Goal: Transaction & Acquisition: Purchase product/service

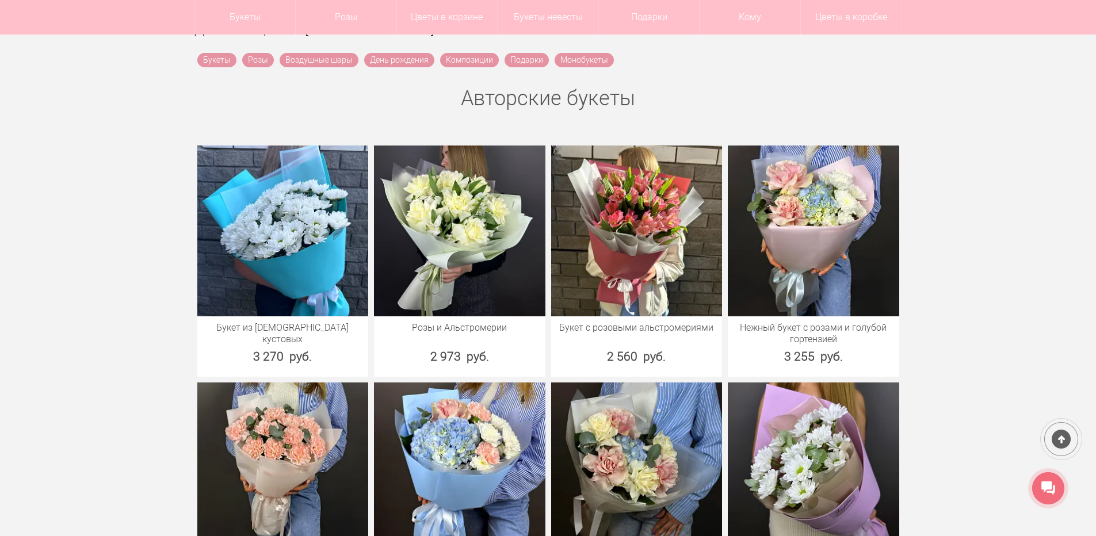
scroll to position [403, 0]
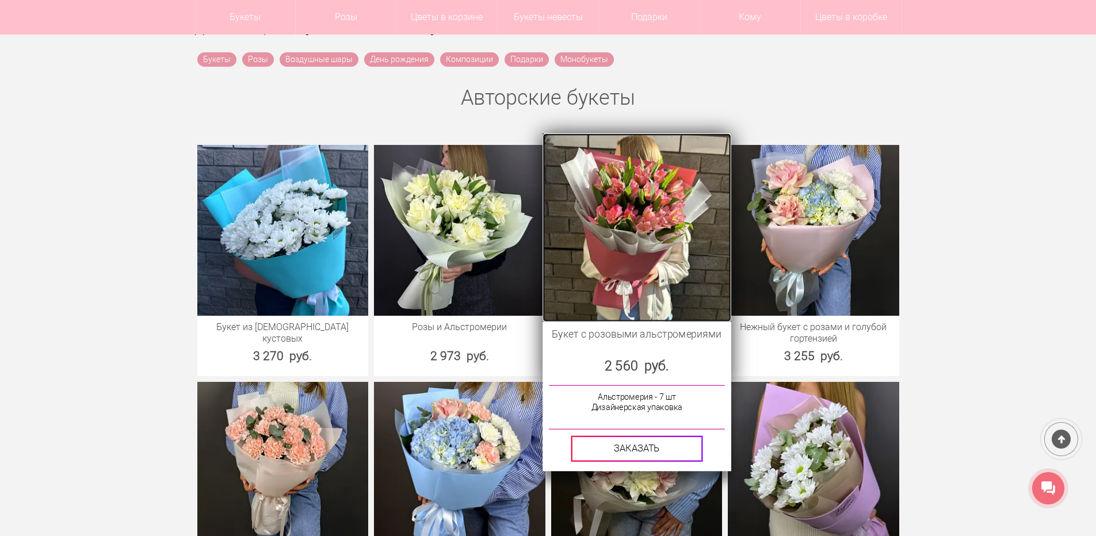
click at [647, 204] on img at bounding box center [637, 227] width 188 height 188
click at [647, 230] on img at bounding box center [637, 227] width 188 height 188
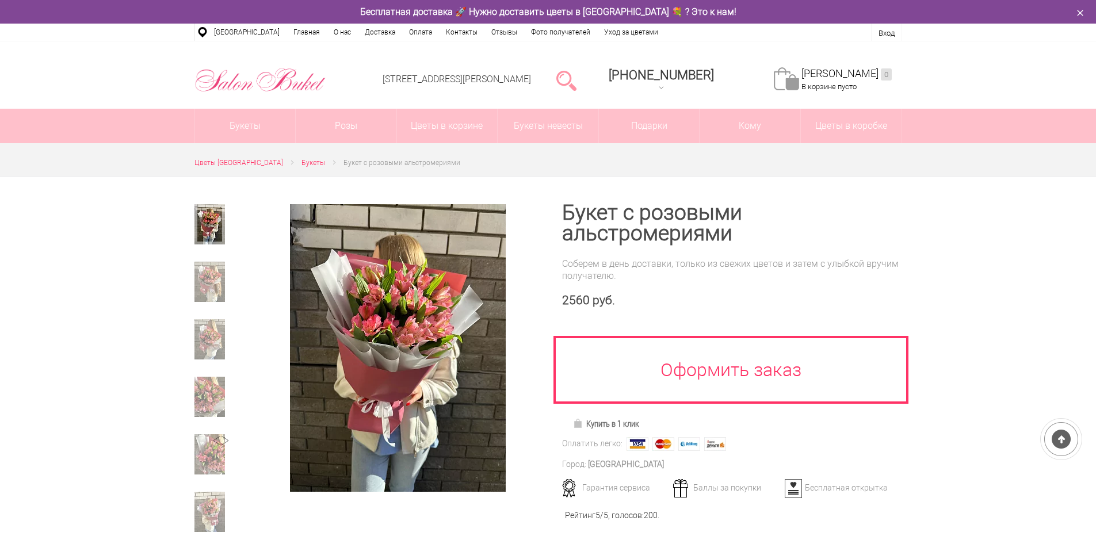
scroll to position [115, 0]
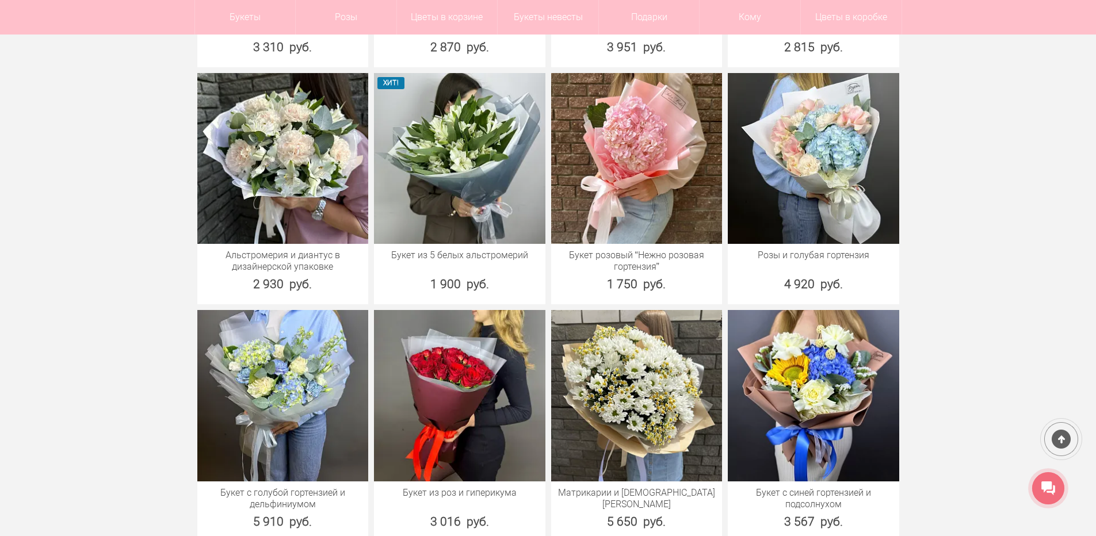
scroll to position [1496, 0]
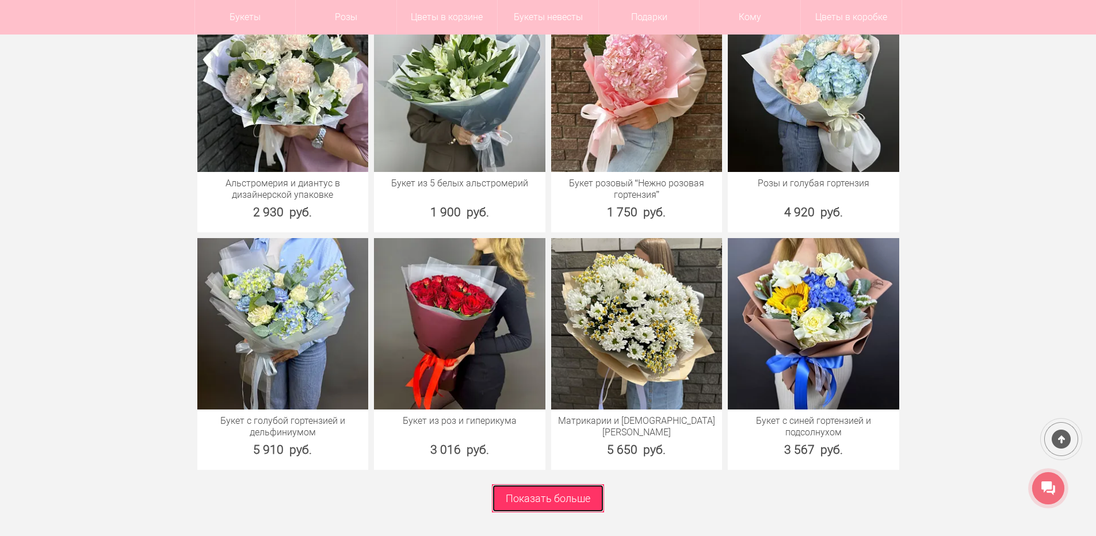
click at [551, 499] on link "Показать больше" at bounding box center [548, 499] width 112 height 28
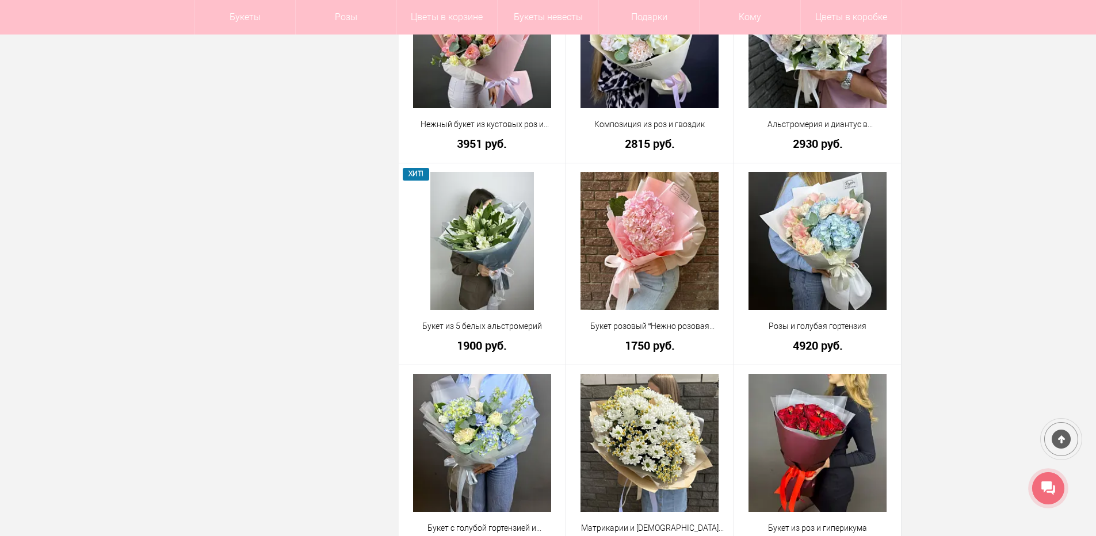
scroll to position [1266, 0]
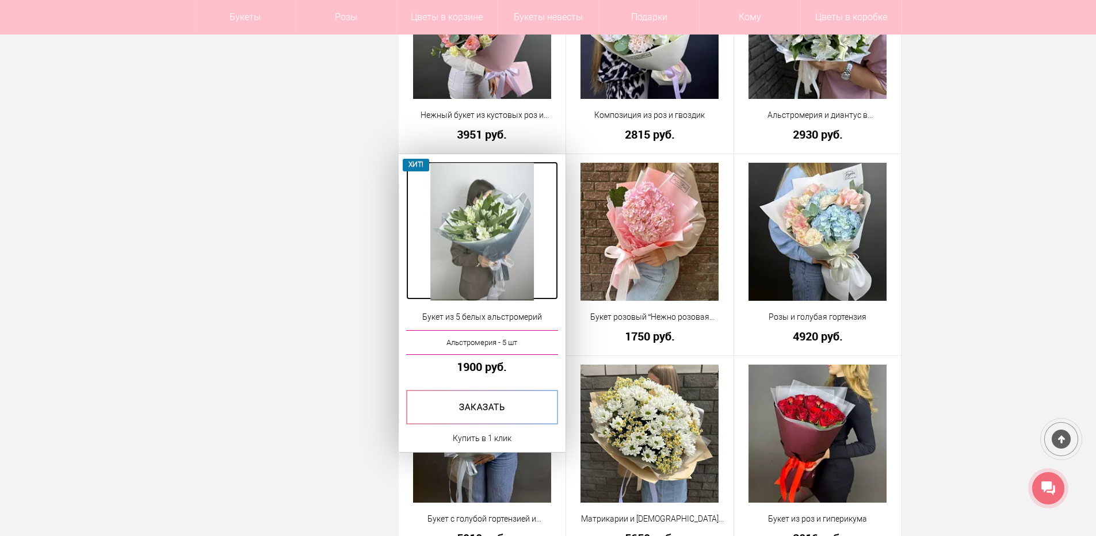
click at [489, 248] on img at bounding box center [482, 232] width 104 height 138
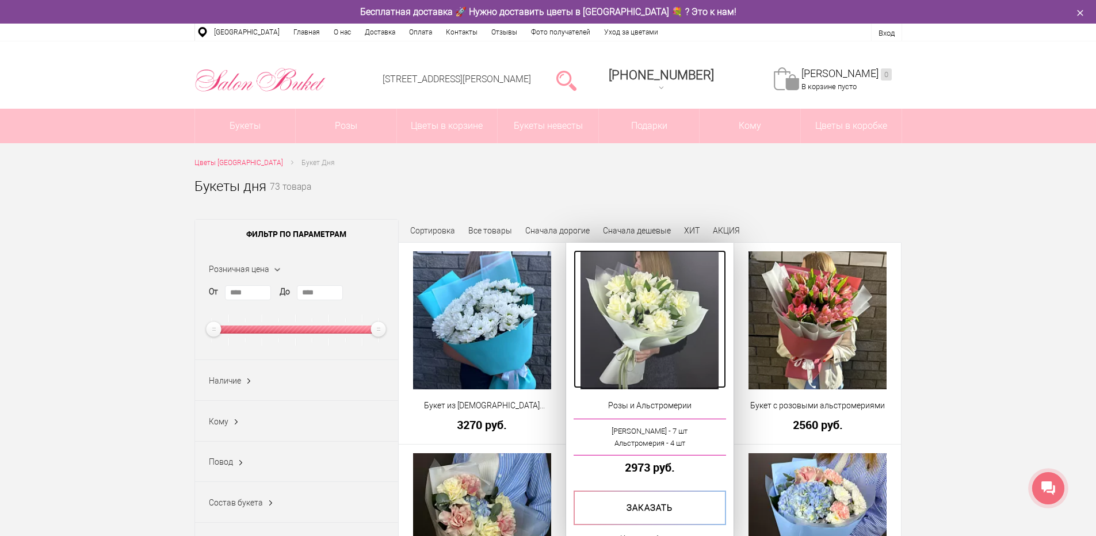
click at [673, 339] on img at bounding box center [650, 321] width 138 height 138
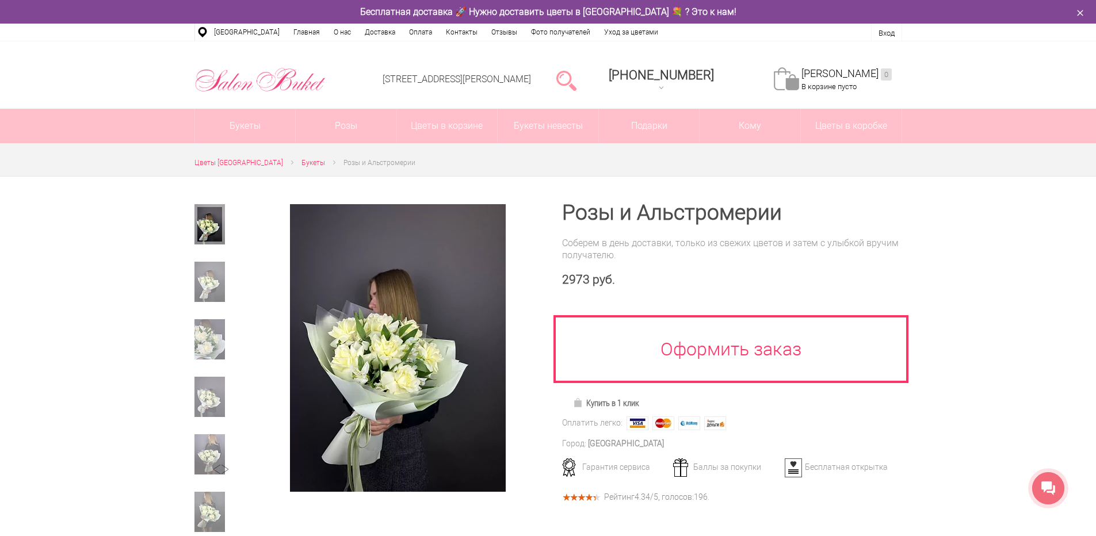
click at [205, 283] on img at bounding box center [210, 282] width 31 height 40
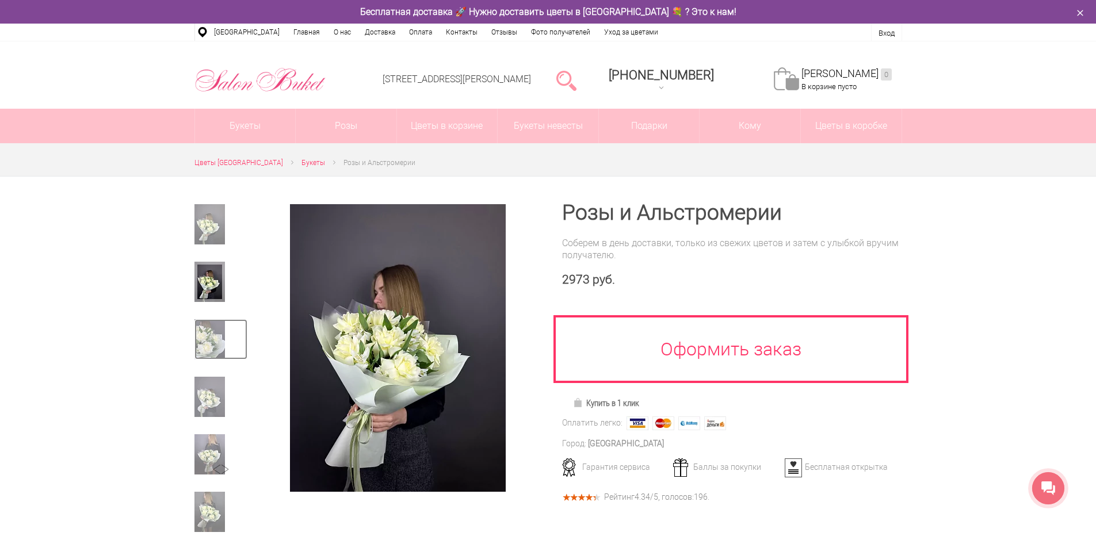
click at [207, 344] on img at bounding box center [210, 339] width 31 height 40
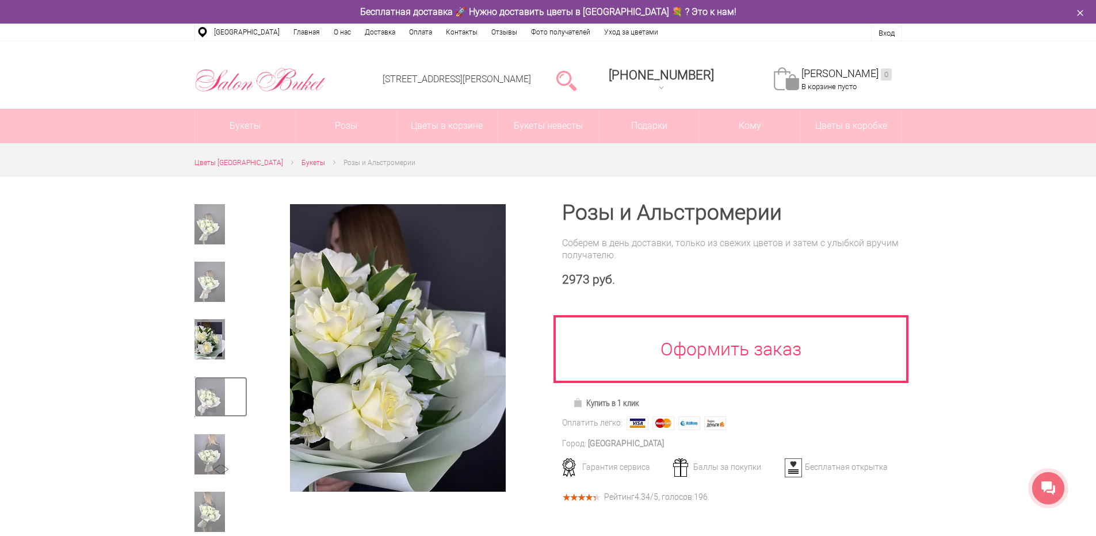
click at [215, 389] on img at bounding box center [210, 397] width 31 height 40
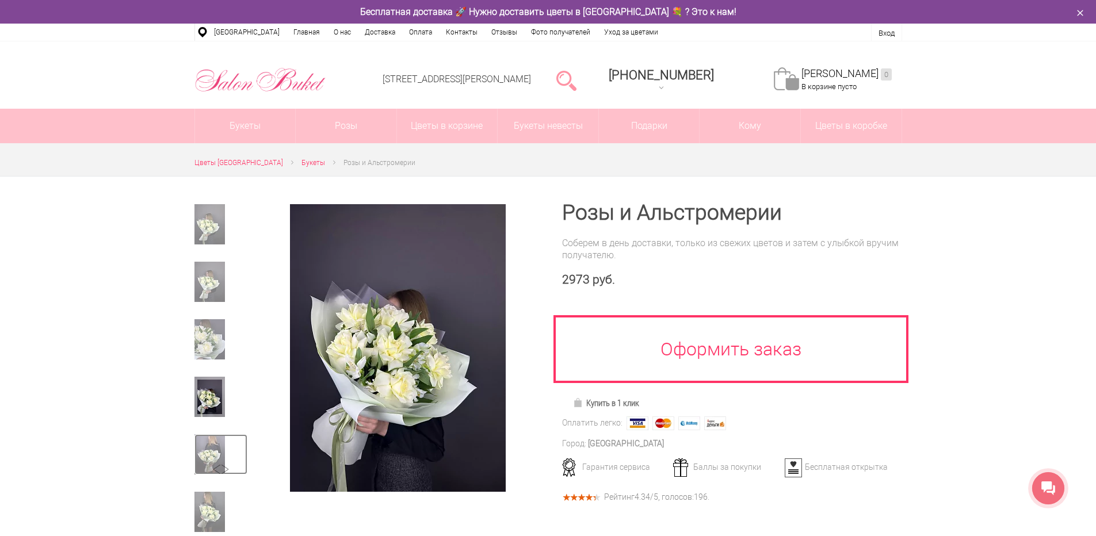
click at [209, 470] on img at bounding box center [210, 455] width 31 height 40
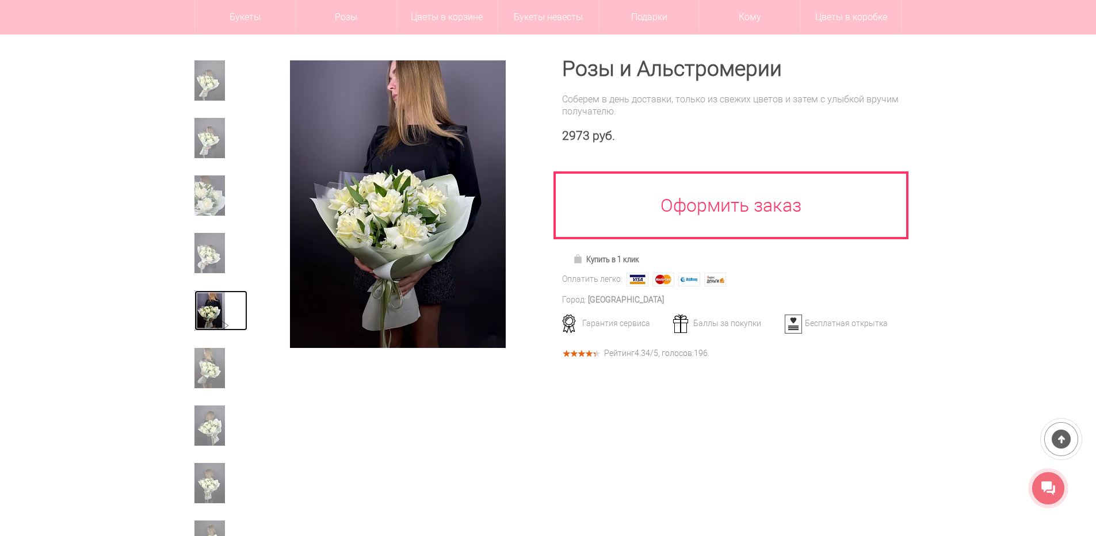
scroll to position [115, 0]
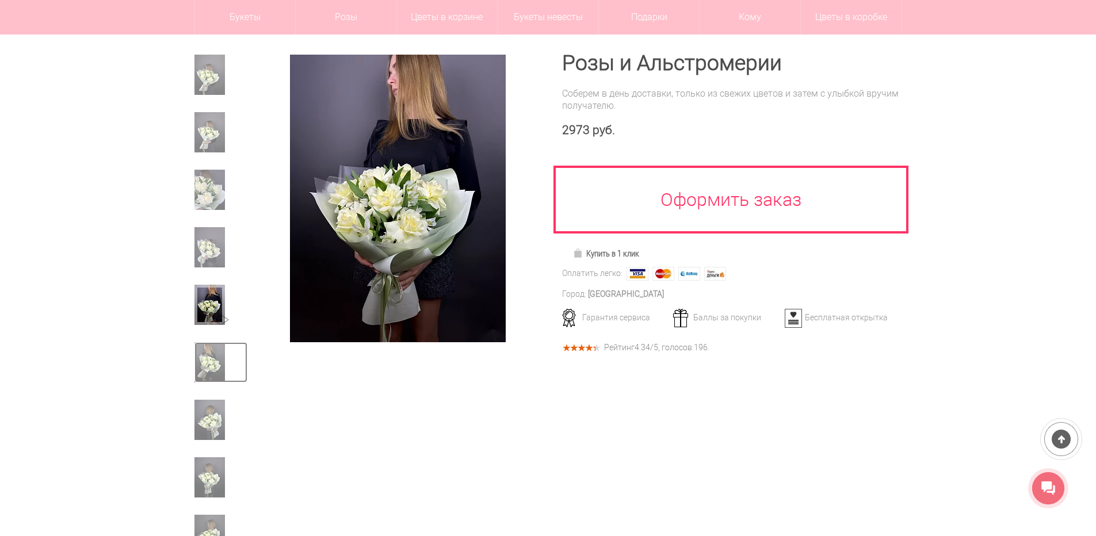
click at [211, 360] on img at bounding box center [210, 362] width 31 height 40
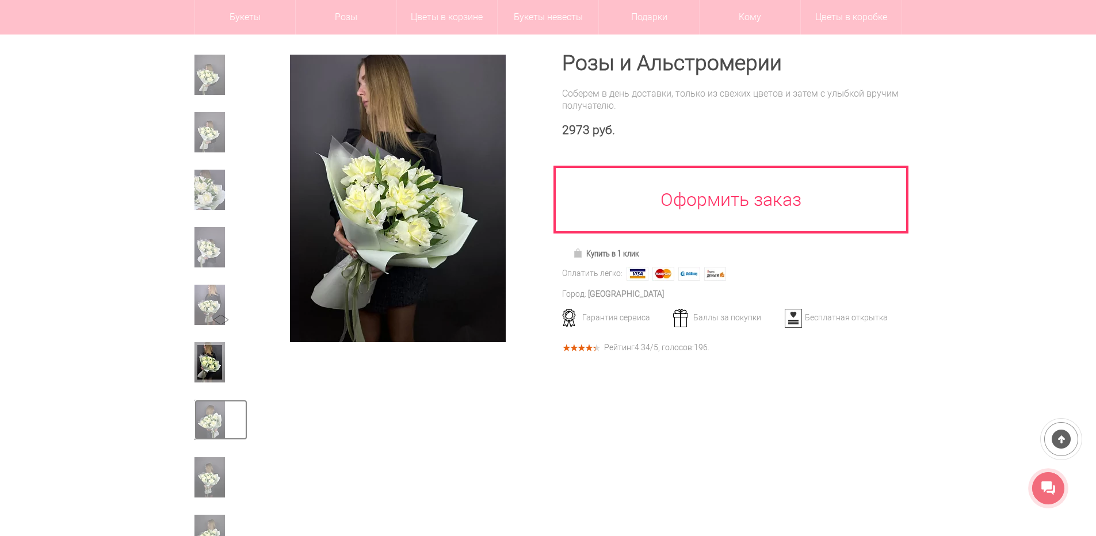
click at [216, 406] on img at bounding box center [210, 420] width 31 height 40
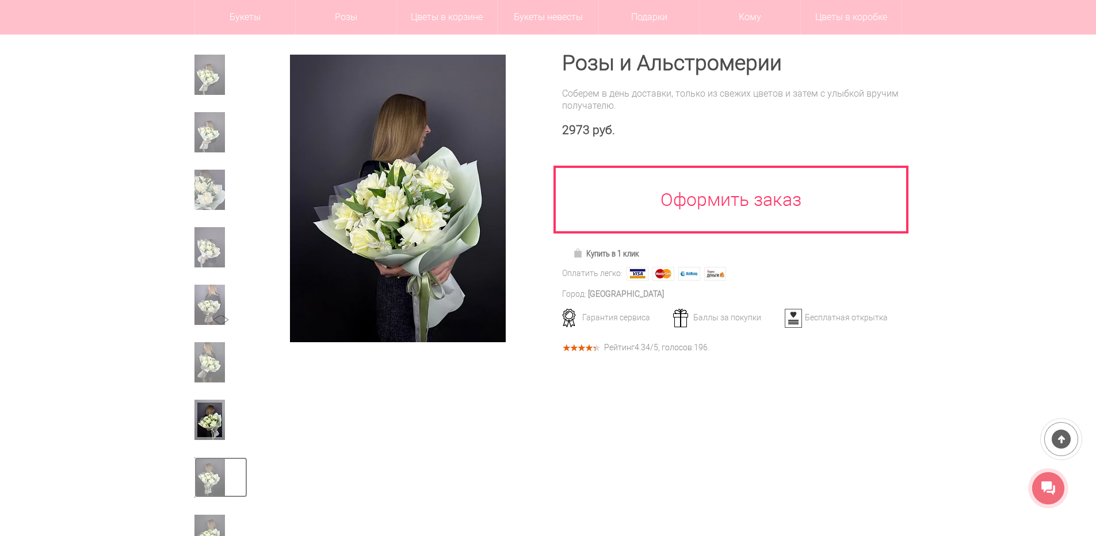
click at [209, 474] on img at bounding box center [210, 478] width 31 height 40
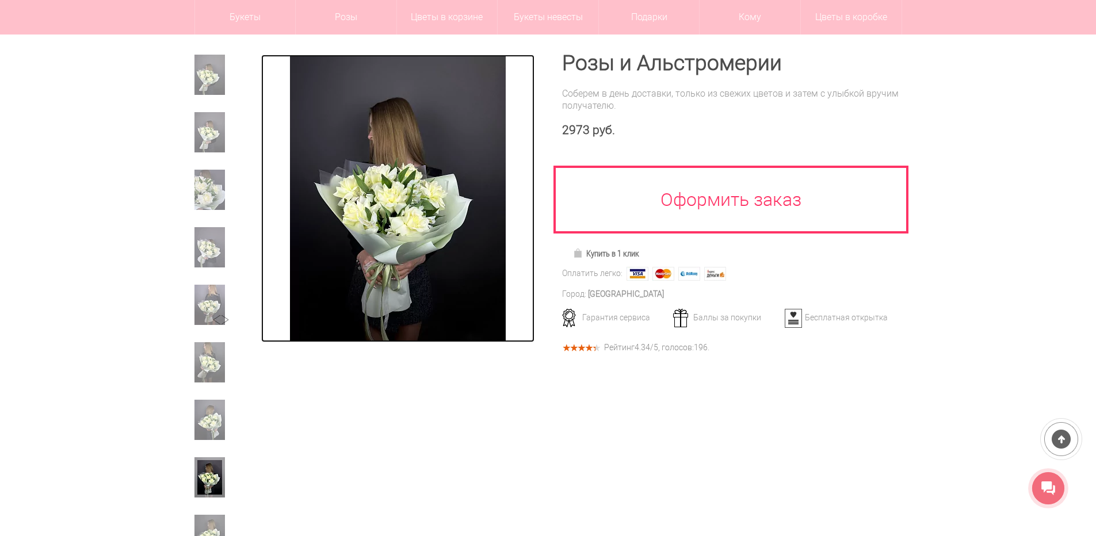
click at [391, 231] on img at bounding box center [398, 199] width 216 height 288
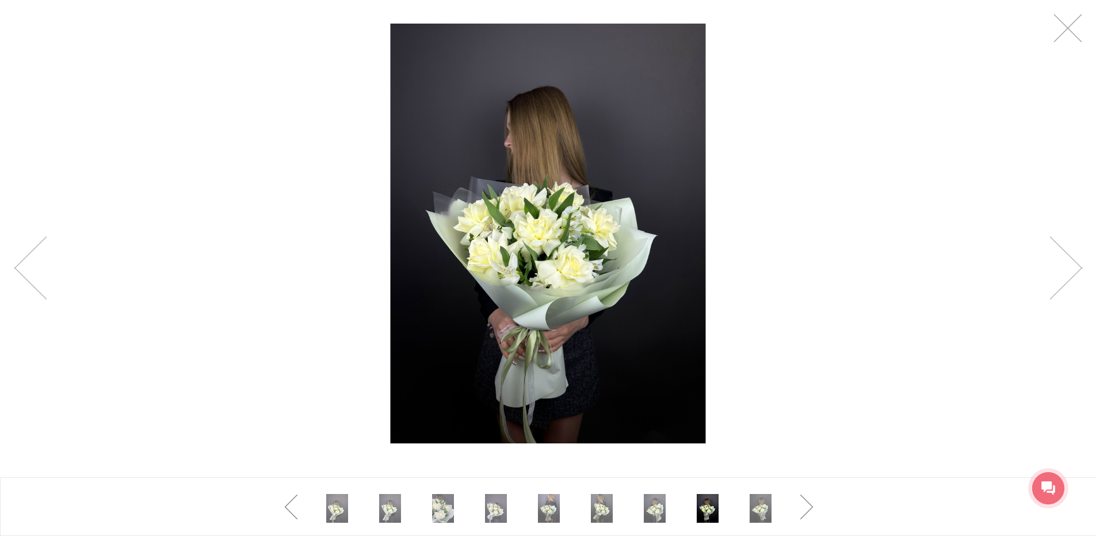
click at [391, 231] on div at bounding box center [548, 233] width 1096 height 467
click at [1061, 273] on link at bounding box center [1066, 268] width 33 height 63
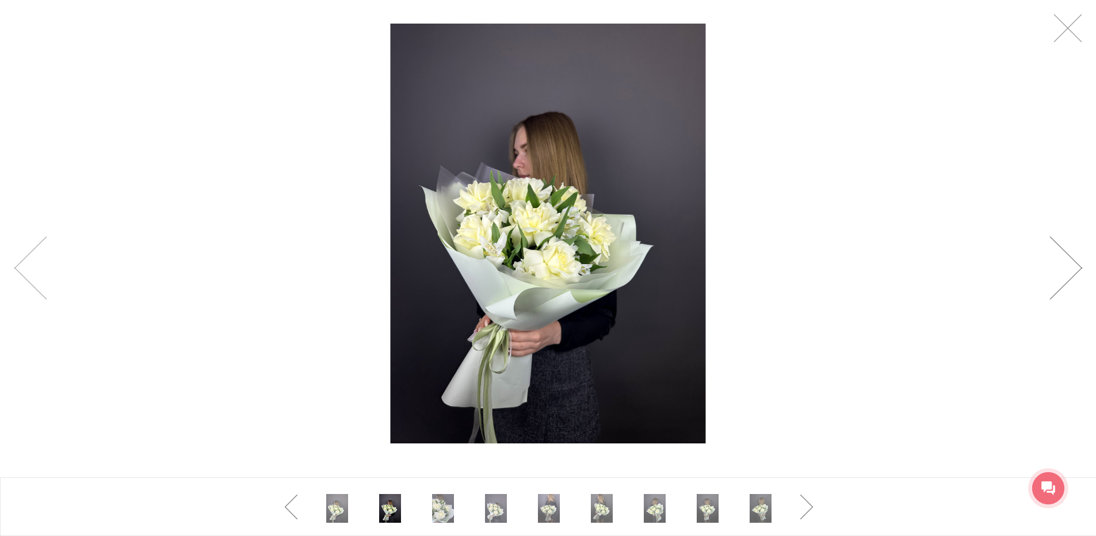
click at [1061, 273] on link at bounding box center [1066, 268] width 33 height 63
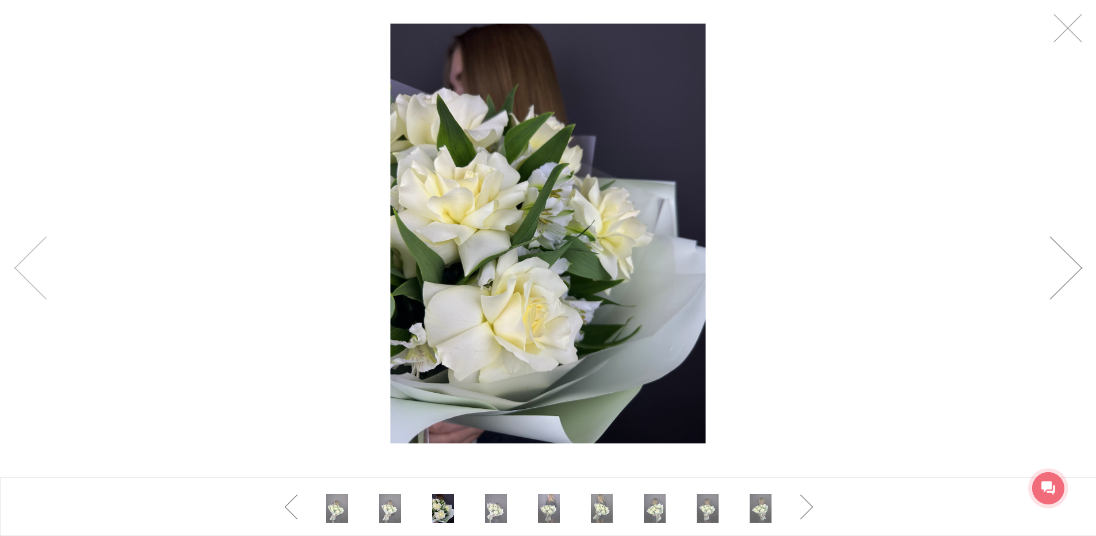
click at [1061, 273] on link at bounding box center [1066, 268] width 33 height 63
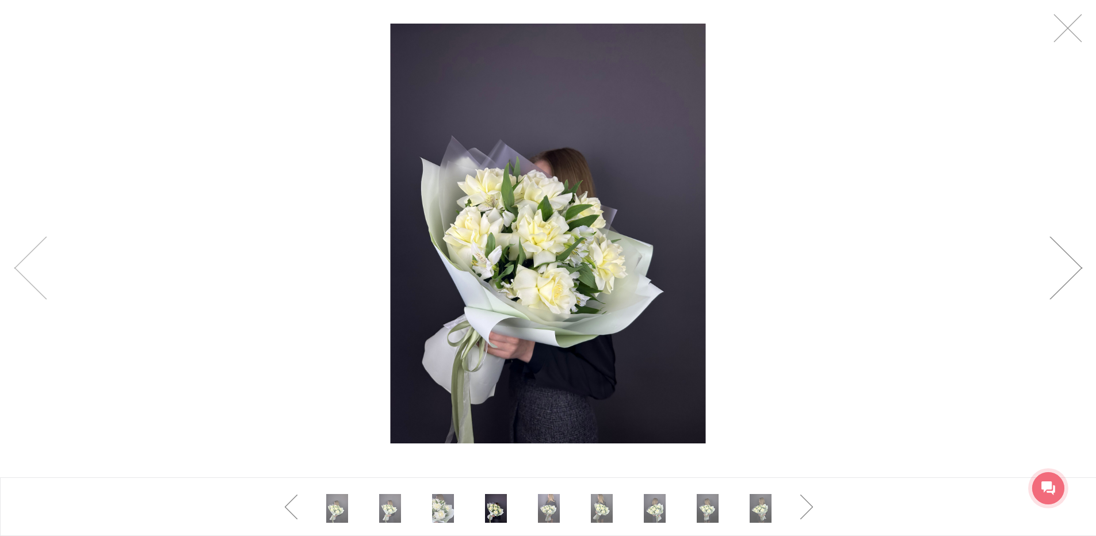
click at [1061, 273] on link at bounding box center [1066, 268] width 33 height 63
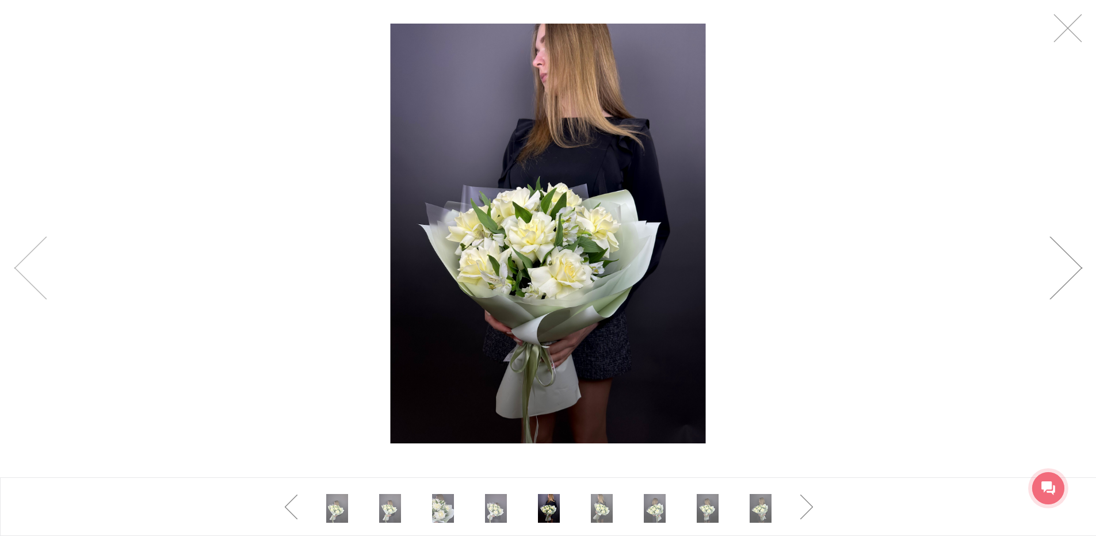
click at [1061, 273] on link at bounding box center [1066, 268] width 33 height 63
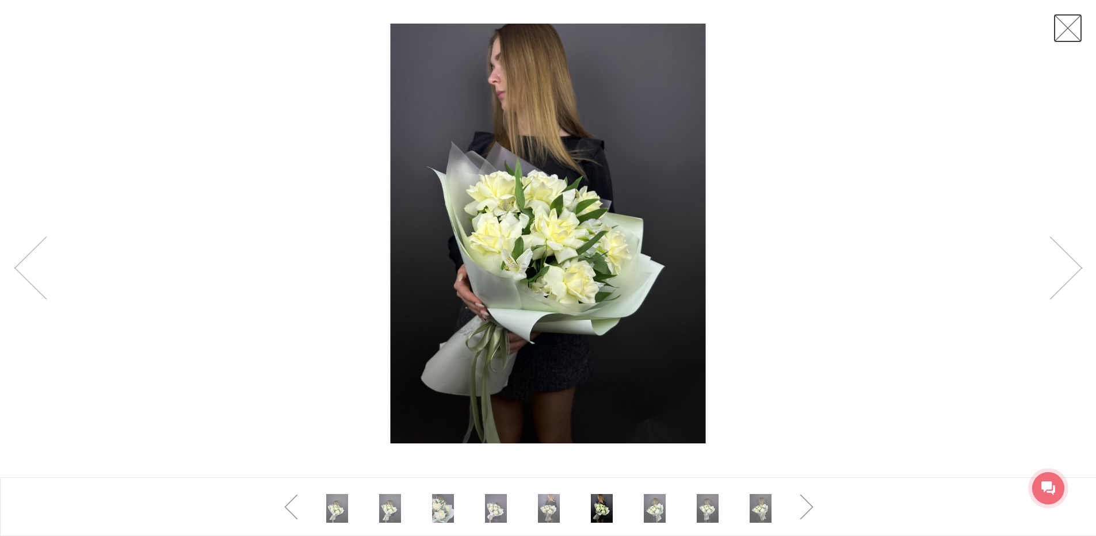
click at [1068, 26] on link at bounding box center [1068, 28] width 29 height 29
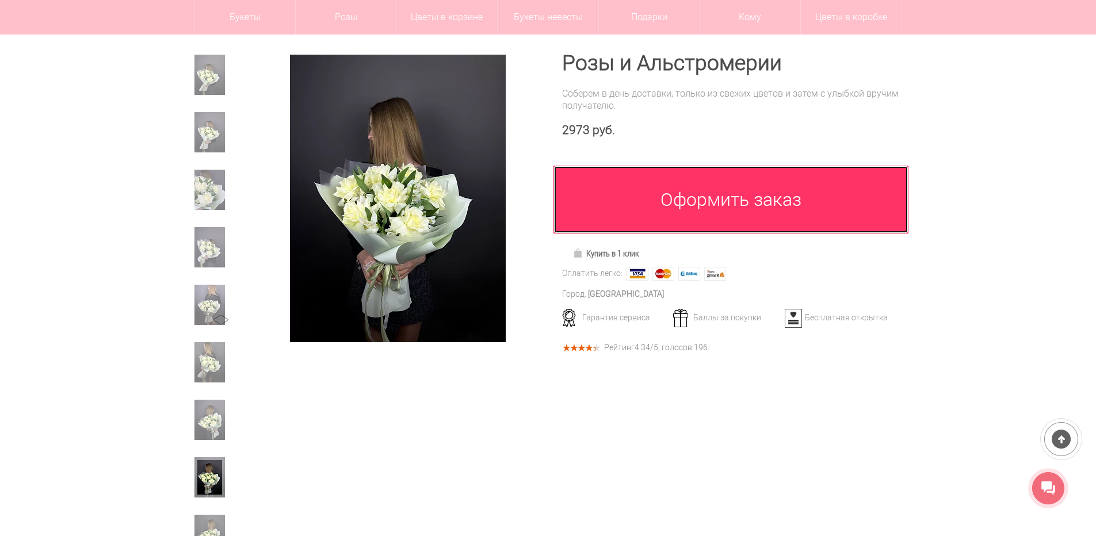
click at [689, 211] on link "Оформить заказ" at bounding box center [732, 200] width 356 height 68
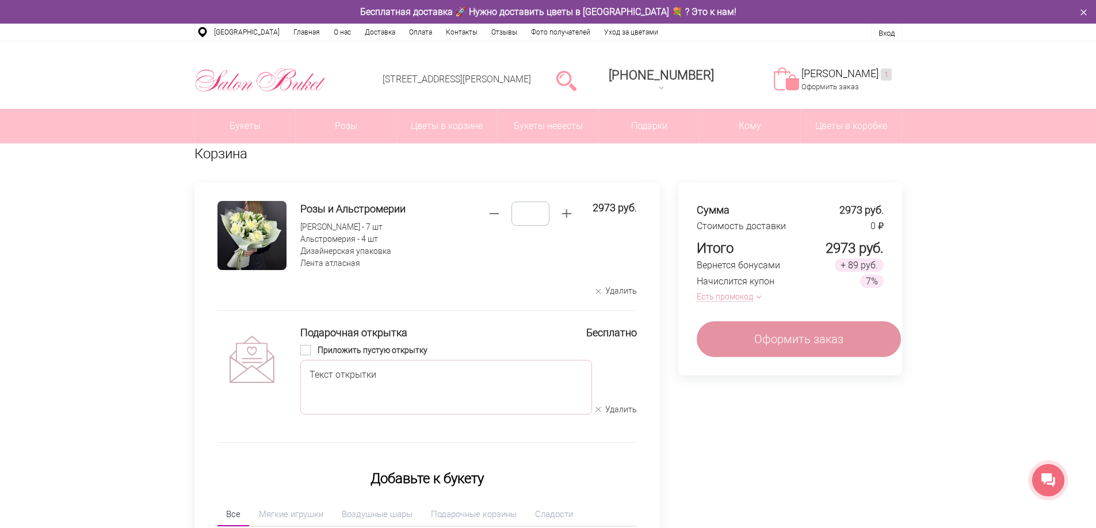
click at [346, 378] on textarea at bounding box center [446, 387] width 292 height 55
type textarea "**********"
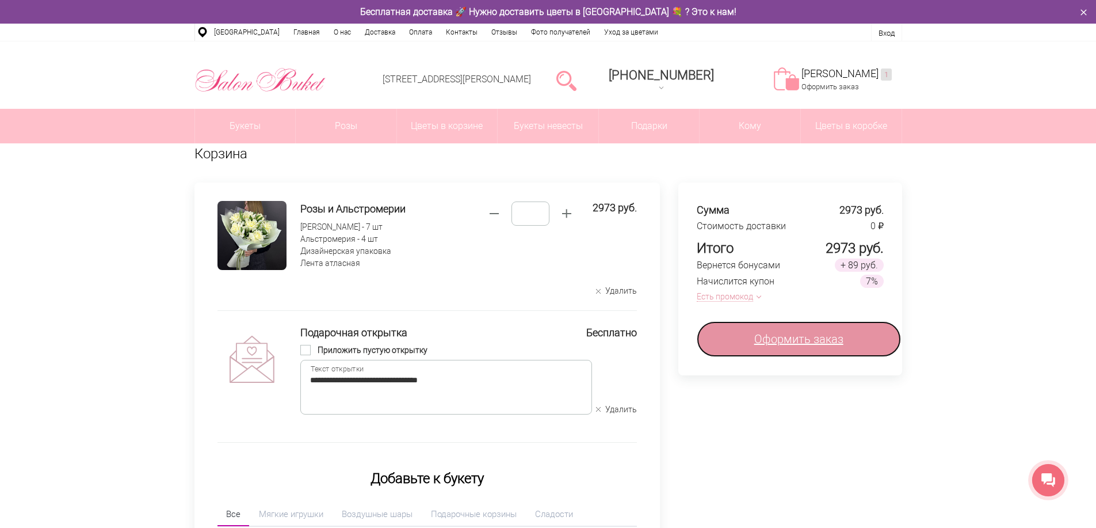
click at [806, 330] on link "Оформить заказ" at bounding box center [799, 339] width 204 height 36
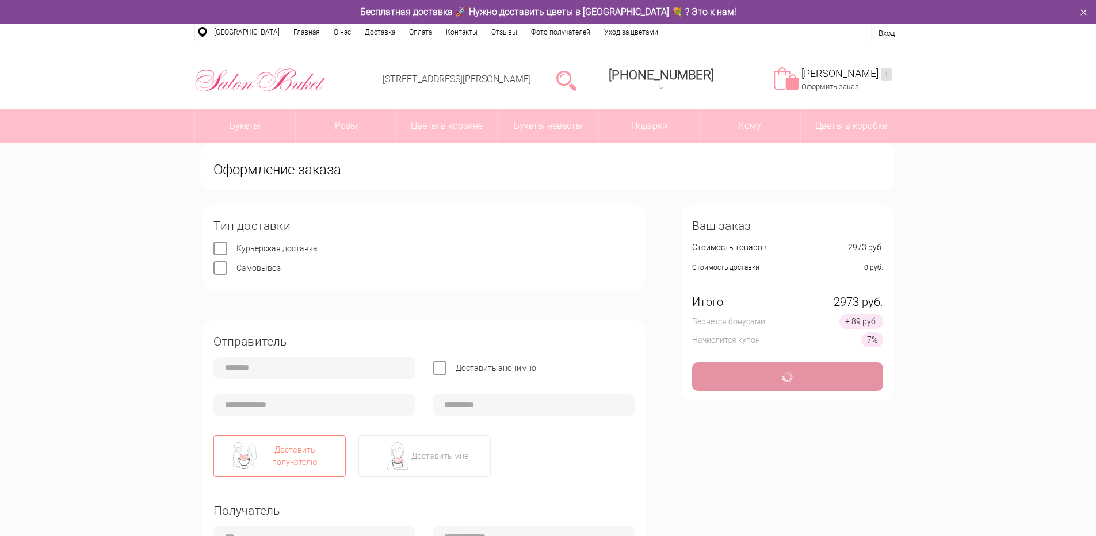
type input "**********"
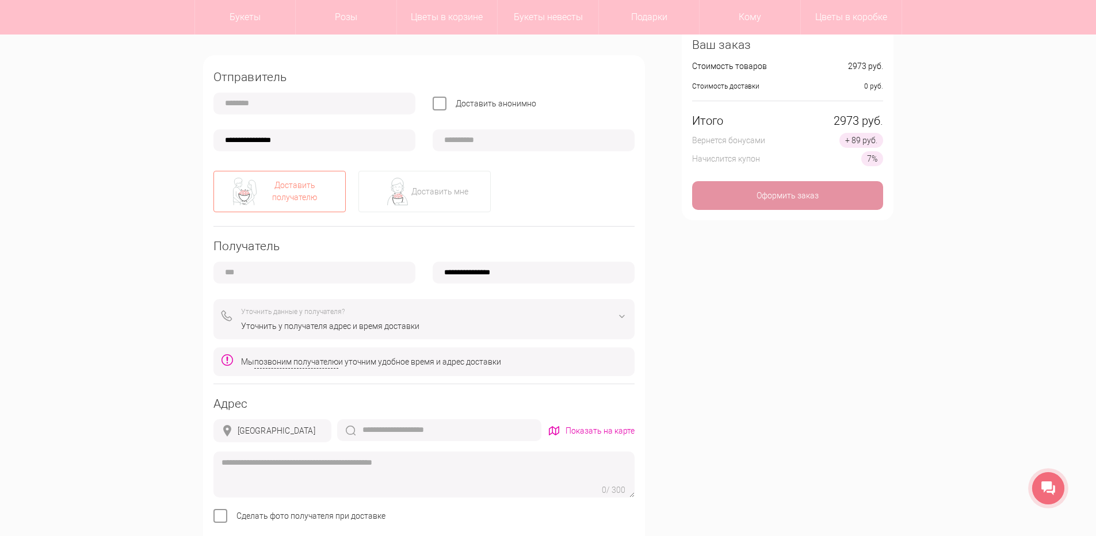
scroll to position [288, 0]
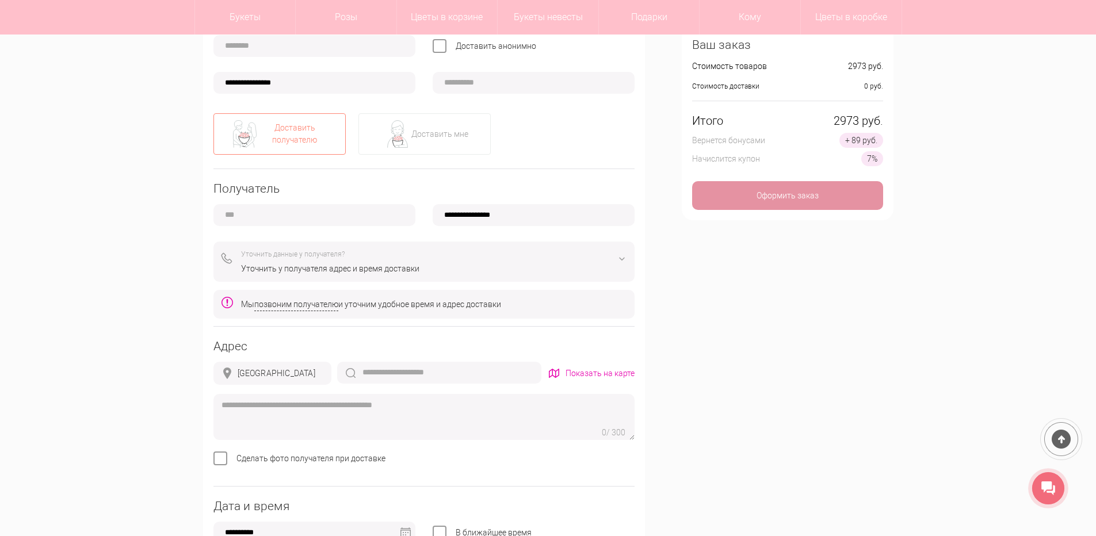
click at [620, 261] on img at bounding box center [622, 259] width 14 height 14
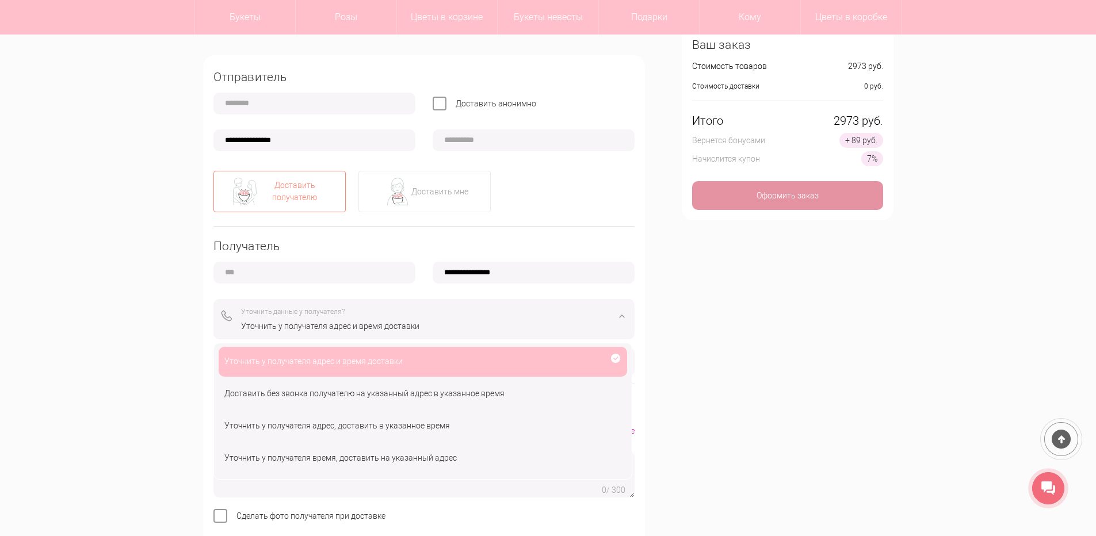
scroll to position [115, 0]
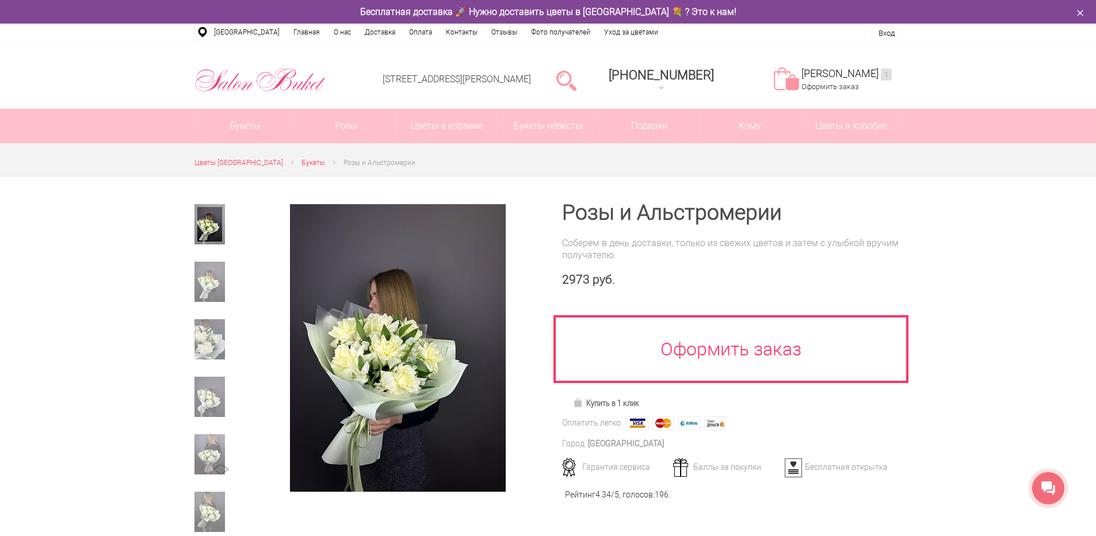
click at [1049, 486] on icon at bounding box center [1049, 489] width 14 height 14
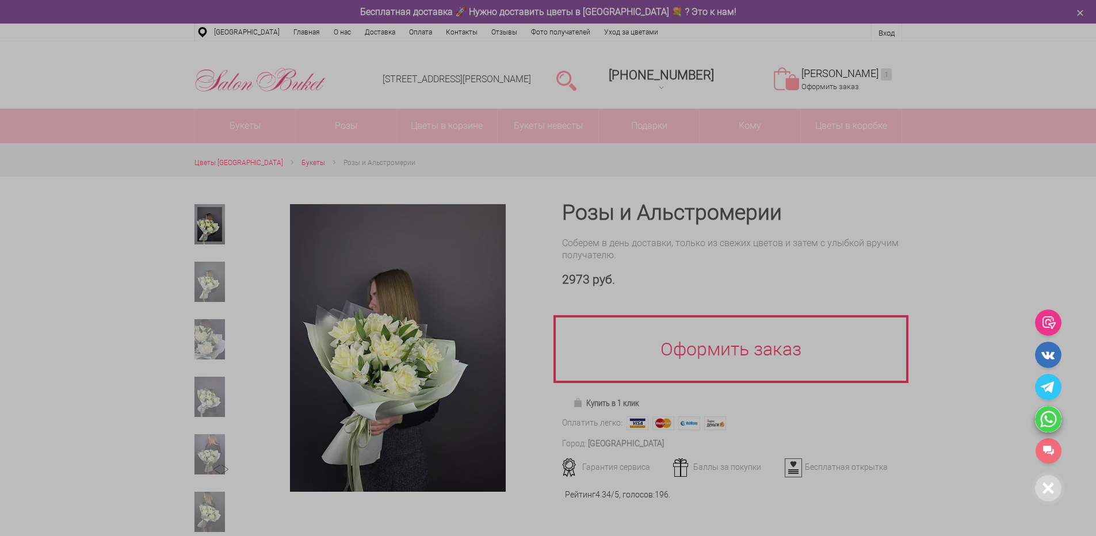
click at [1049, 422] on icon at bounding box center [1048, 419] width 26 height 26
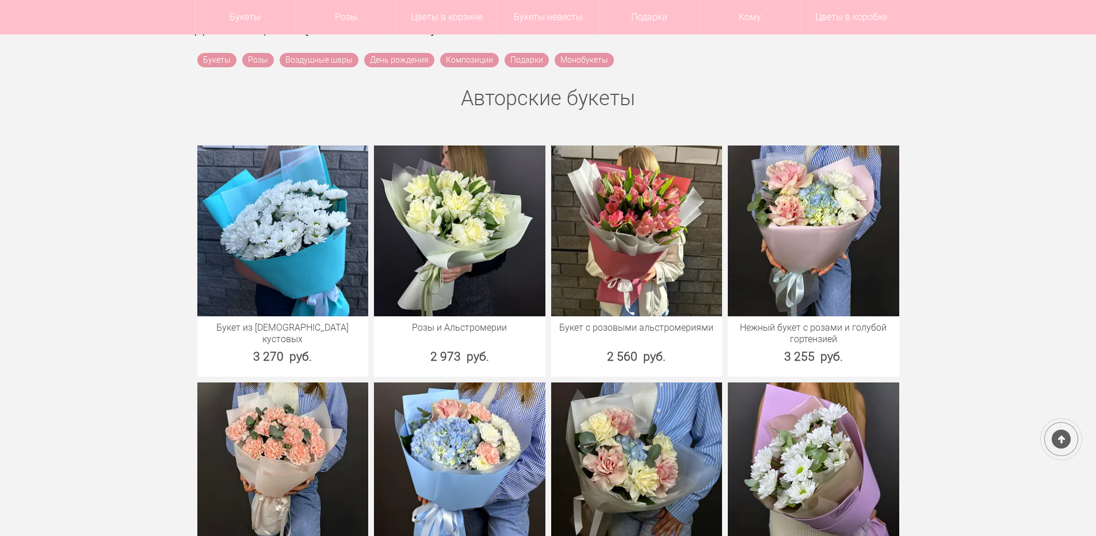
scroll to position [403, 0]
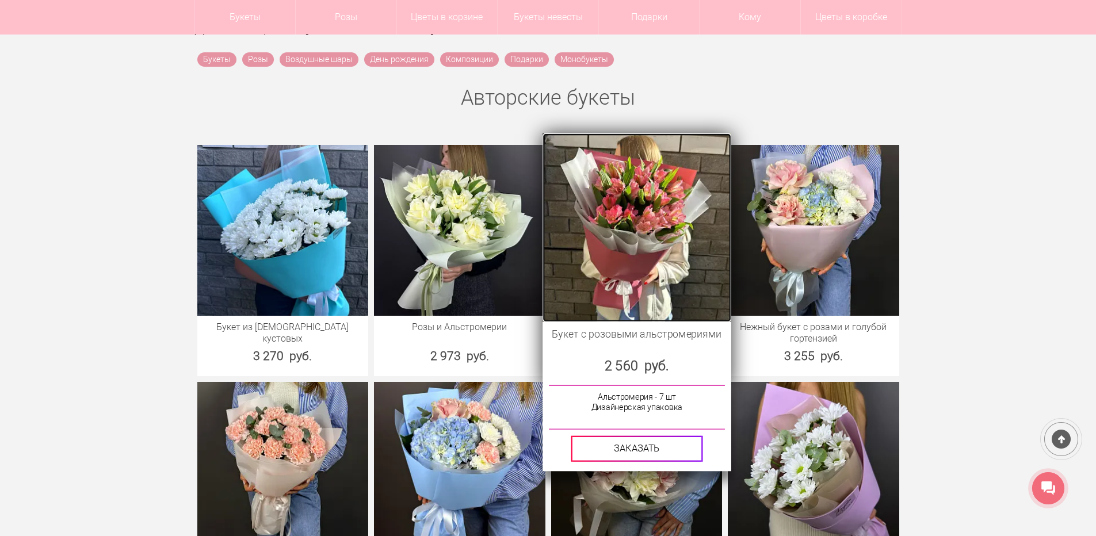
click at [646, 240] on img at bounding box center [637, 227] width 188 height 188
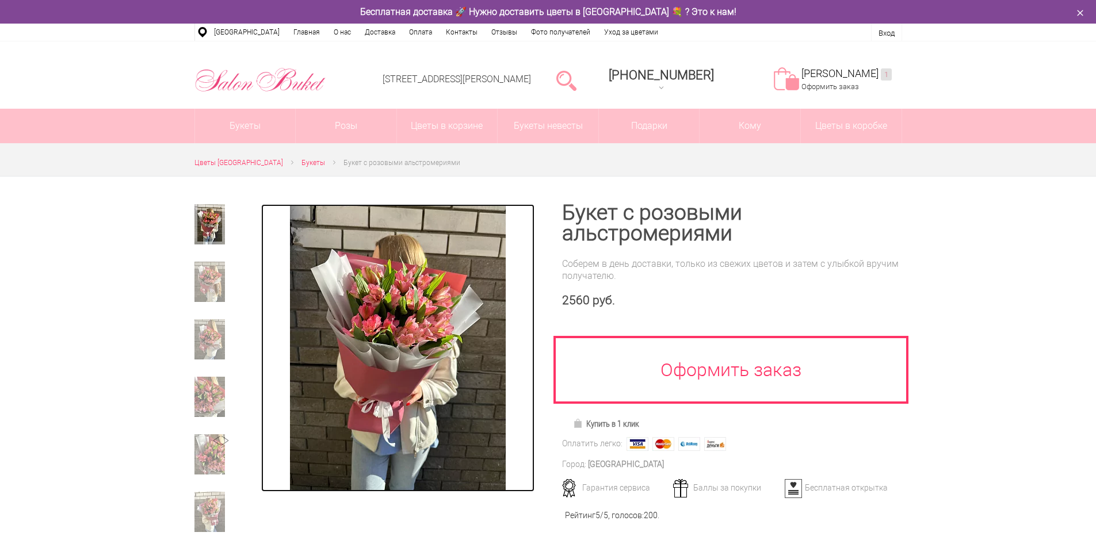
click at [462, 315] on img at bounding box center [398, 348] width 216 height 288
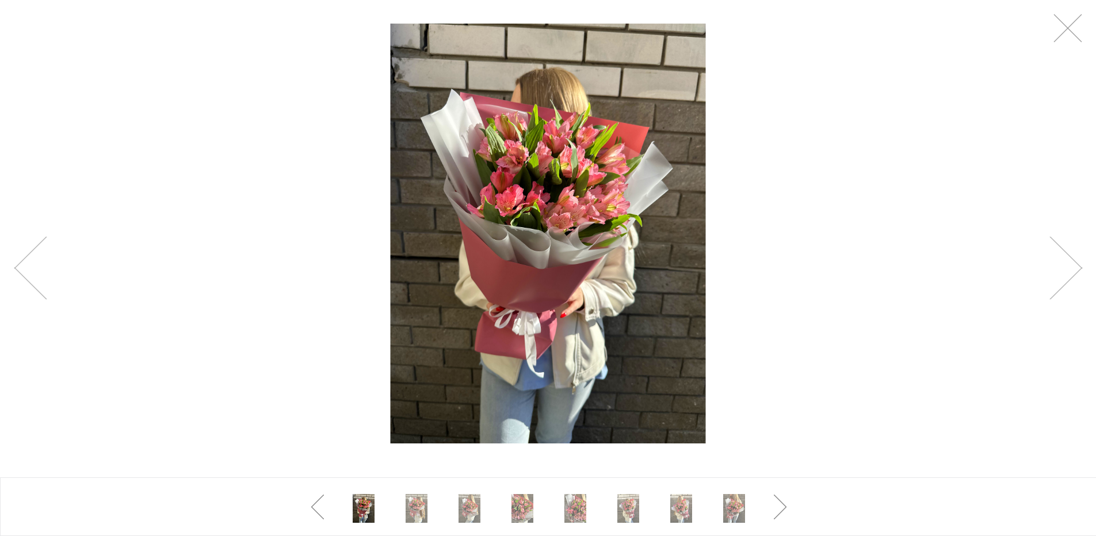
click at [462, 315] on div at bounding box center [548, 233] width 1096 height 467
click at [1075, 262] on link at bounding box center [1066, 268] width 33 height 63
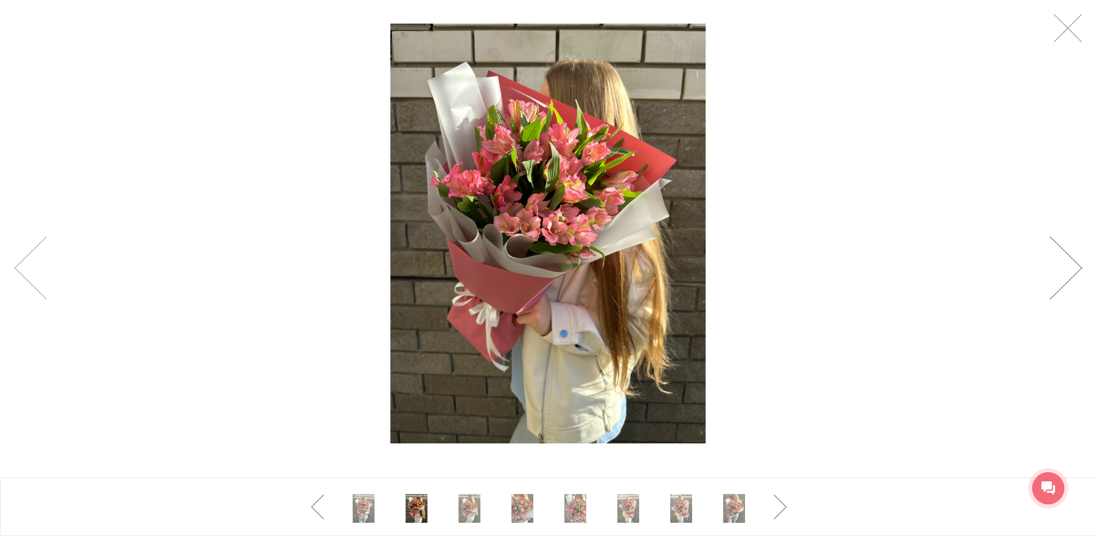
click at [1075, 262] on link at bounding box center [1066, 268] width 33 height 63
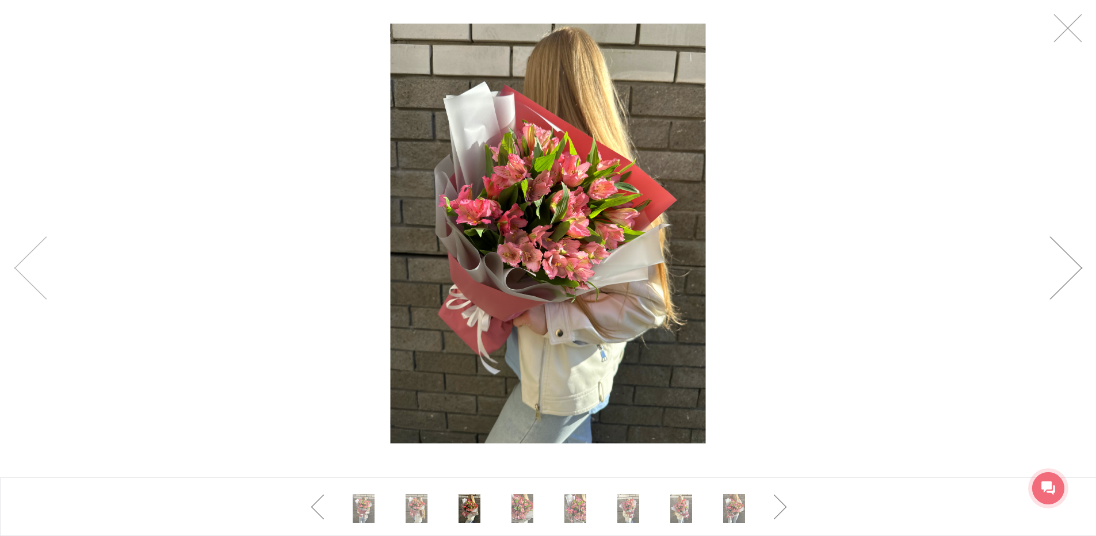
click at [1075, 262] on link at bounding box center [1066, 268] width 33 height 63
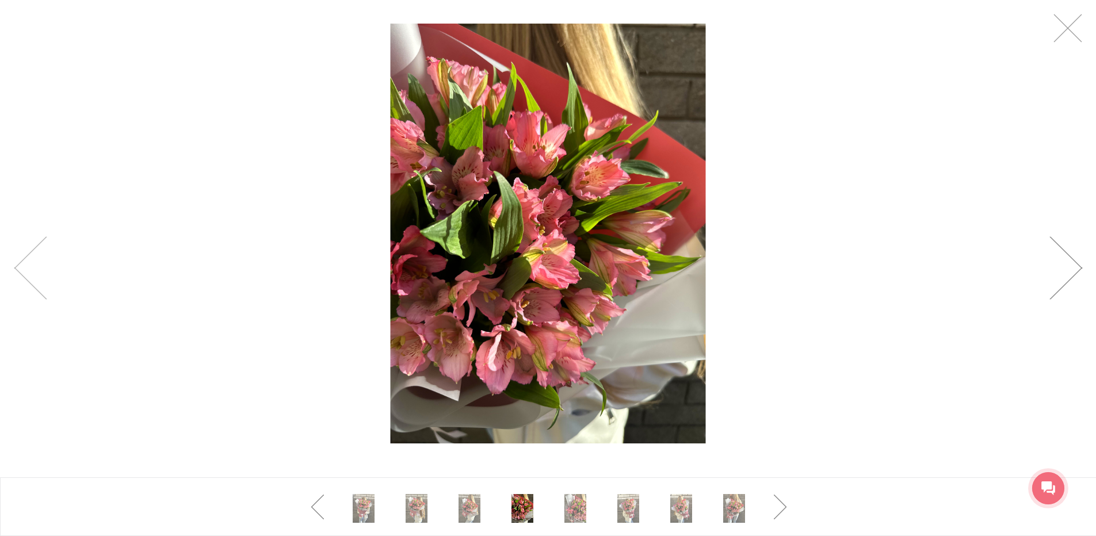
click at [1075, 262] on link at bounding box center [1066, 268] width 33 height 63
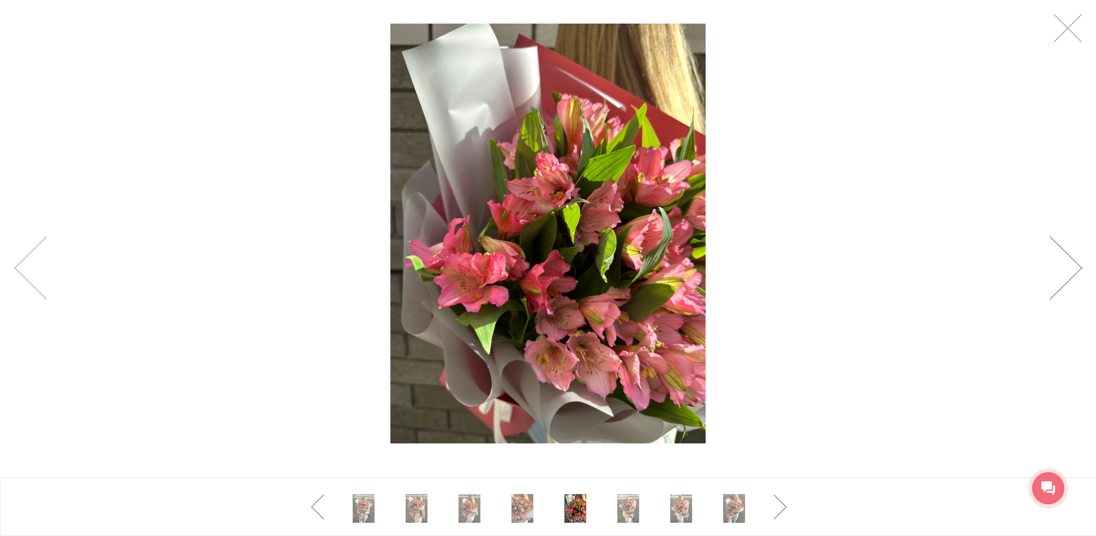
click at [1075, 262] on link at bounding box center [1066, 268] width 33 height 63
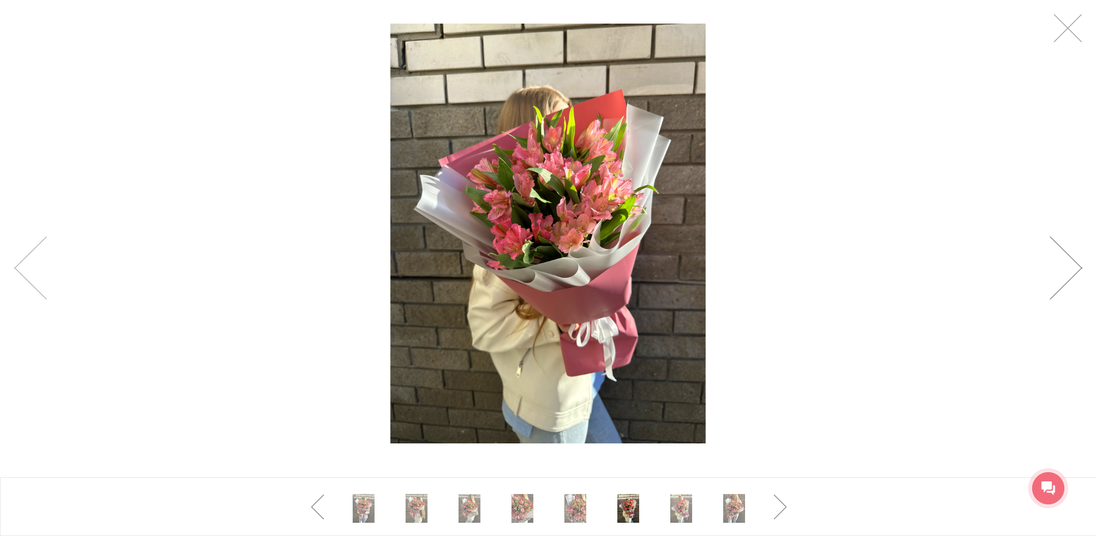
click at [1075, 262] on link at bounding box center [1066, 268] width 33 height 63
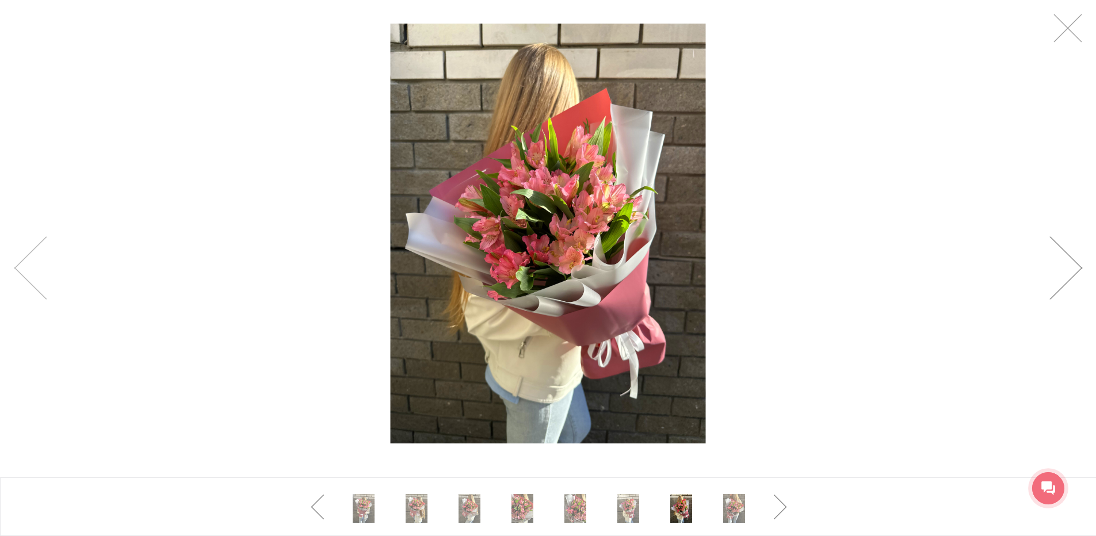
click at [1075, 262] on link at bounding box center [1066, 268] width 33 height 63
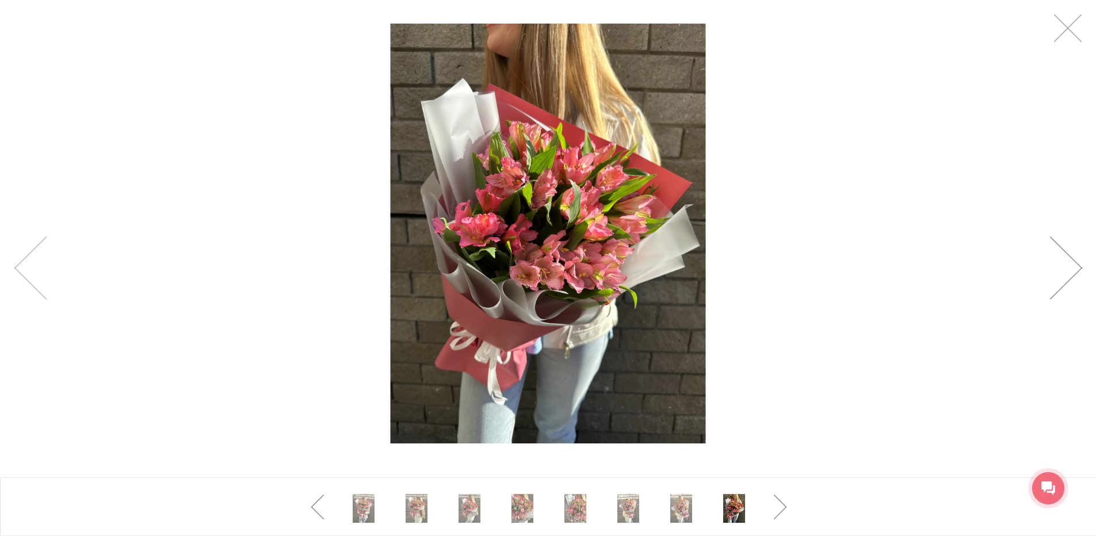
click at [1075, 262] on link at bounding box center [1066, 268] width 33 height 63
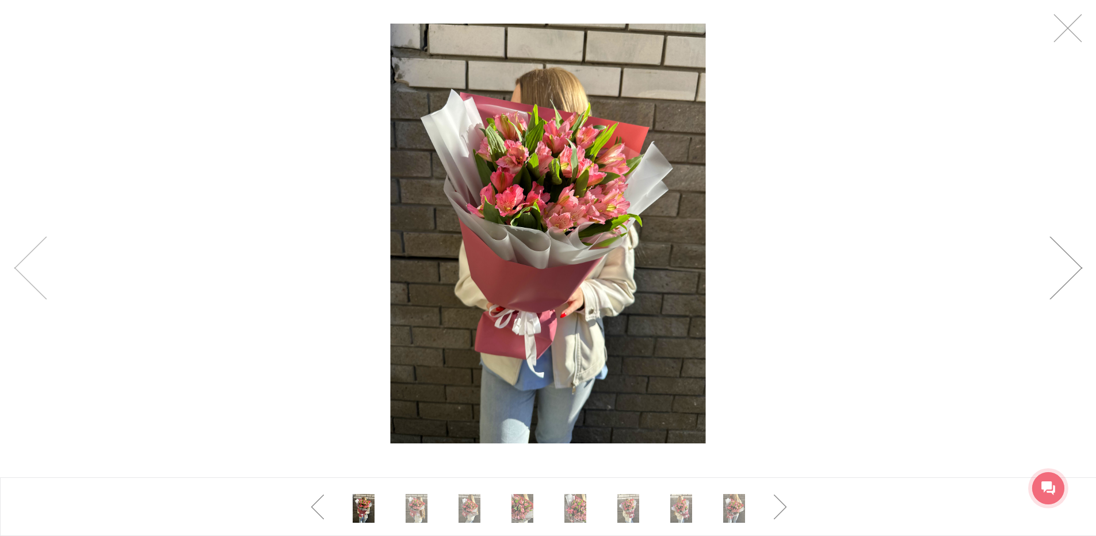
click at [1075, 262] on link at bounding box center [1066, 268] width 33 height 63
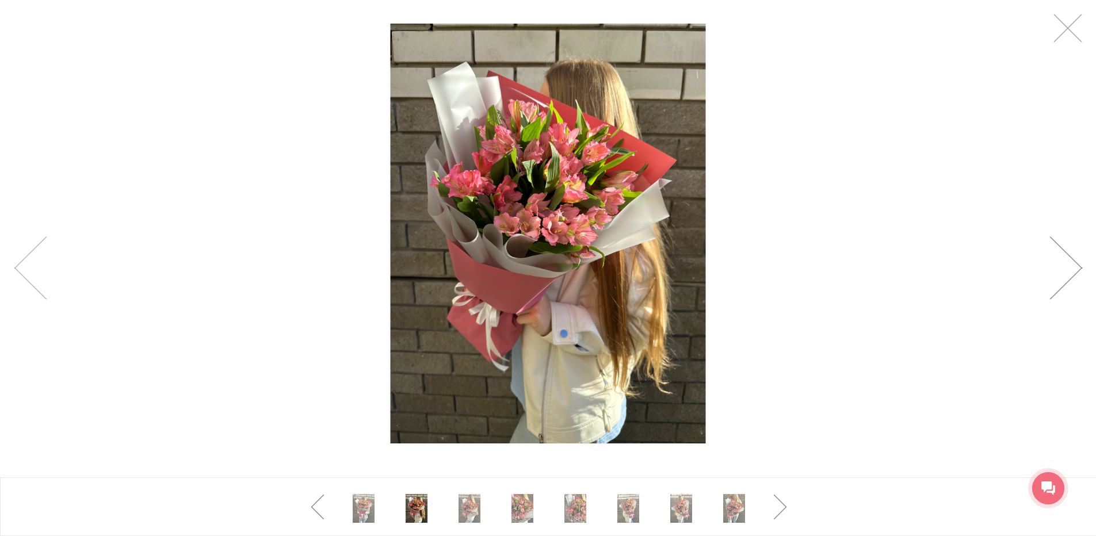
click at [1075, 262] on link at bounding box center [1066, 268] width 33 height 63
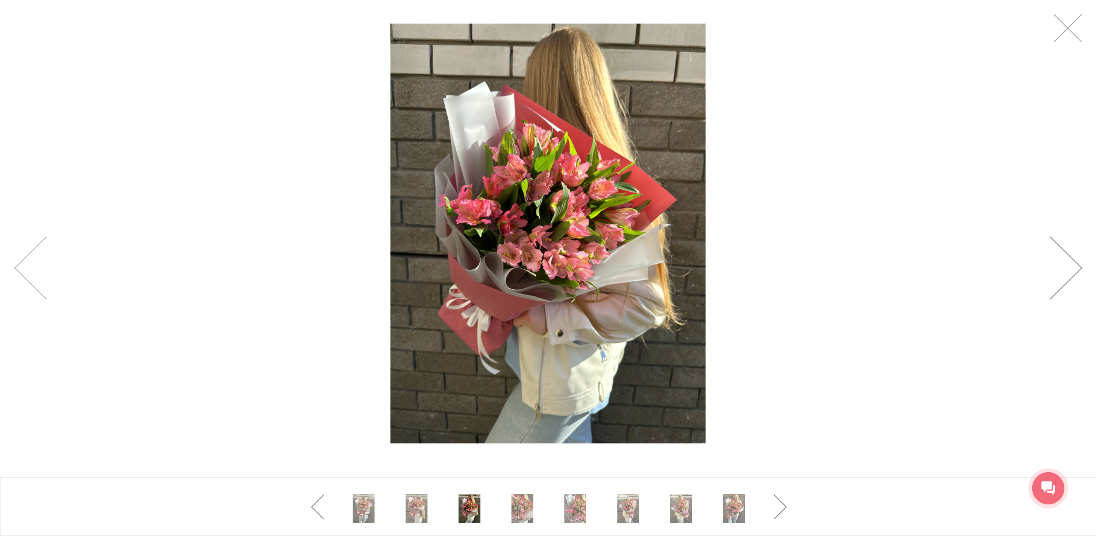
click at [1075, 262] on link at bounding box center [1066, 268] width 33 height 63
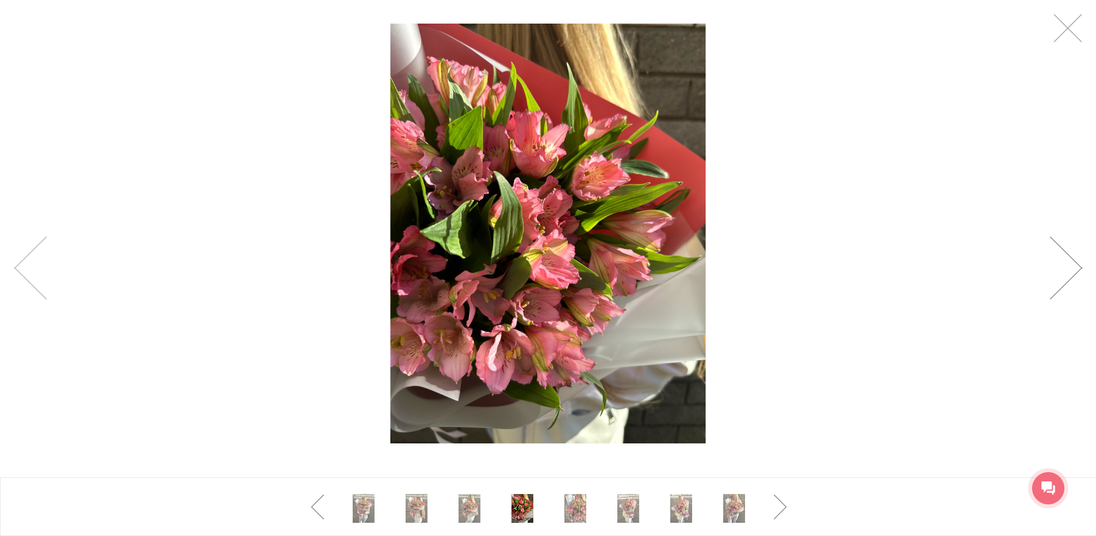
click at [1075, 262] on link at bounding box center [1066, 268] width 33 height 63
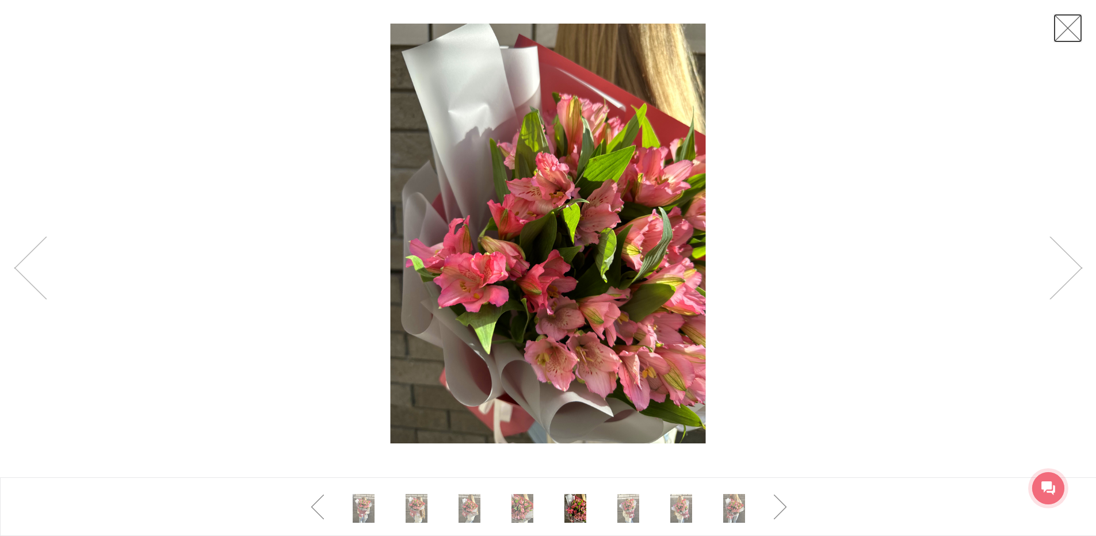
click at [1070, 40] on link at bounding box center [1068, 28] width 29 height 29
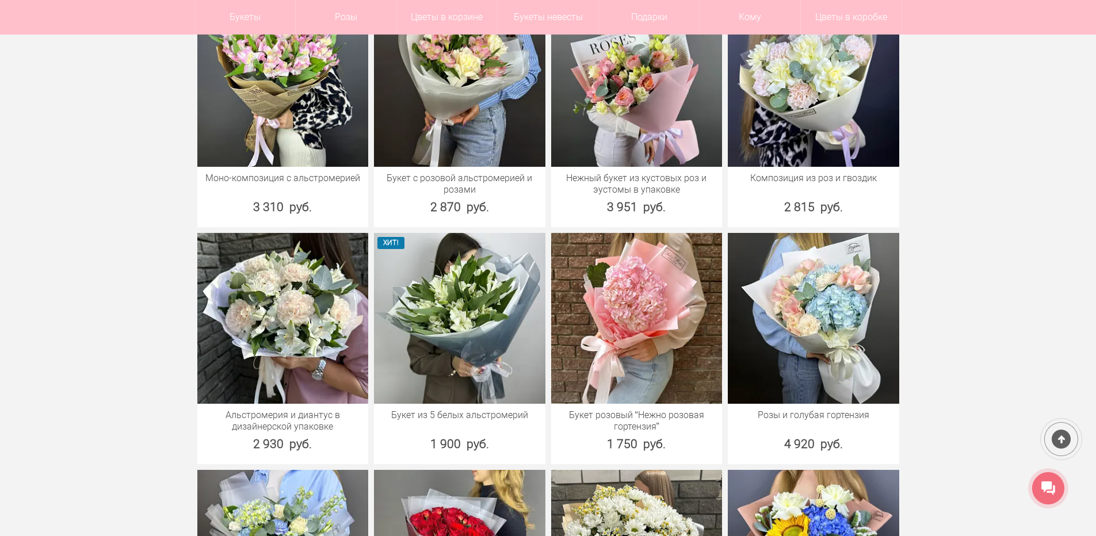
scroll to position [1266, 0]
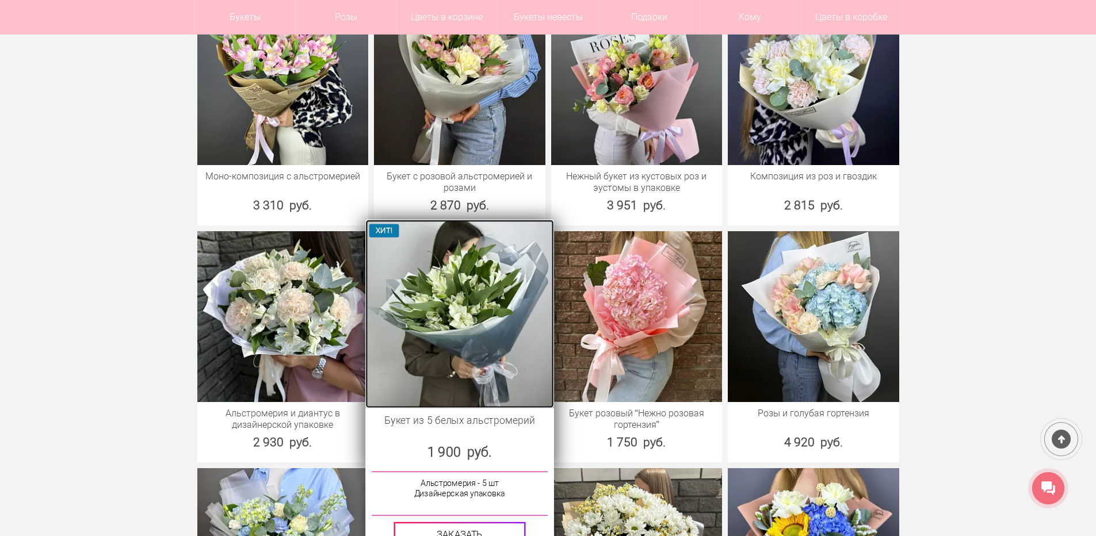
click at [477, 313] on img at bounding box center [459, 313] width 188 height 188
click at [446, 319] on img at bounding box center [459, 313] width 188 height 188
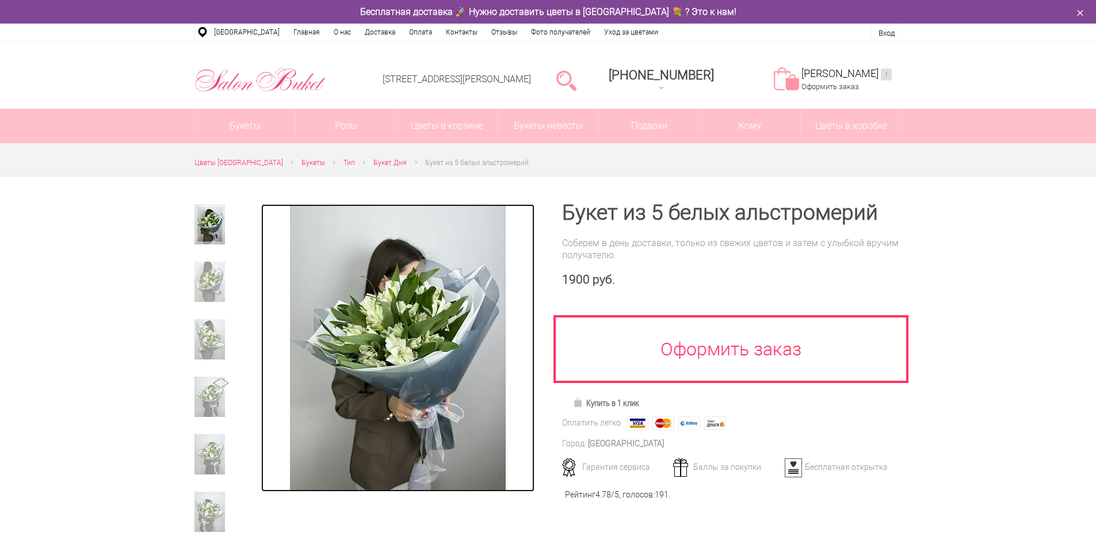
click at [443, 317] on img at bounding box center [398, 348] width 216 height 288
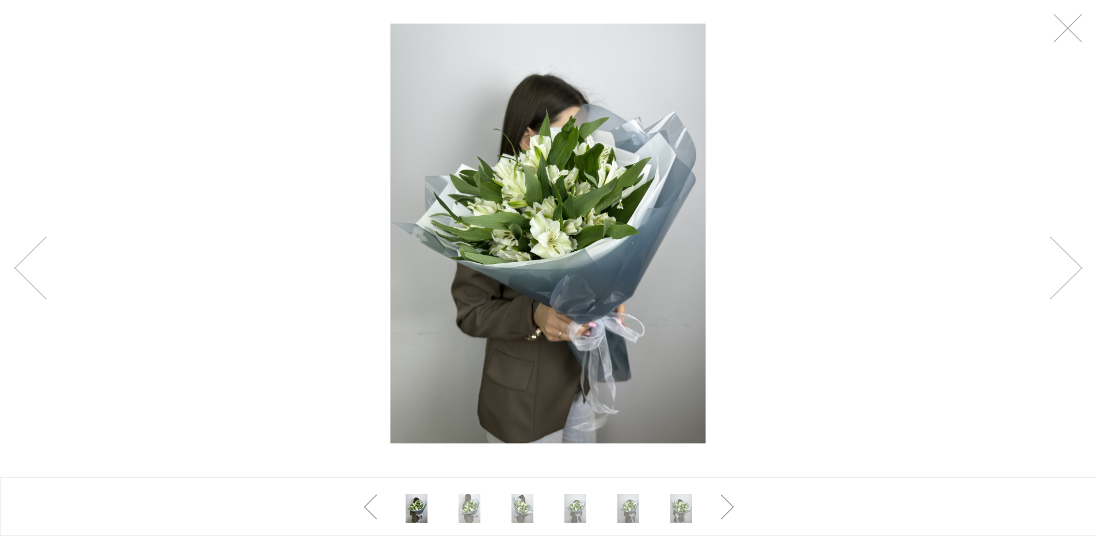
click at [443, 317] on img at bounding box center [547, 234] width 315 height 421
click at [1060, 257] on link at bounding box center [1066, 268] width 33 height 63
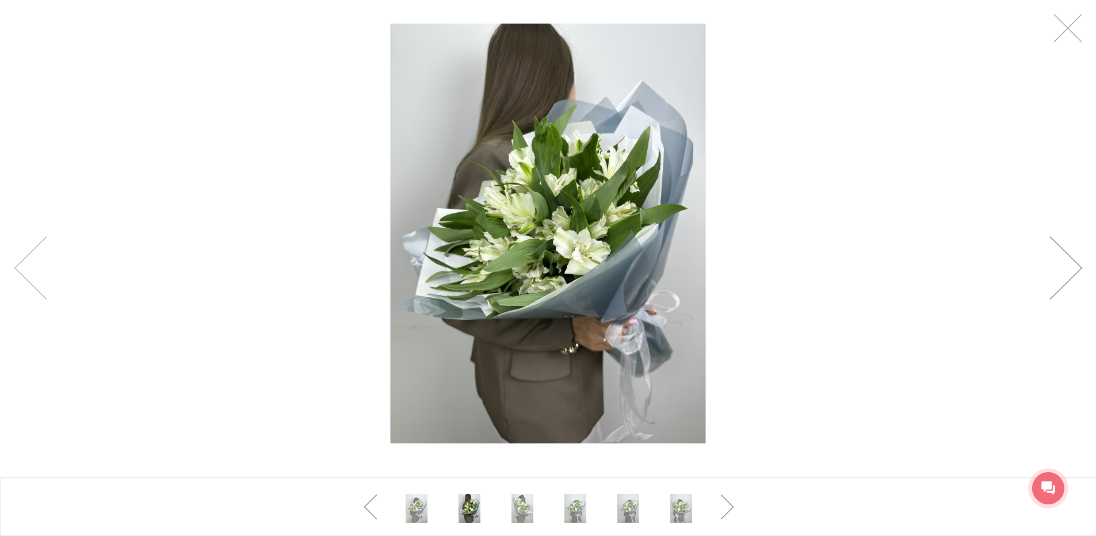
click at [1059, 257] on link at bounding box center [1066, 268] width 33 height 63
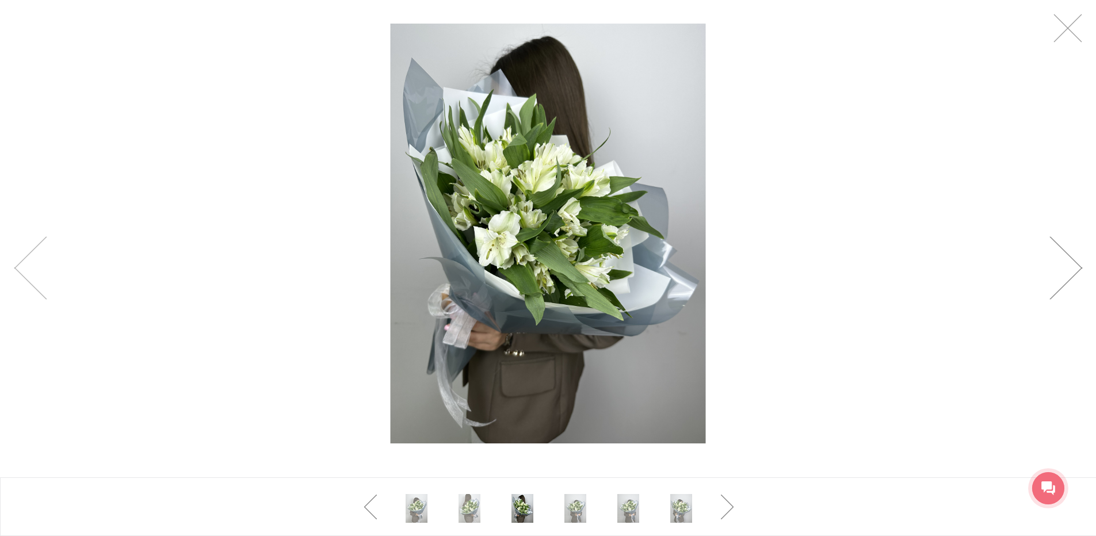
click at [1059, 257] on link at bounding box center [1066, 268] width 33 height 63
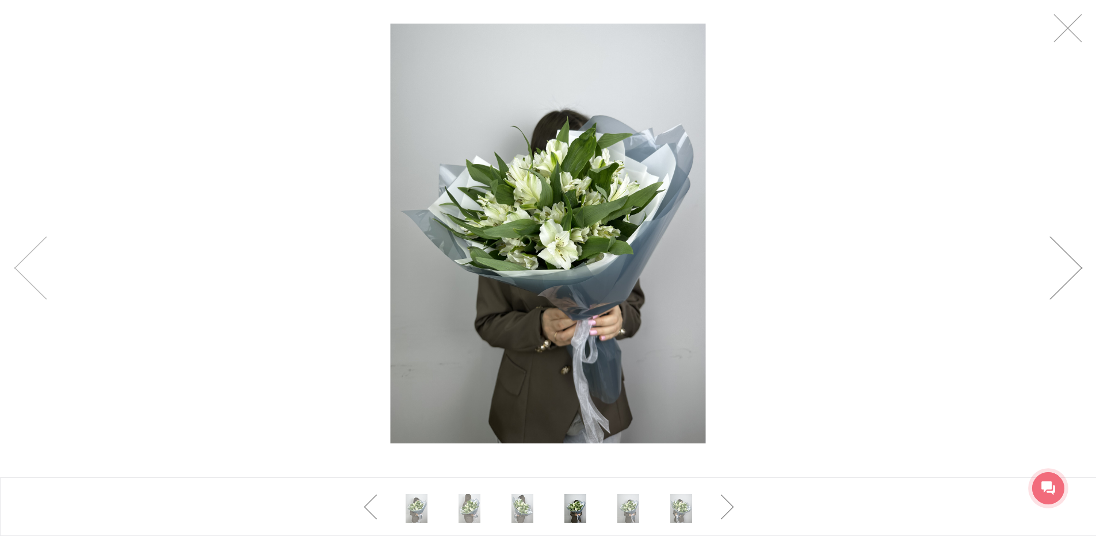
click at [1059, 257] on link at bounding box center [1066, 268] width 33 height 63
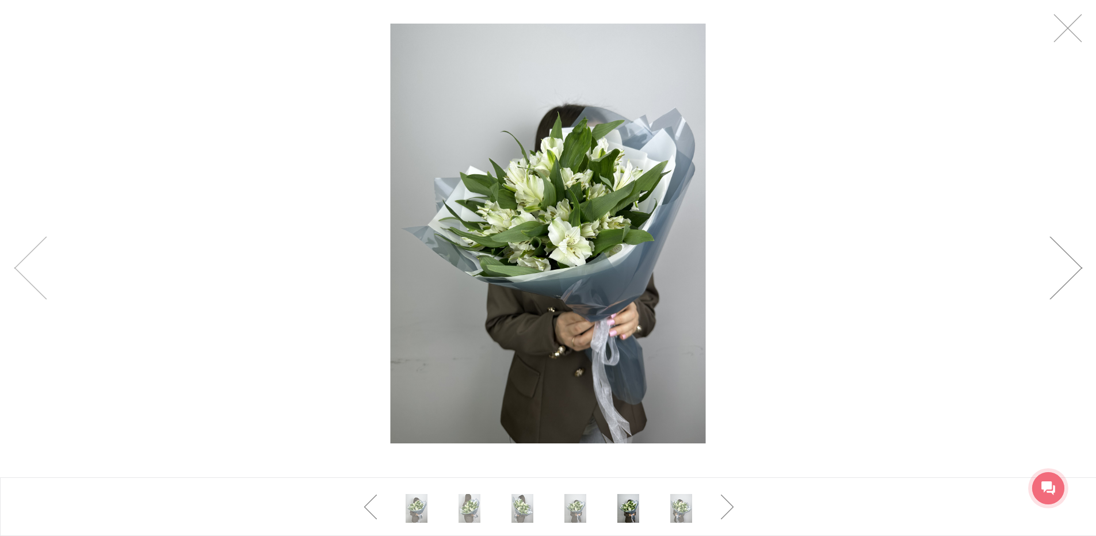
click at [1059, 257] on link at bounding box center [1066, 268] width 33 height 63
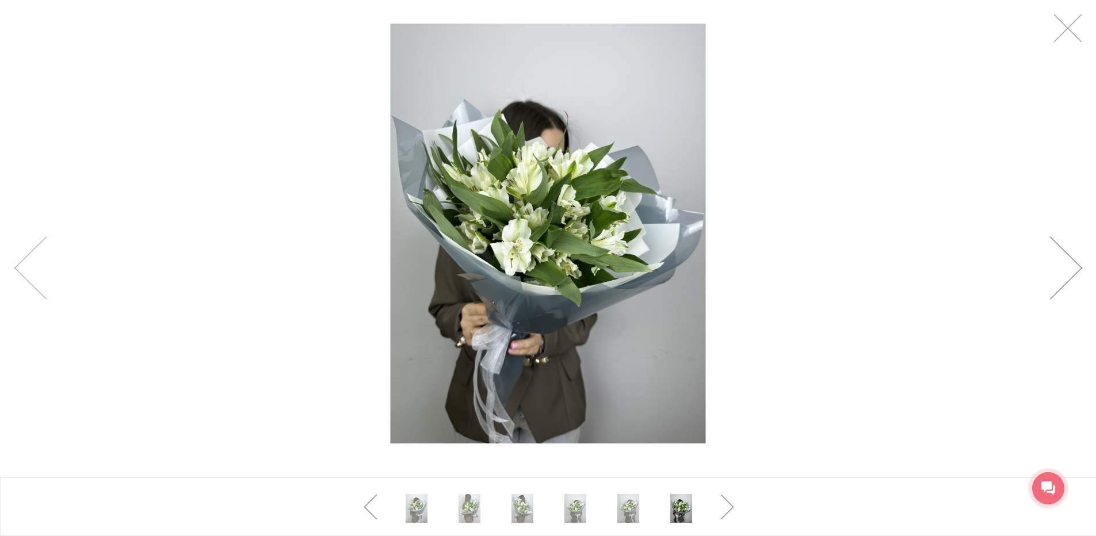
click at [1059, 257] on link at bounding box center [1066, 268] width 33 height 63
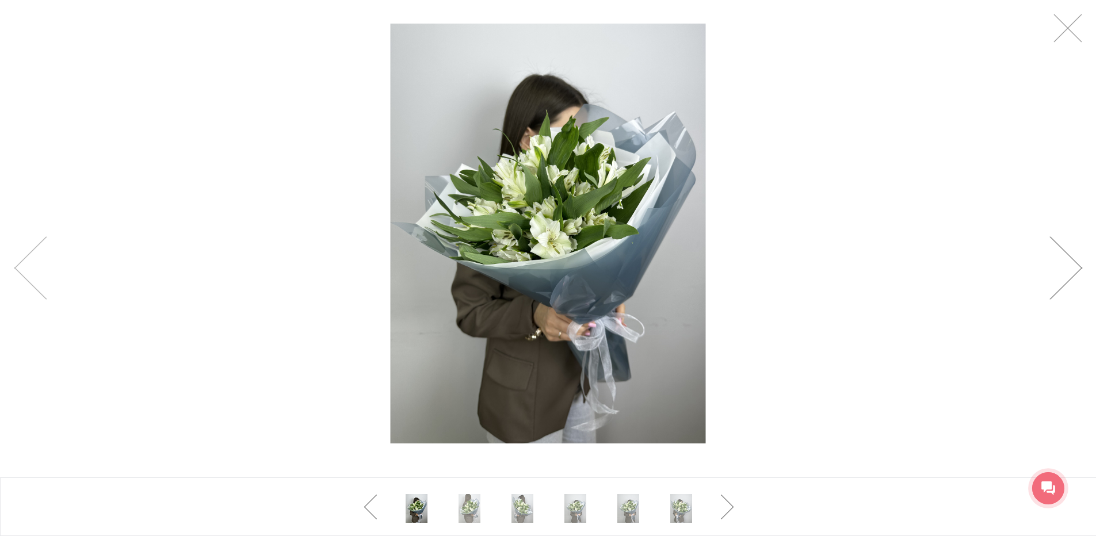
click at [1059, 257] on link at bounding box center [1066, 268] width 33 height 63
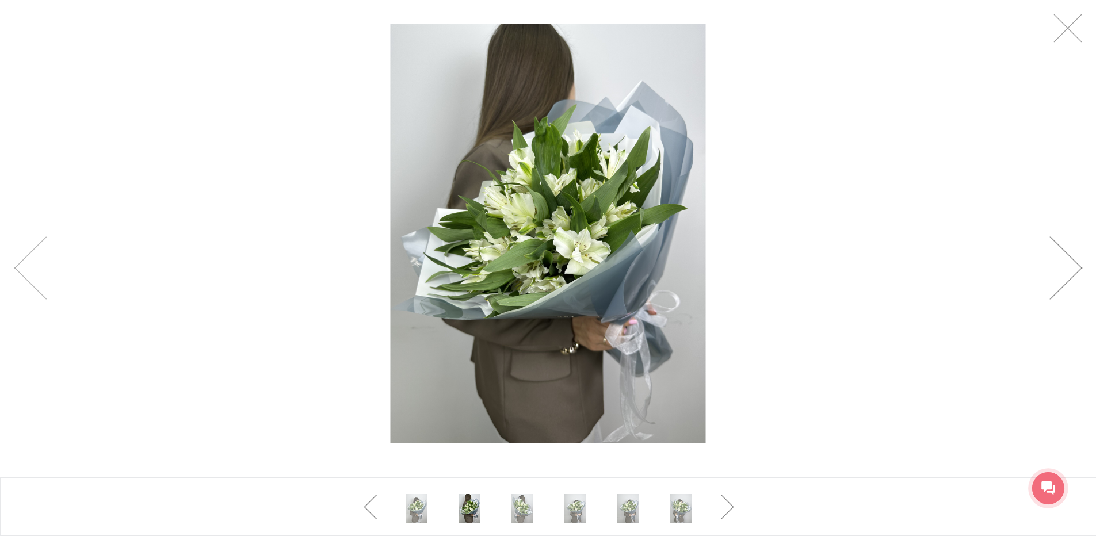
click at [1072, 268] on link at bounding box center [1066, 268] width 33 height 63
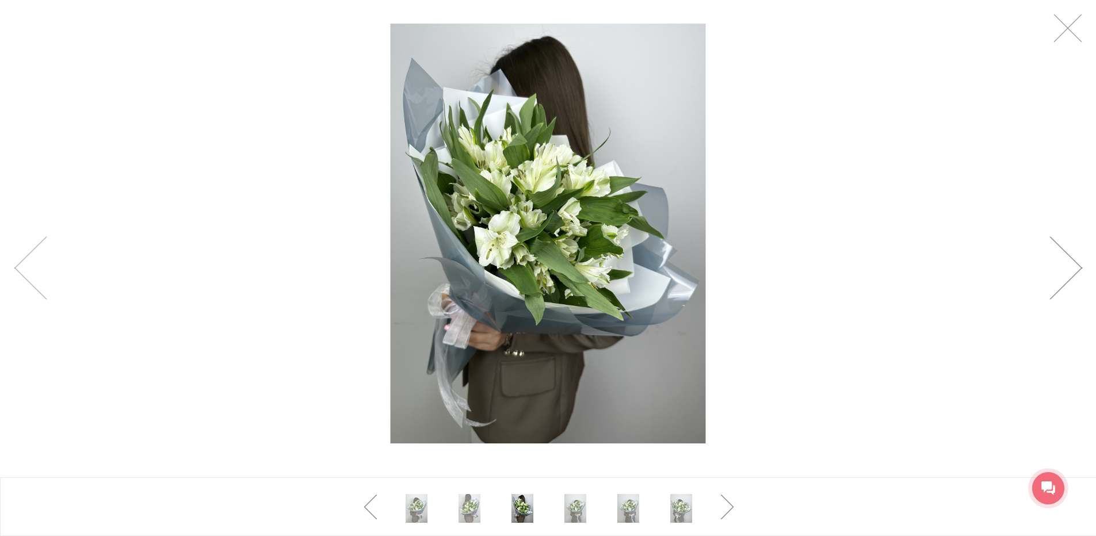
click at [1072, 268] on link at bounding box center [1066, 268] width 33 height 63
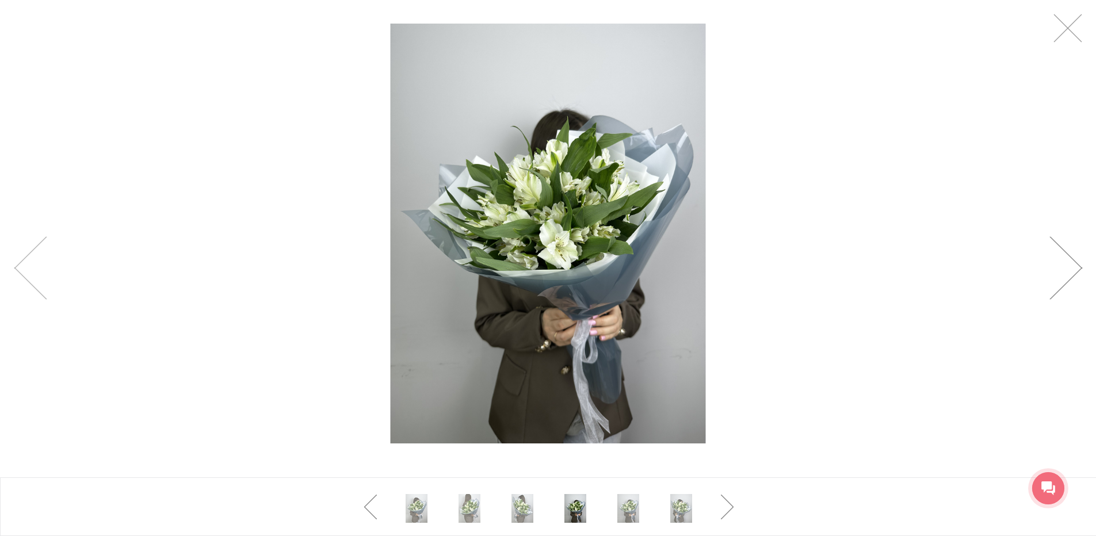
click at [1072, 268] on link at bounding box center [1066, 268] width 33 height 63
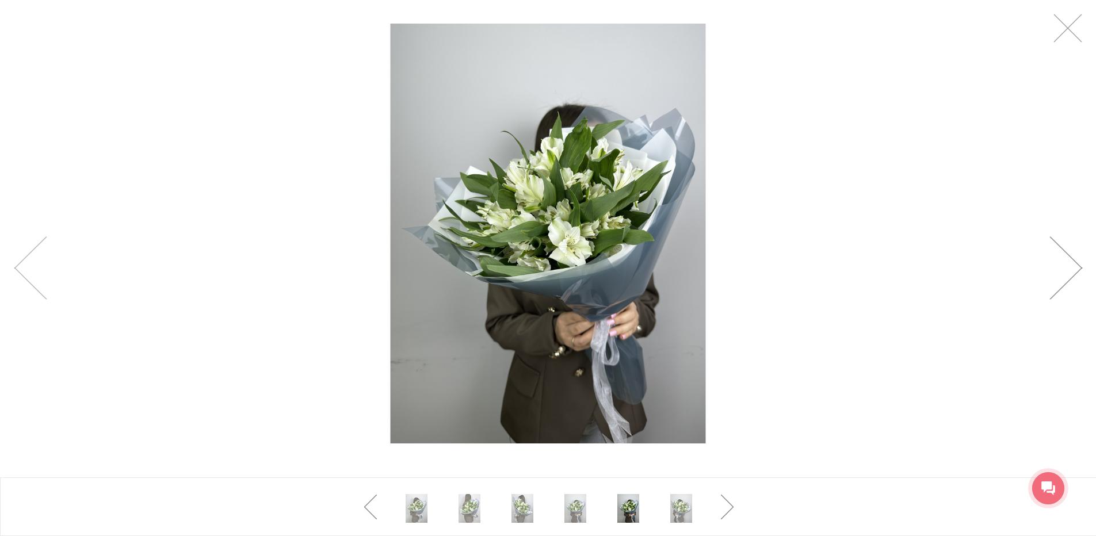
click at [1072, 268] on link at bounding box center [1066, 268] width 33 height 63
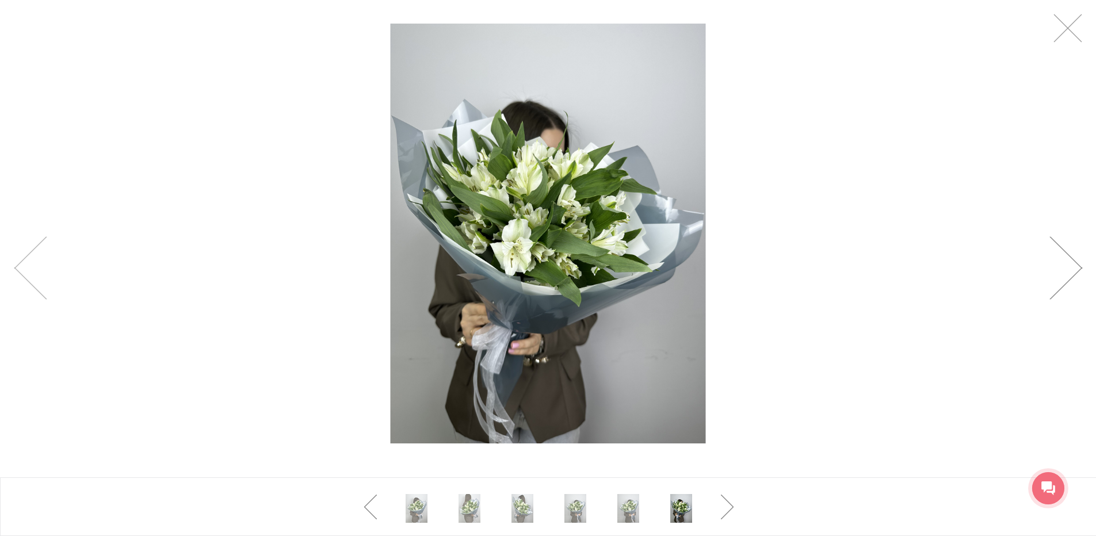
click at [1072, 268] on link at bounding box center [1066, 268] width 33 height 63
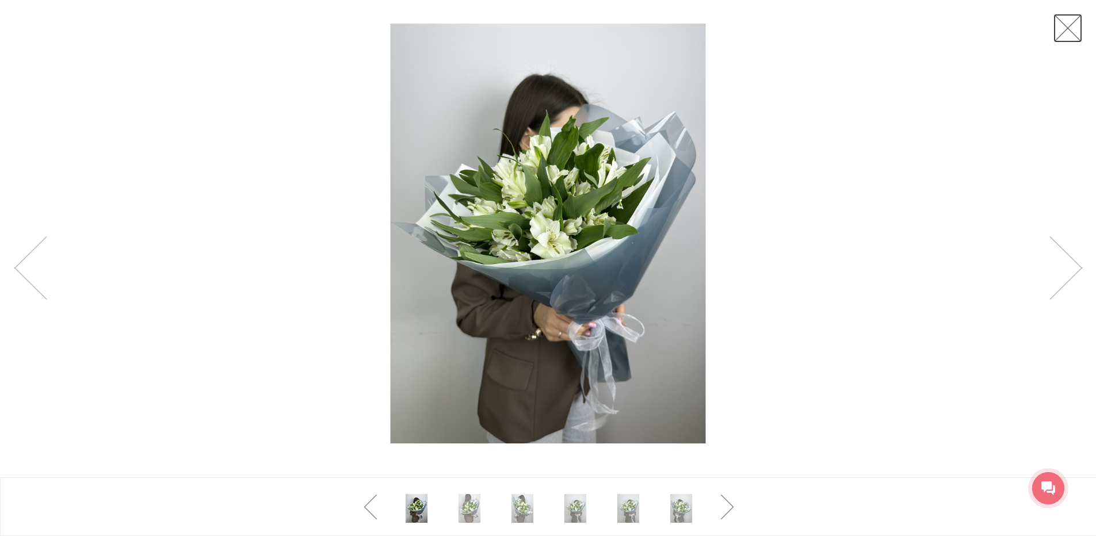
click at [1069, 32] on link at bounding box center [1068, 28] width 29 height 29
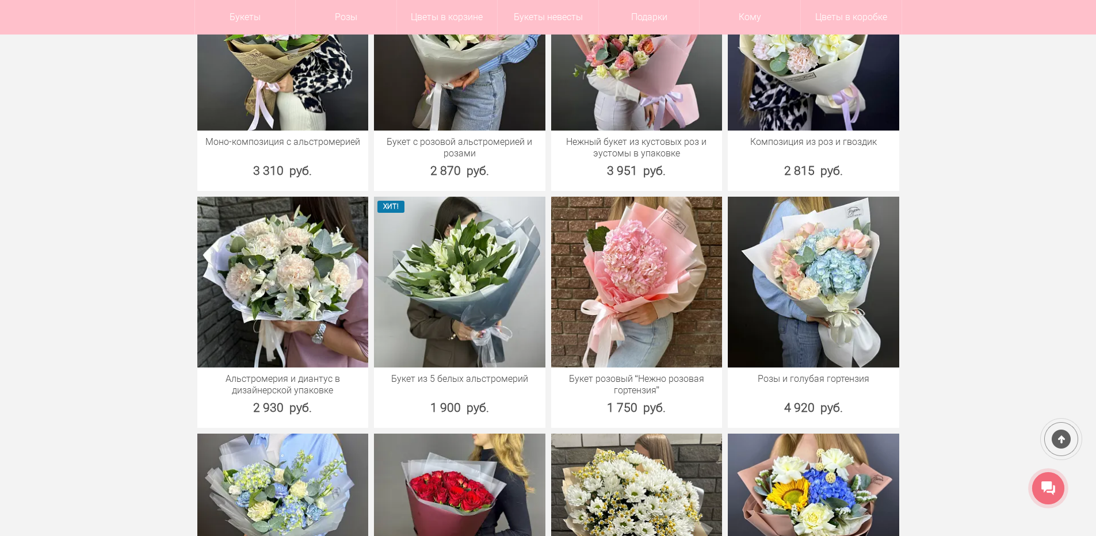
scroll to position [1344, 0]
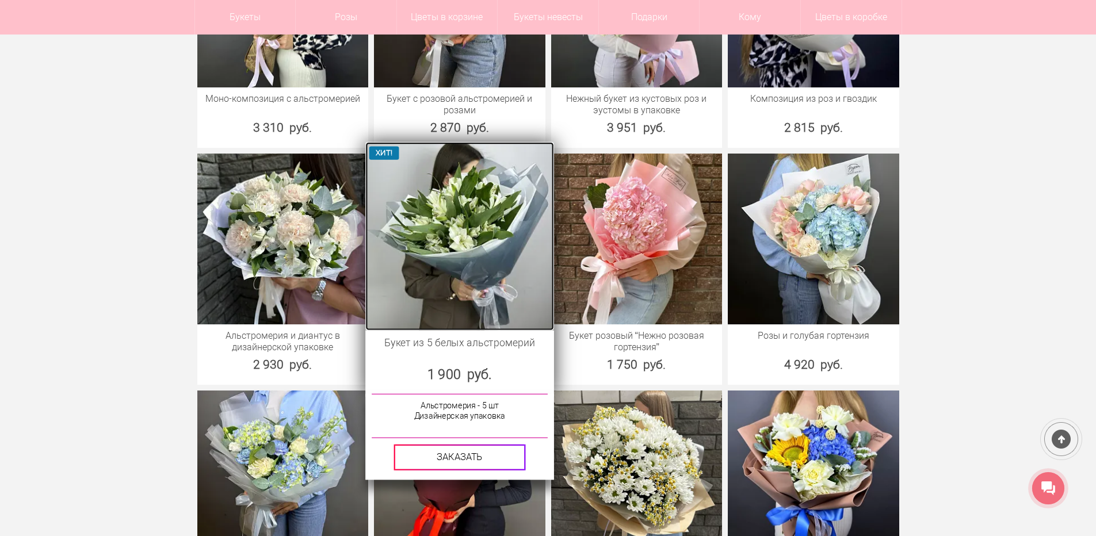
click at [469, 262] on img at bounding box center [459, 236] width 188 height 188
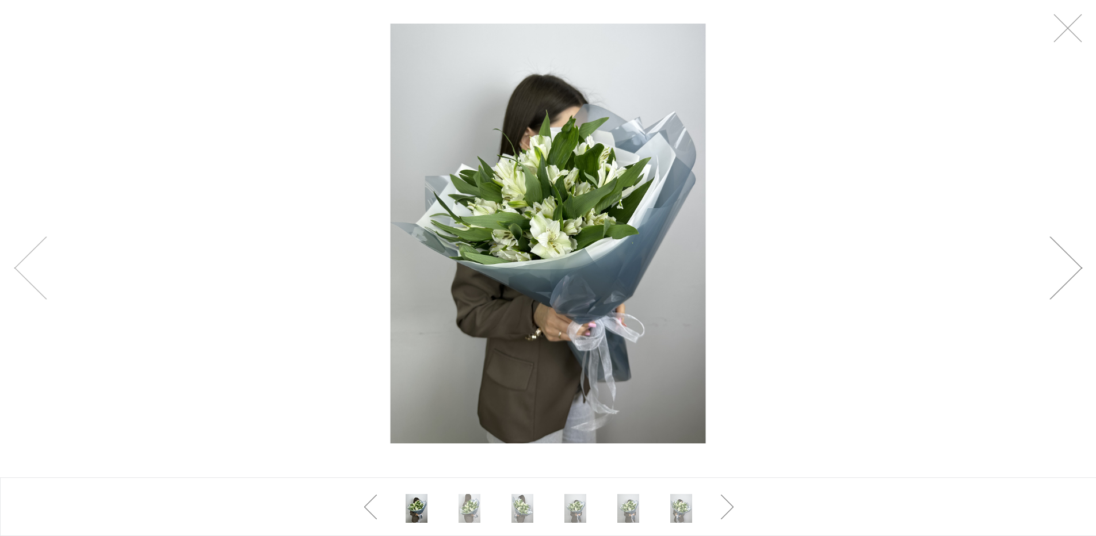
click at [1081, 265] on link at bounding box center [1066, 268] width 33 height 63
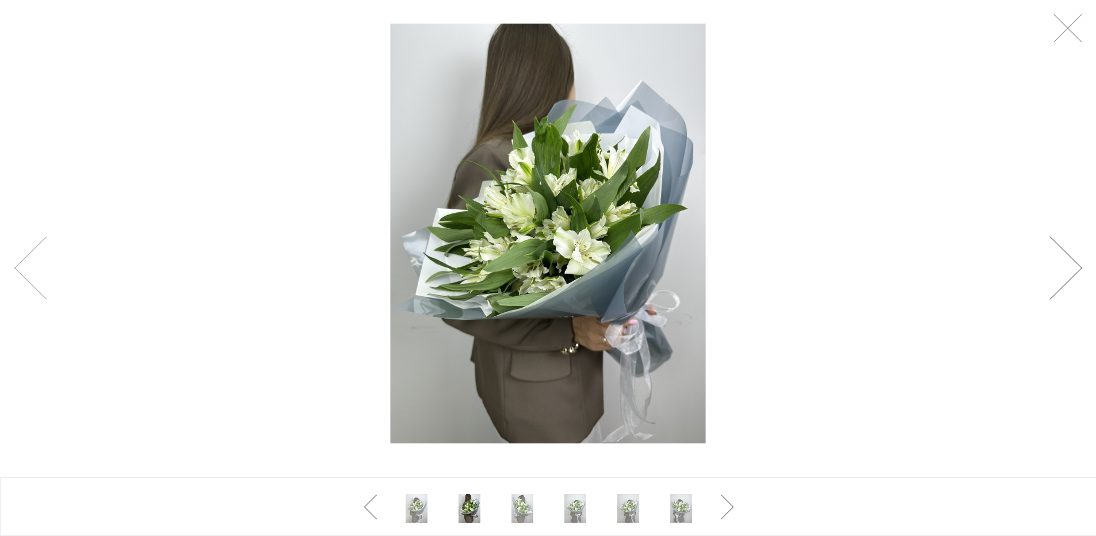
click at [1081, 265] on link at bounding box center [1066, 268] width 33 height 63
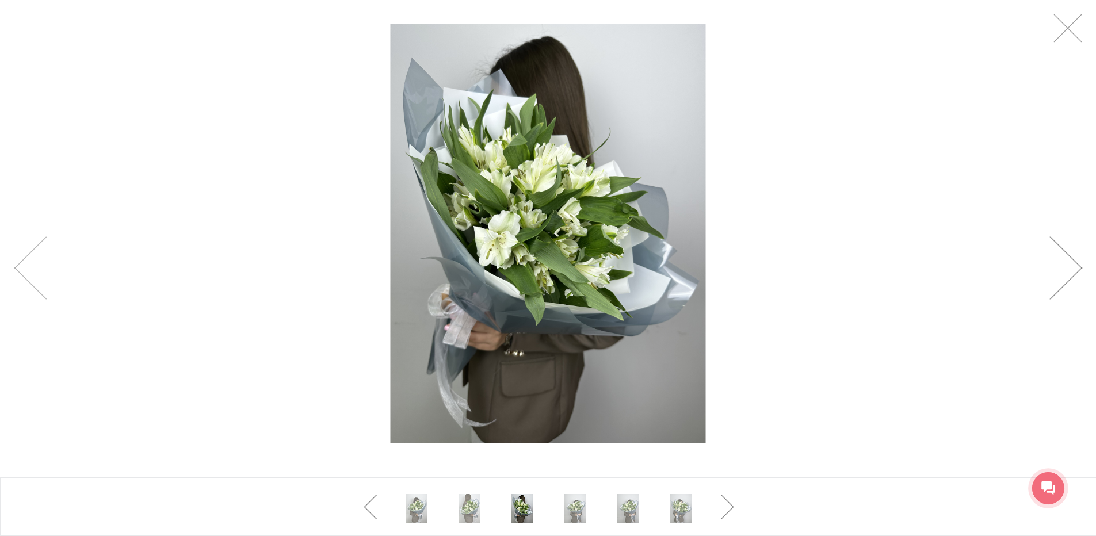
click at [1081, 265] on link at bounding box center [1066, 268] width 33 height 63
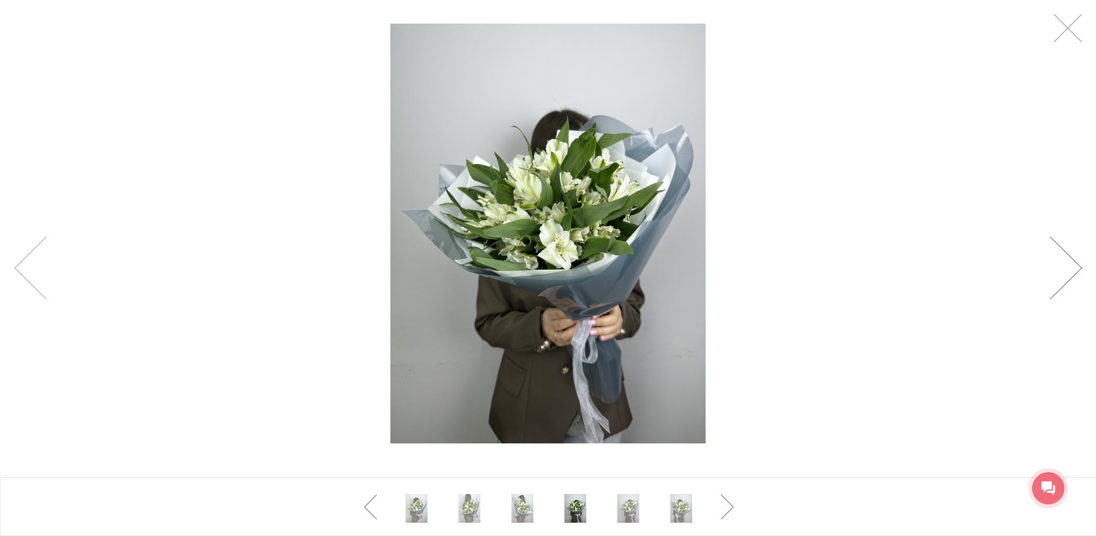
click at [1081, 265] on link at bounding box center [1066, 268] width 33 height 63
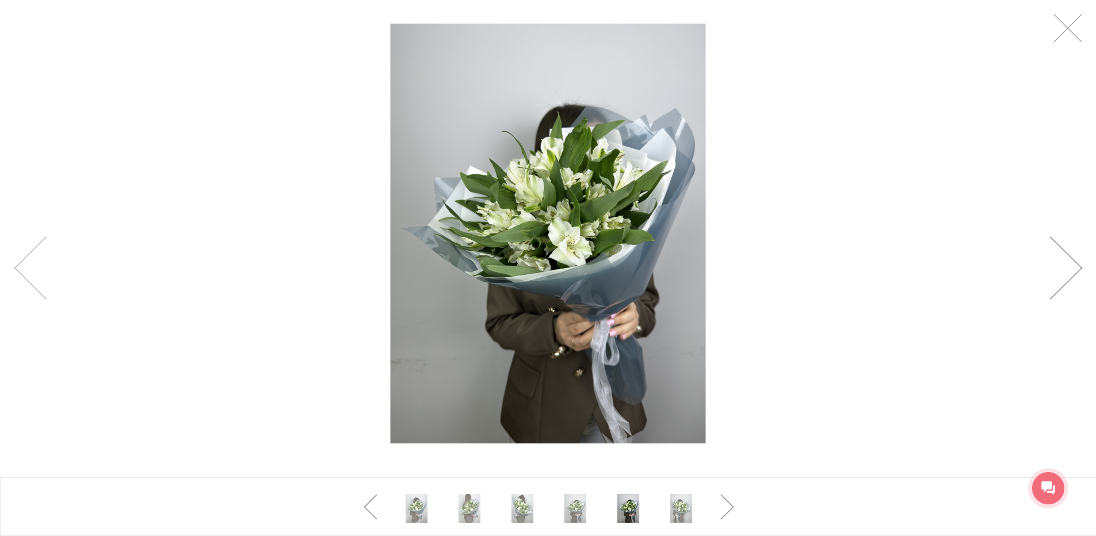
click at [1081, 265] on link at bounding box center [1066, 268] width 33 height 63
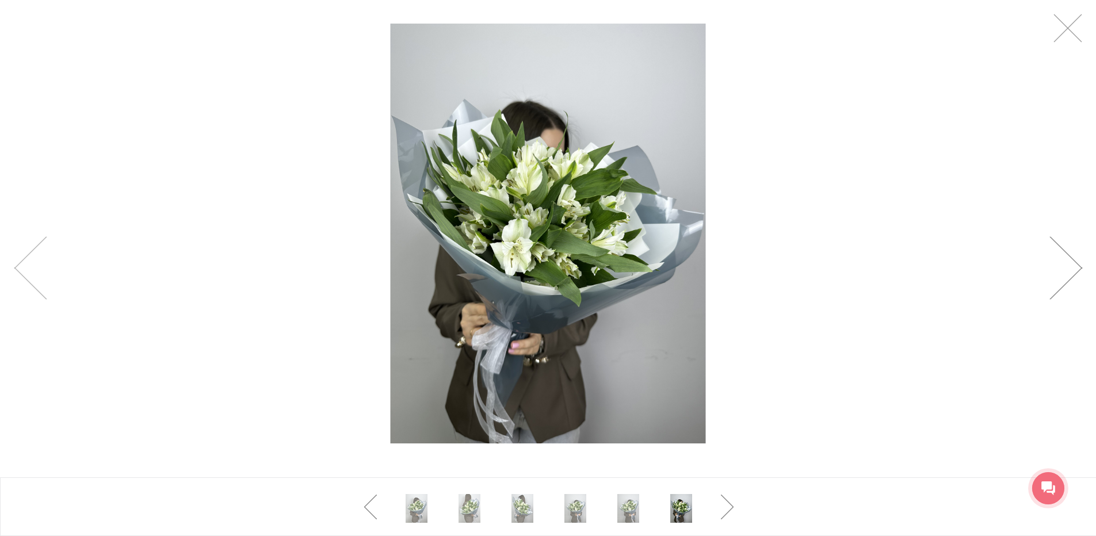
click at [1081, 265] on link at bounding box center [1066, 268] width 33 height 63
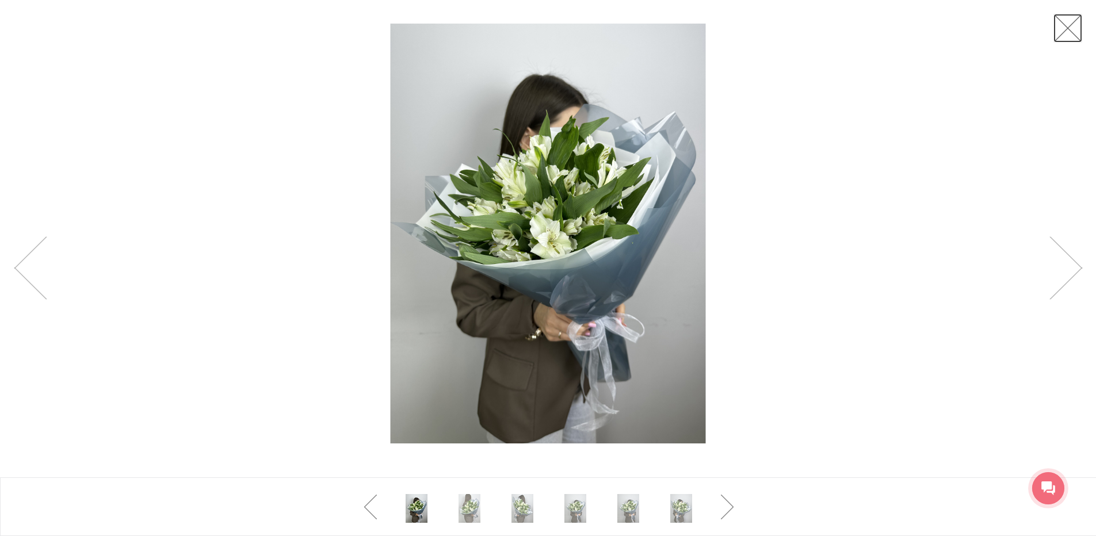
click at [1066, 27] on link at bounding box center [1068, 28] width 29 height 29
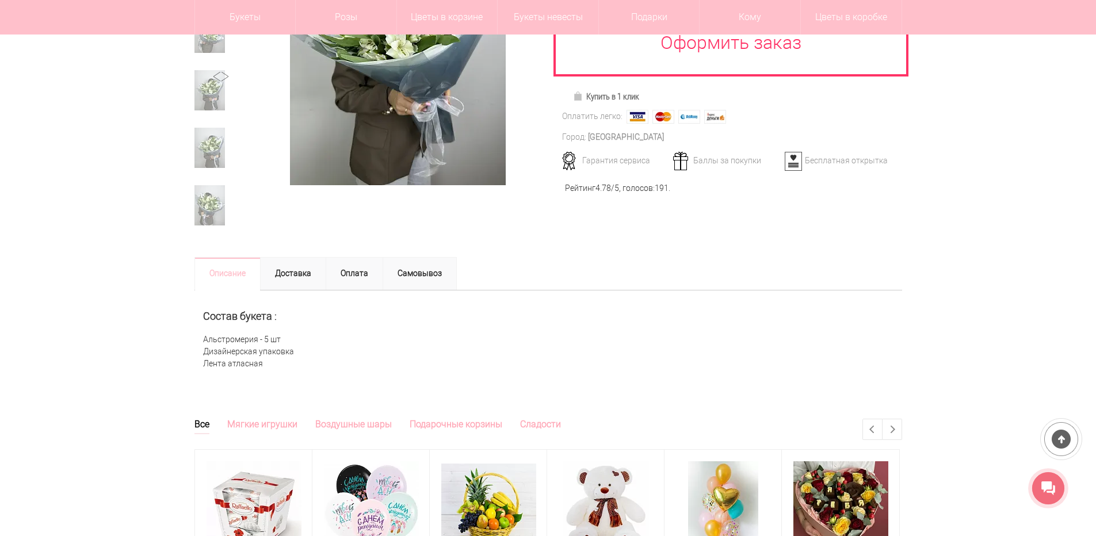
scroll to position [173, 0]
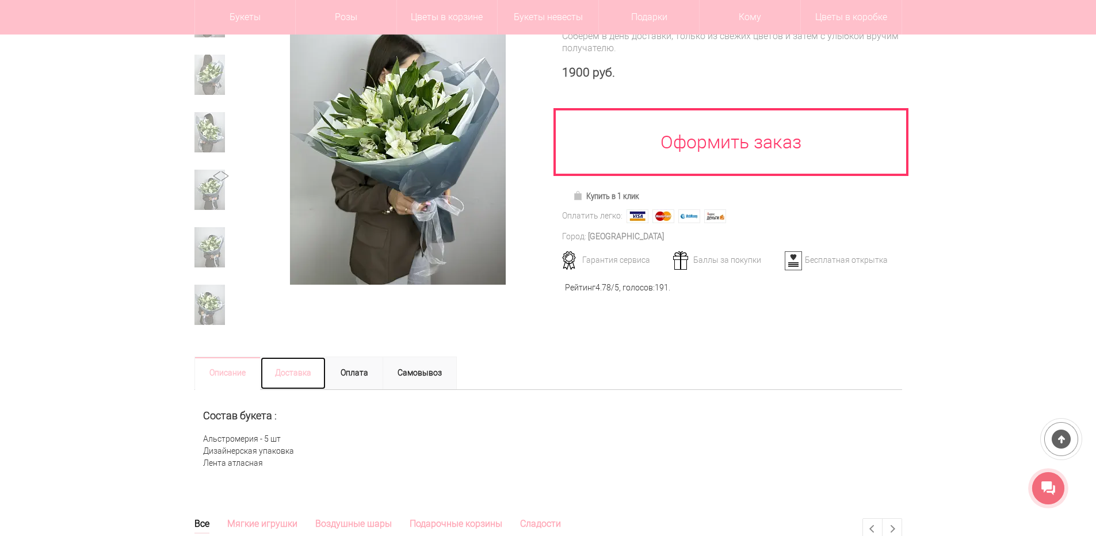
click at [302, 373] on link "Доставка" at bounding box center [293, 373] width 66 height 33
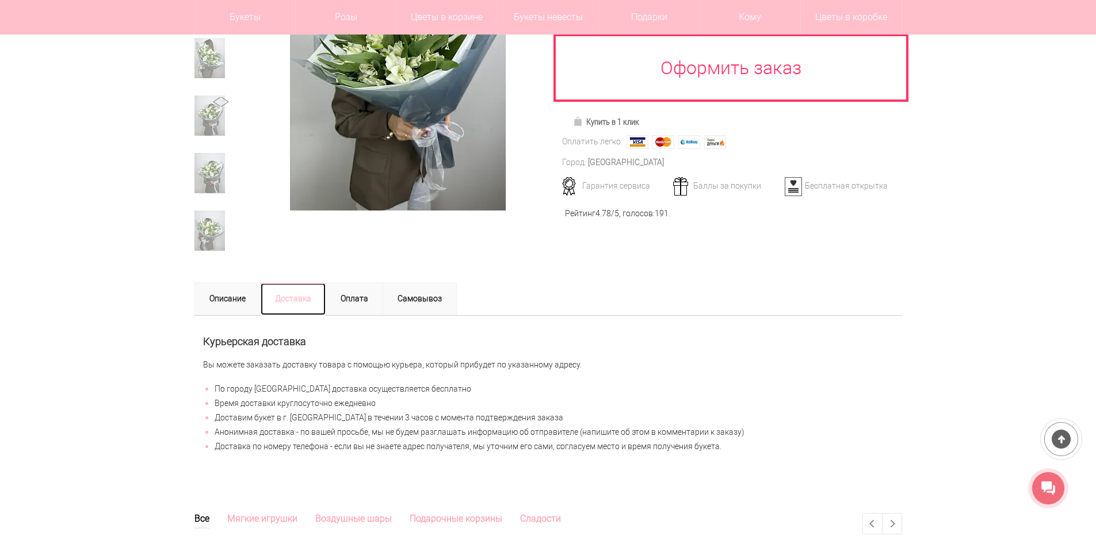
scroll to position [230, 0]
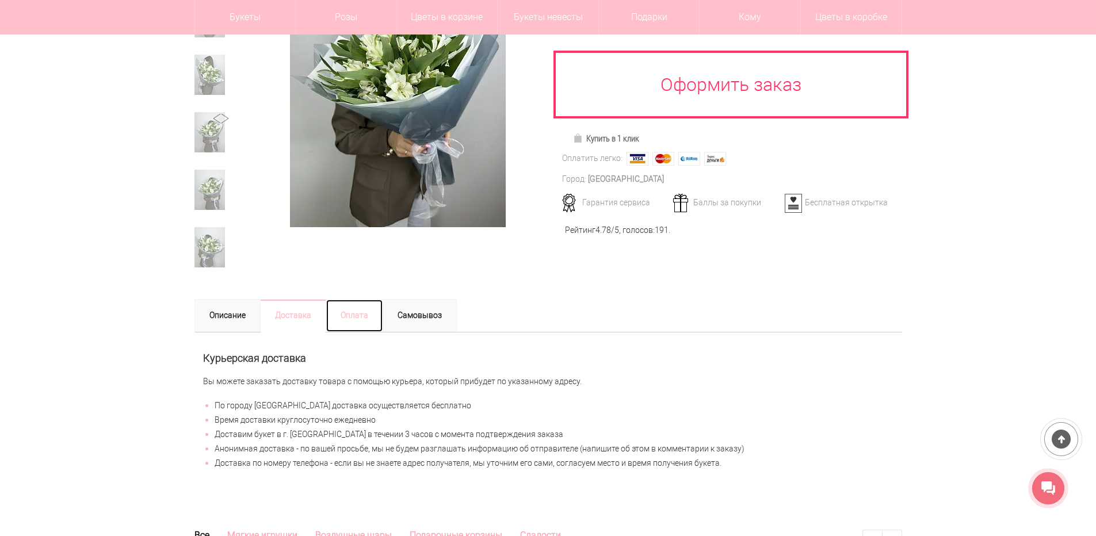
click at [367, 313] on link "Оплата" at bounding box center [355, 315] width 58 height 33
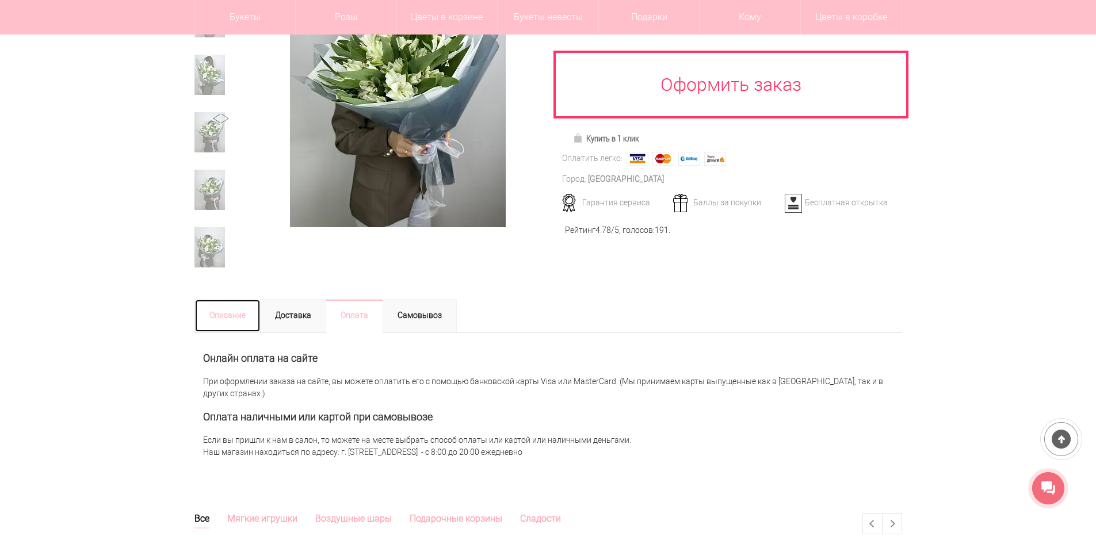
click at [219, 315] on link "Описание" at bounding box center [228, 315] width 66 height 33
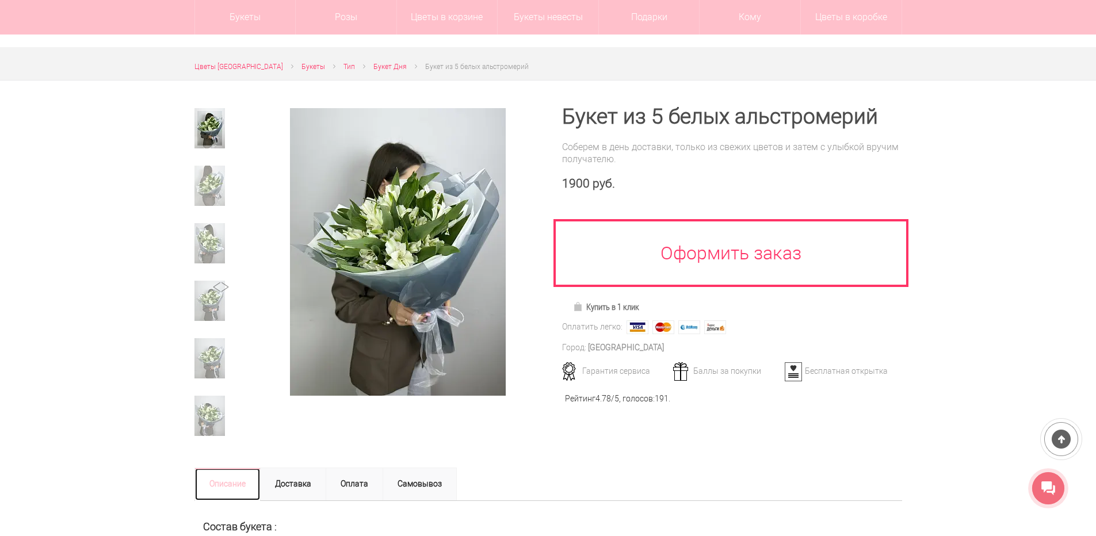
scroll to position [58, 0]
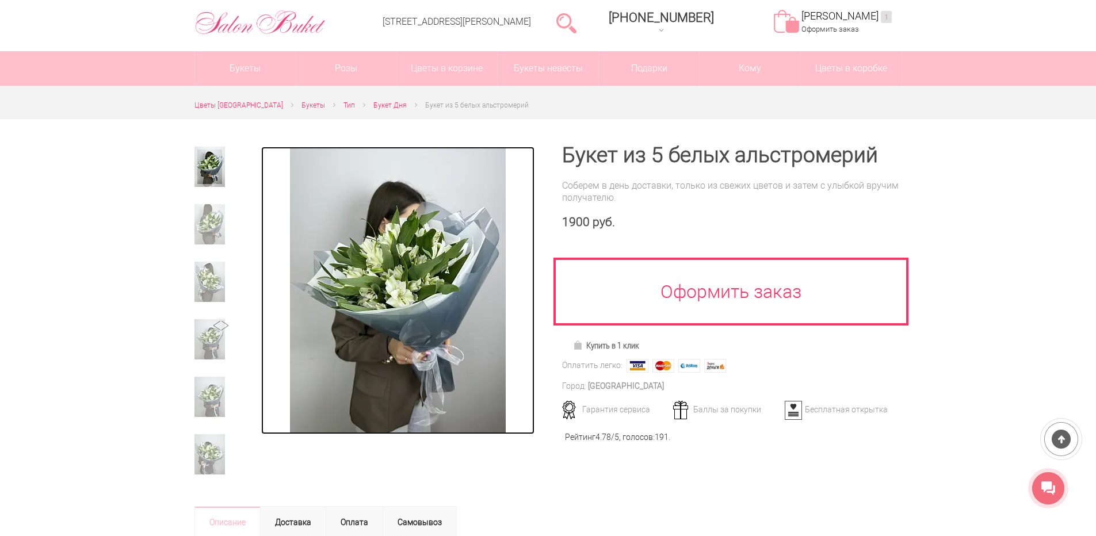
click at [432, 295] on img at bounding box center [398, 291] width 216 height 288
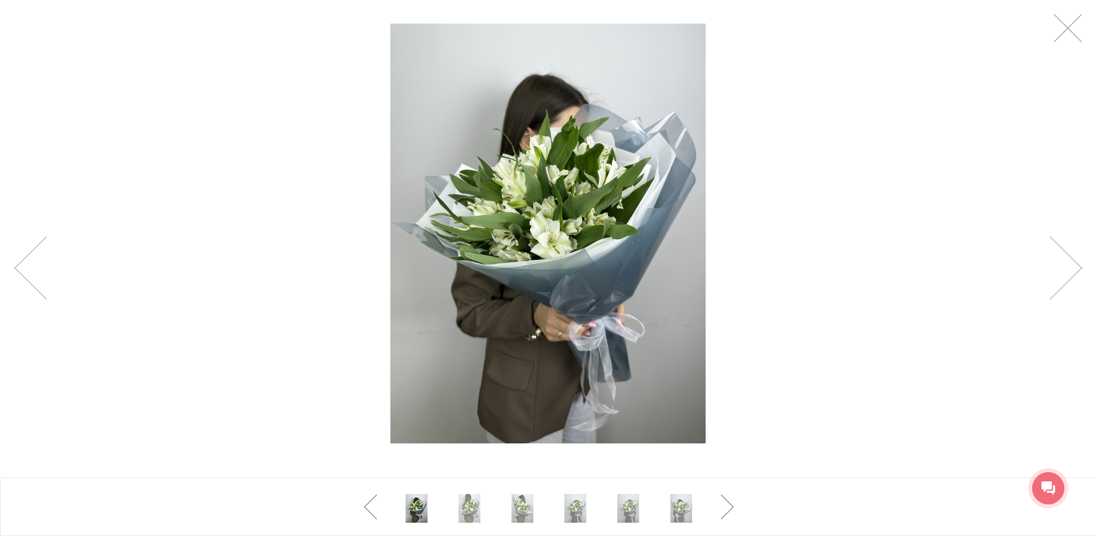
click at [1083, 270] on div at bounding box center [548, 233] width 1096 height 467
click at [1066, 267] on link at bounding box center [1066, 268] width 33 height 63
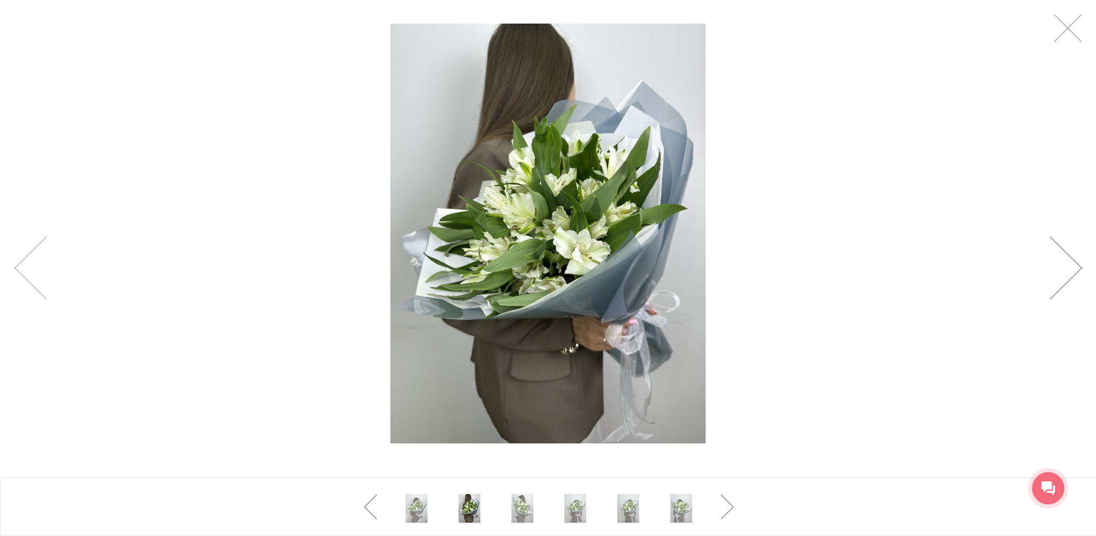
click at [1066, 267] on link at bounding box center [1066, 268] width 33 height 63
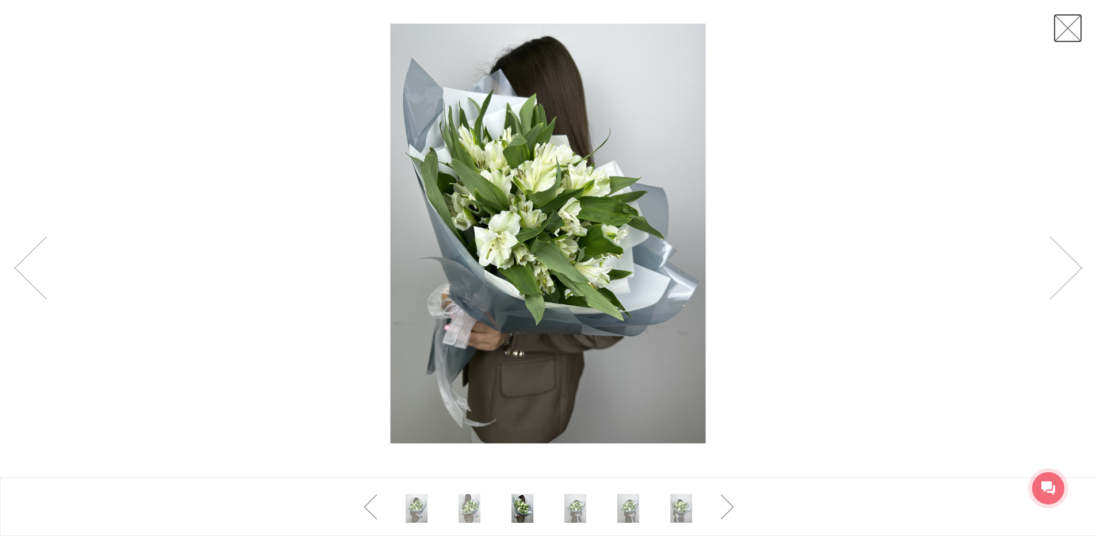
click at [1072, 29] on link at bounding box center [1068, 28] width 29 height 29
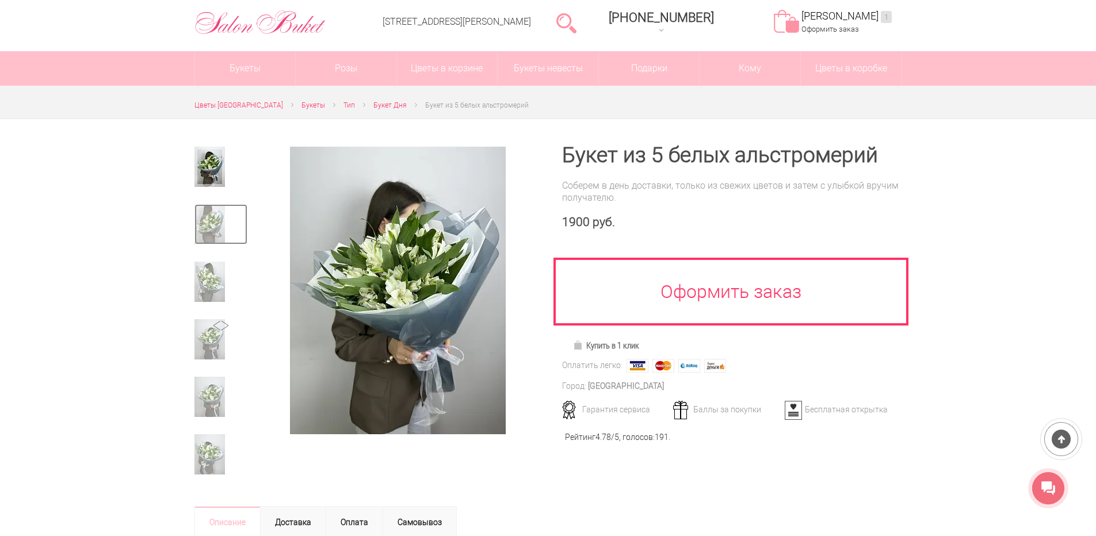
click at [201, 218] on img at bounding box center [210, 224] width 31 height 40
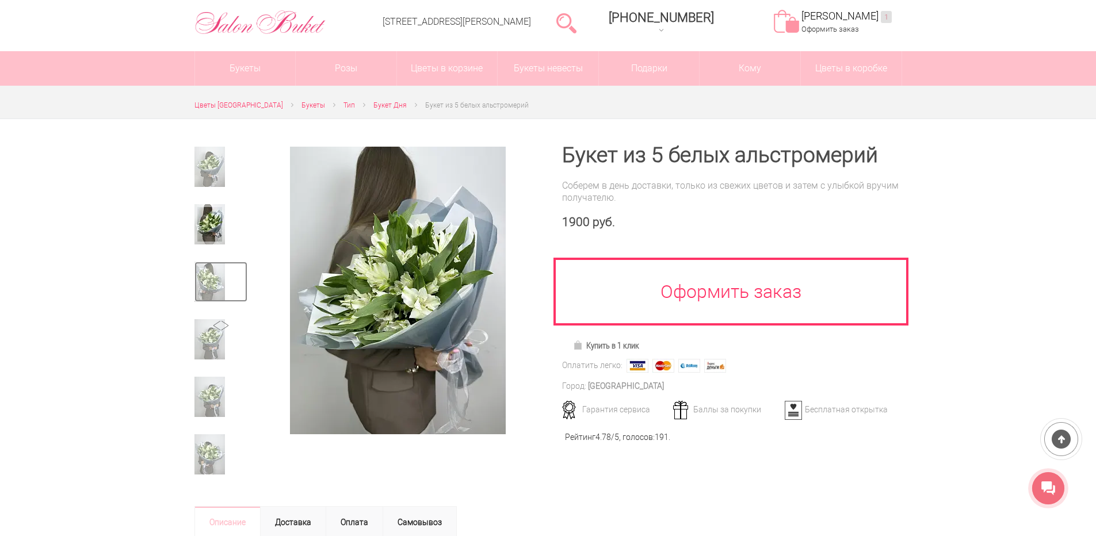
click at [209, 272] on img at bounding box center [210, 282] width 31 height 40
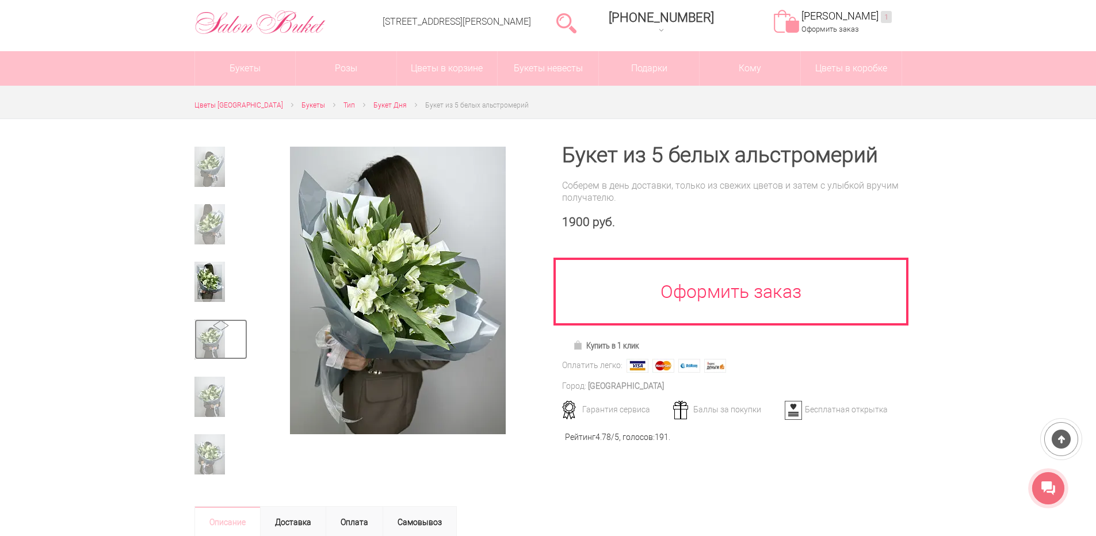
click at [210, 333] on img at bounding box center [210, 339] width 31 height 40
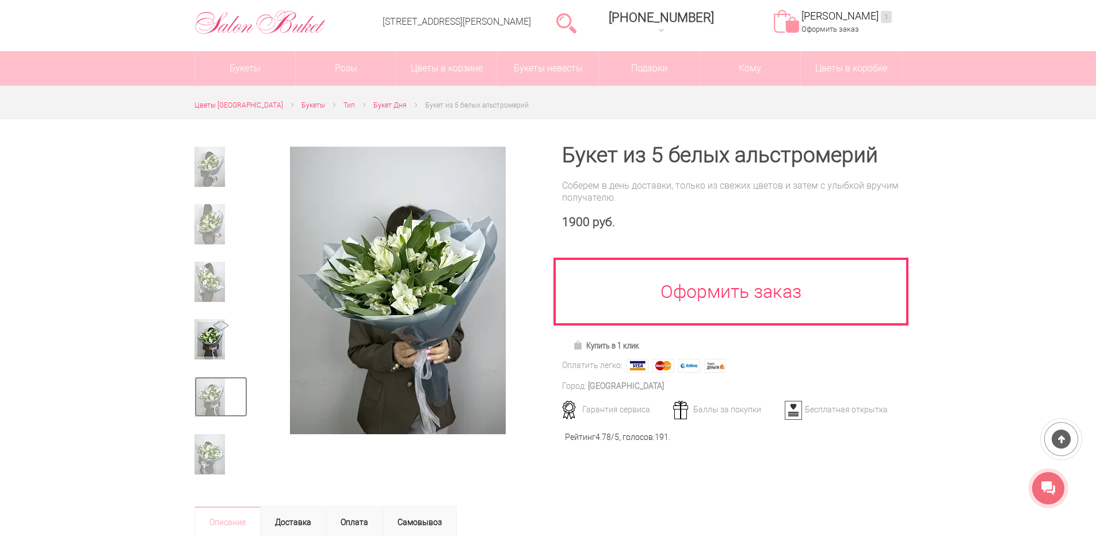
click at [208, 391] on img at bounding box center [210, 397] width 31 height 40
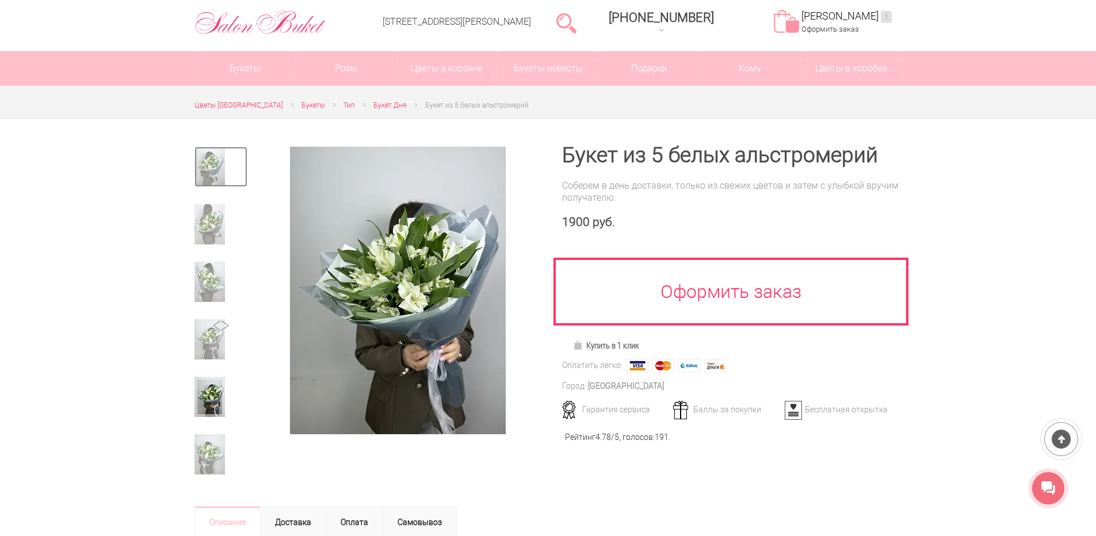
click at [205, 171] on img at bounding box center [210, 167] width 31 height 40
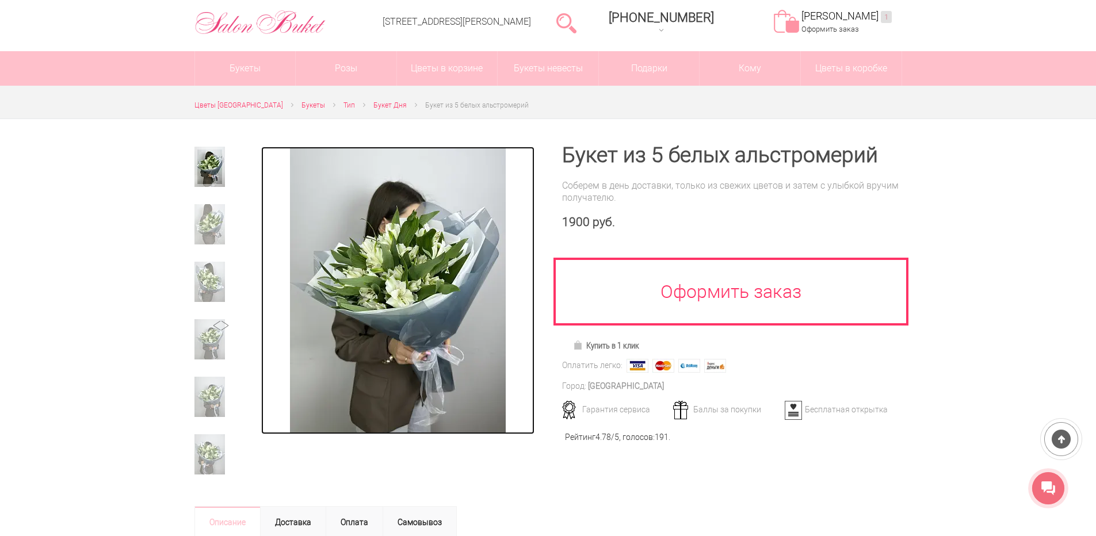
click at [406, 264] on img at bounding box center [398, 291] width 216 height 288
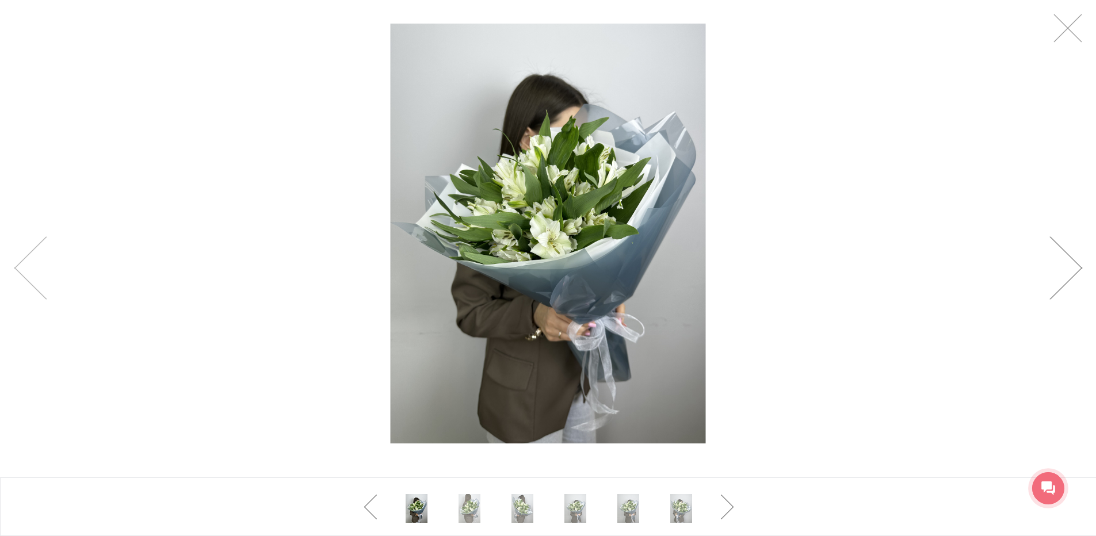
click at [1067, 269] on link at bounding box center [1066, 268] width 33 height 63
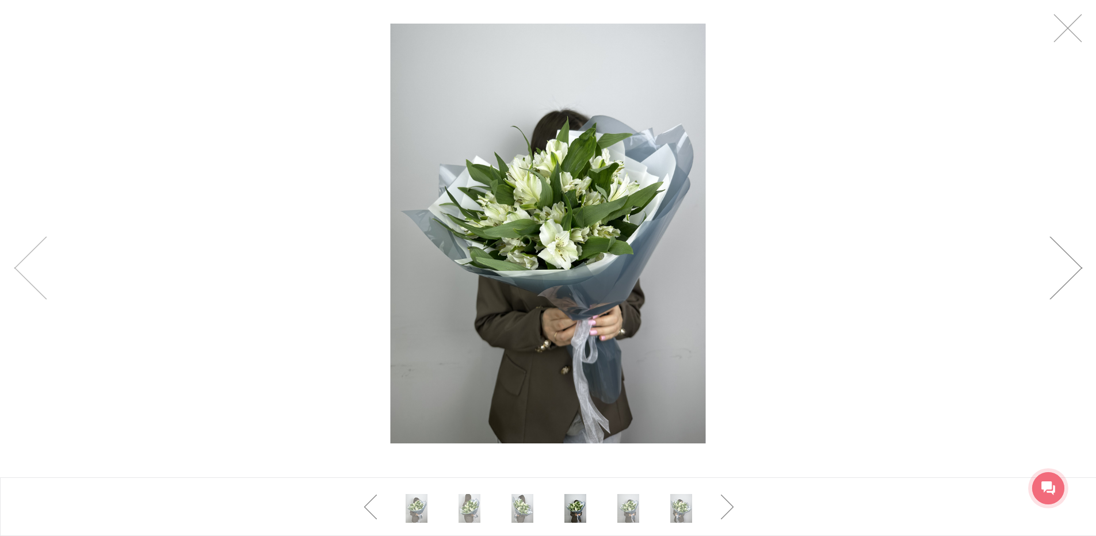
click at [1067, 269] on link at bounding box center [1066, 268] width 33 height 63
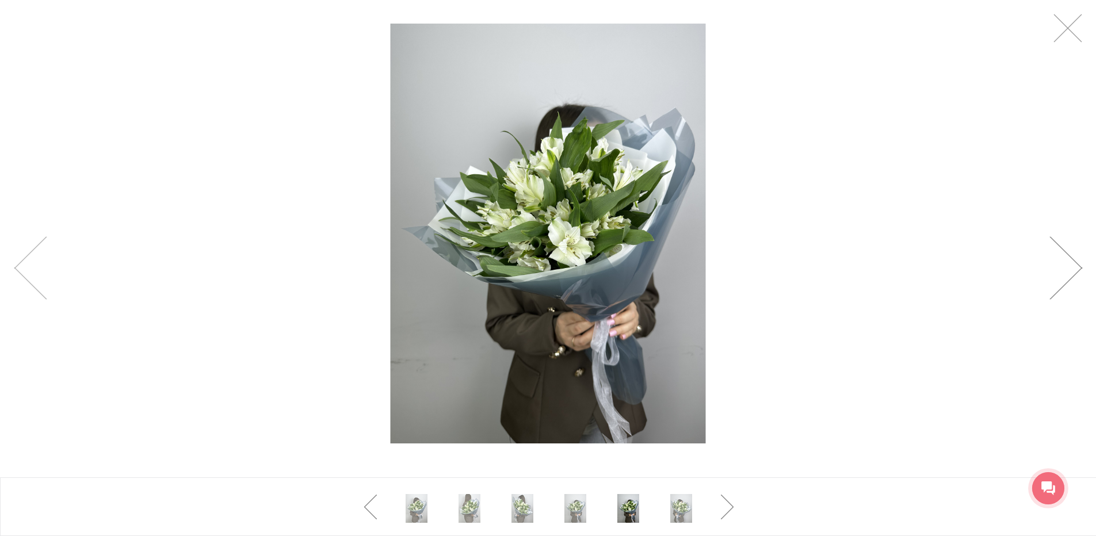
click at [1067, 269] on link at bounding box center [1066, 268] width 33 height 63
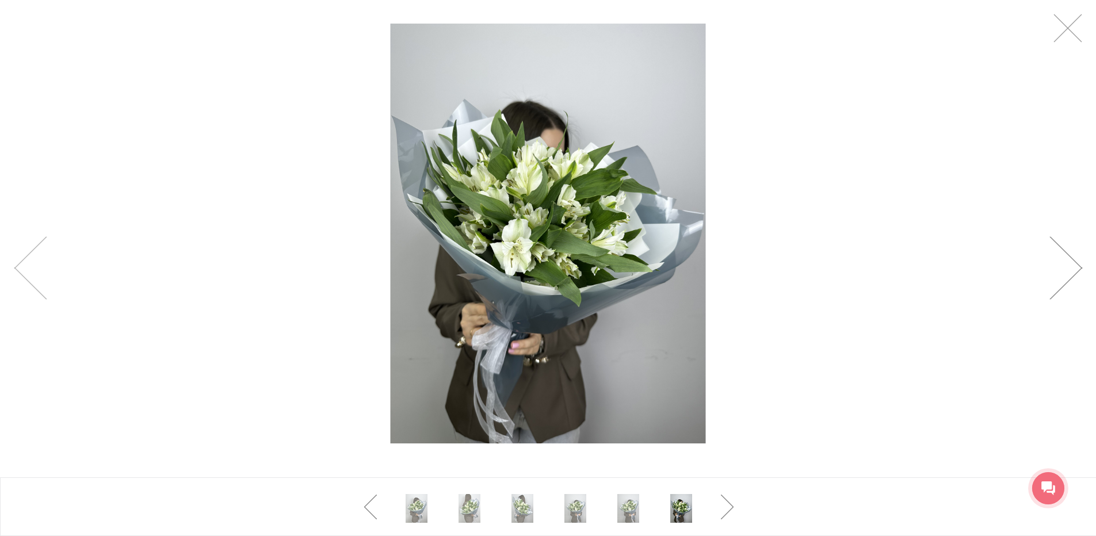
click at [1067, 269] on link at bounding box center [1066, 268] width 33 height 63
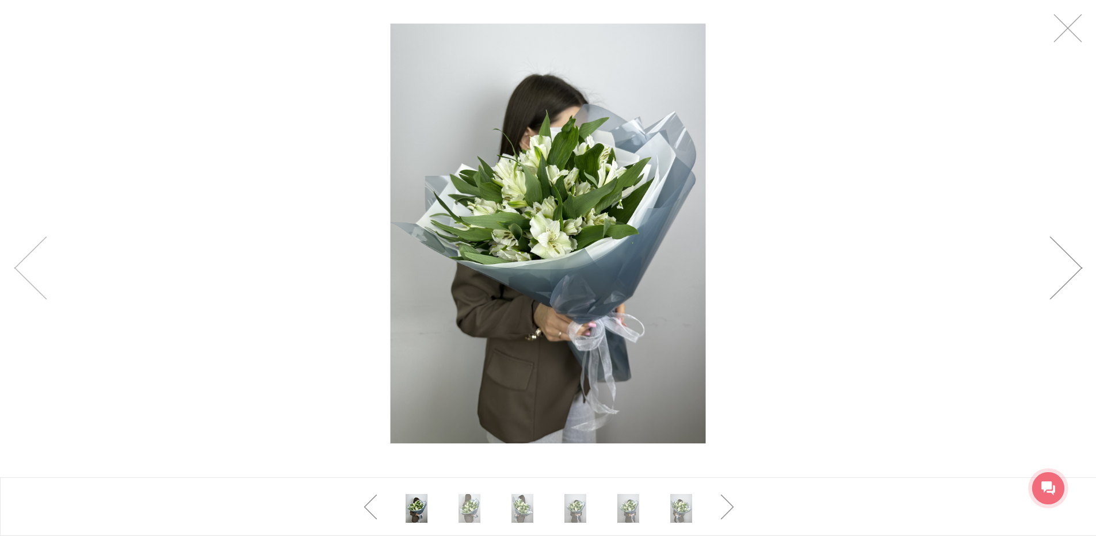
click at [1067, 269] on link at bounding box center [1066, 268] width 33 height 63
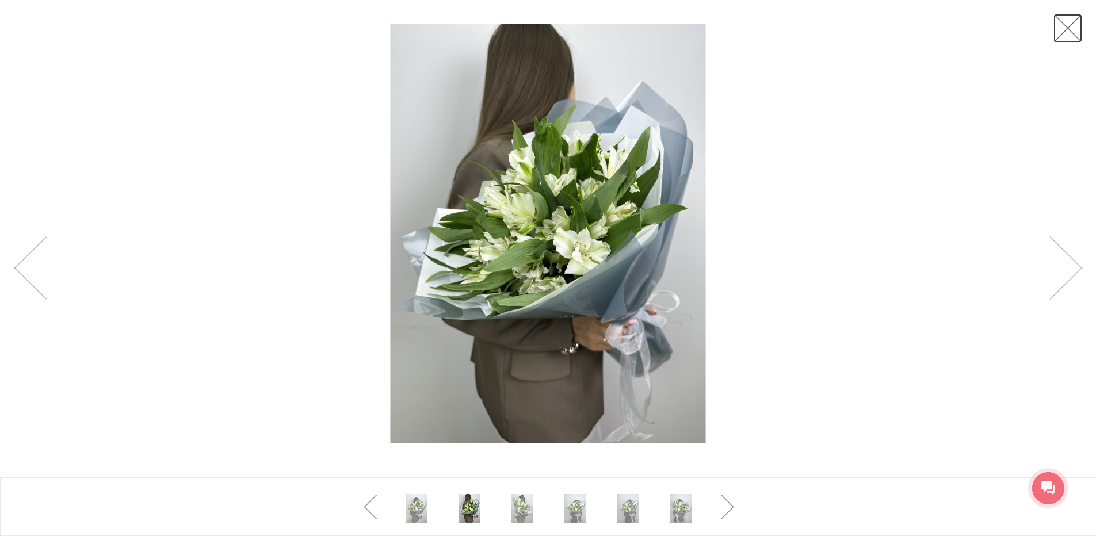
click at [1072, 22] on link at bounding box center [1068, 28] width 29 height 29
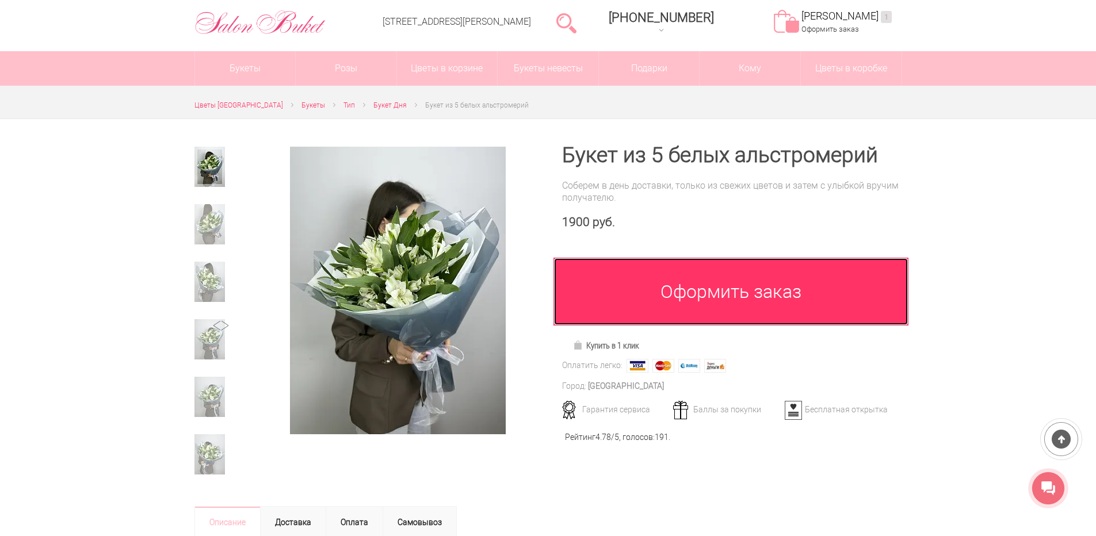
click at [721, 300] on link "Оформить заказ" at bounding box center [732, 292] width 356 height 68
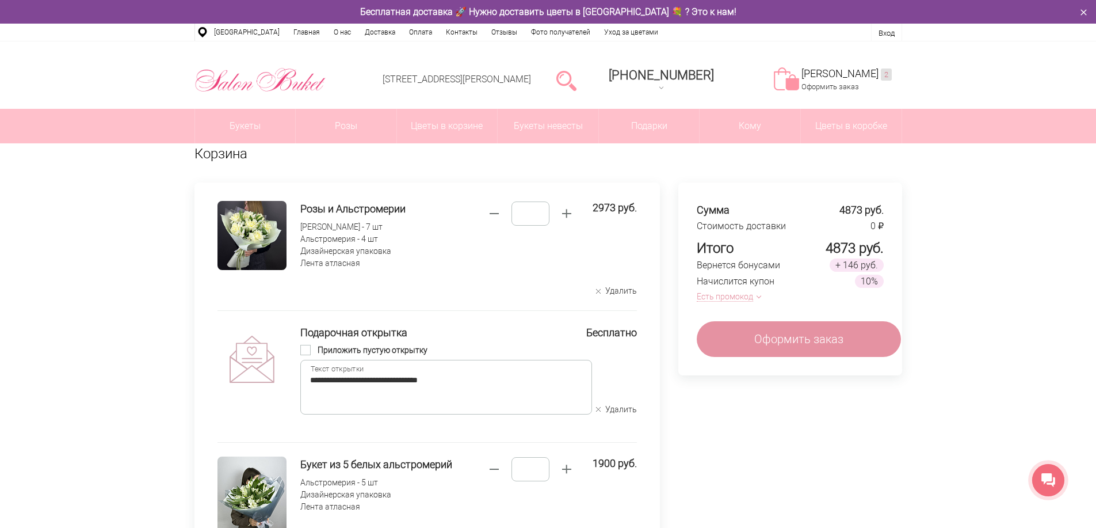
click at [501, 215] on span "button" at bounding box center [494, 214] width 18 height 18
click at [494, 213] on span "button" at bounding box center [494, 214] width 18 height 18
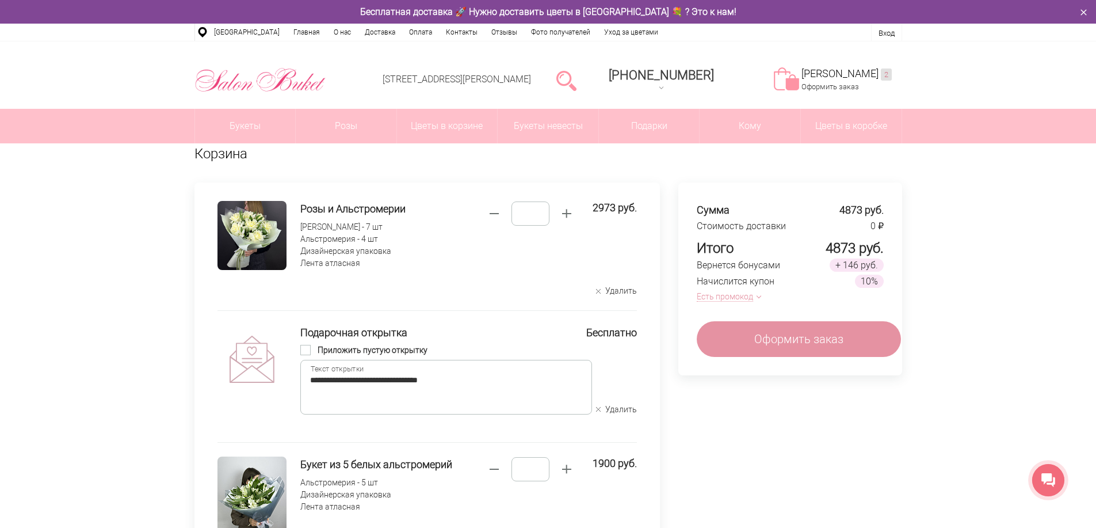
click at [494, 213] on span "button" at bounding box center [494, 214] width 18 height 18
drag, startPoint x: 541, startPoint y: 214, endPoint x: 532, endPoint y: 214, distance: 8.6
click at [532, 214] on input "*" at bounding box center [531, 213] width 38 height 24
type input "*"
click at [624, 288] on button "Удалить" at bounding box center [616, 290] width 41 height 11
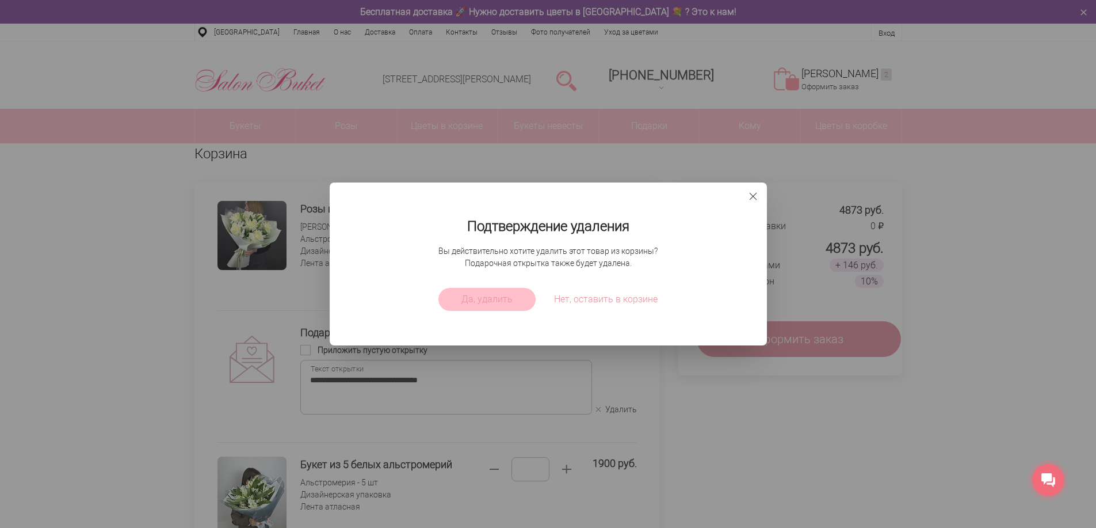
click at [479, 302] on span "Да, удалить" at bounding box center [487, 299] width 51 height 14
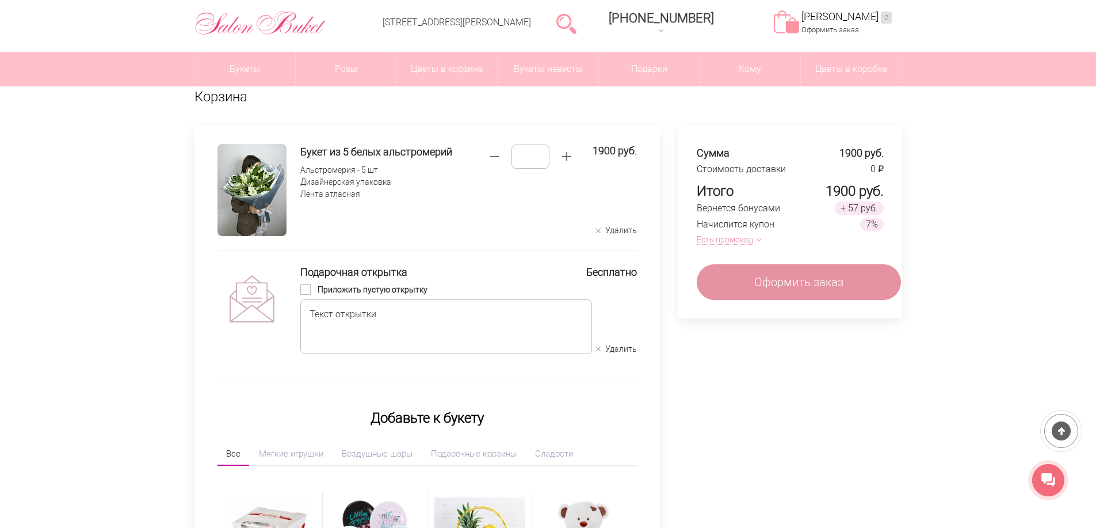
scroll to position [58, 0]
click at [444, 317] on textarea at bounding box center [446, 326] width 292 height 55
type textarea "**********"
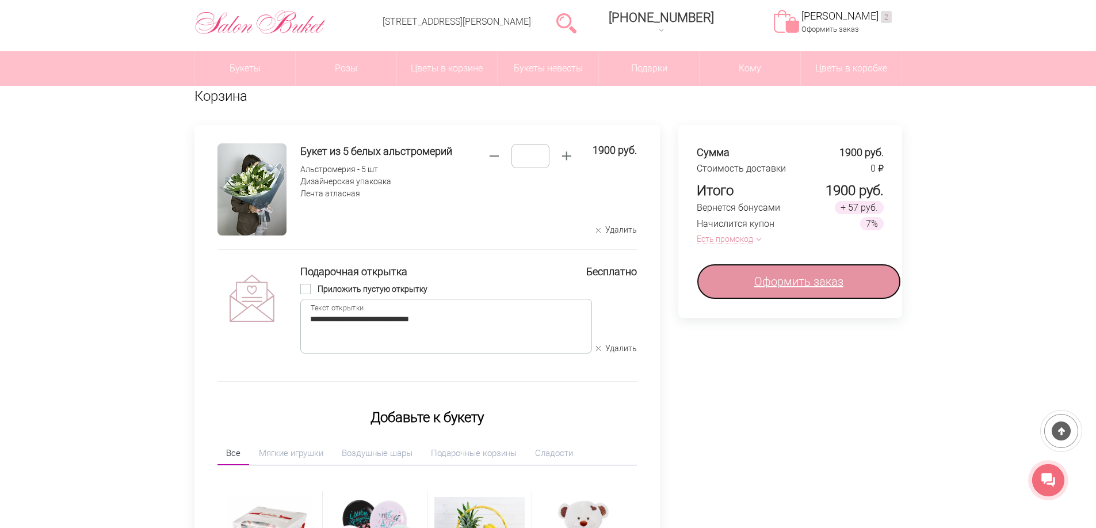
click at [788, 279] on span "Оформить заказ" at bounding box center [799, 281] width 89 height 17
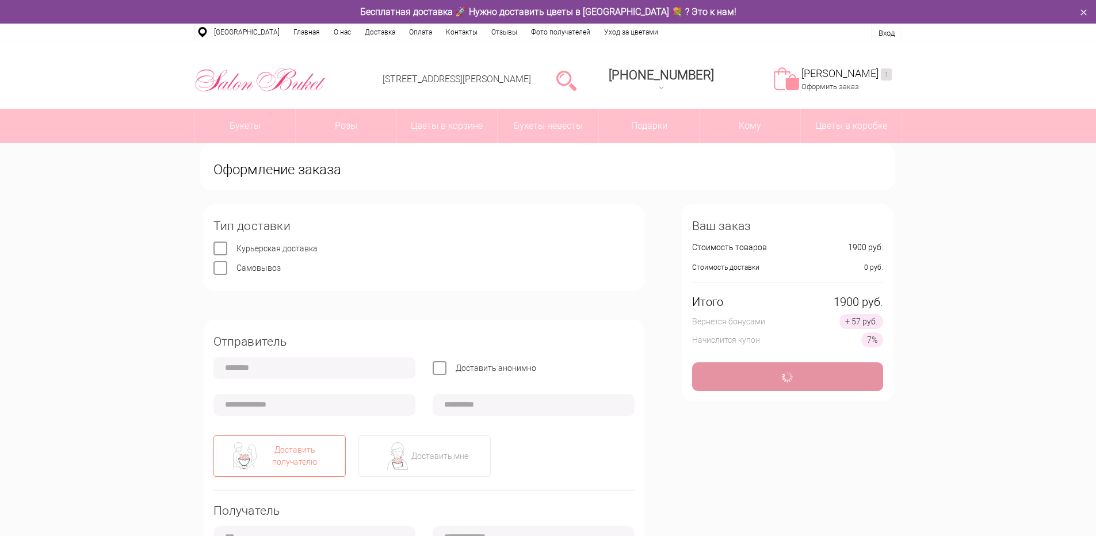
type input "**********"
click at [270, 369] on input "text" at bounding box center [315, 368] width 202 height 22
type input "****"
type input "**********"
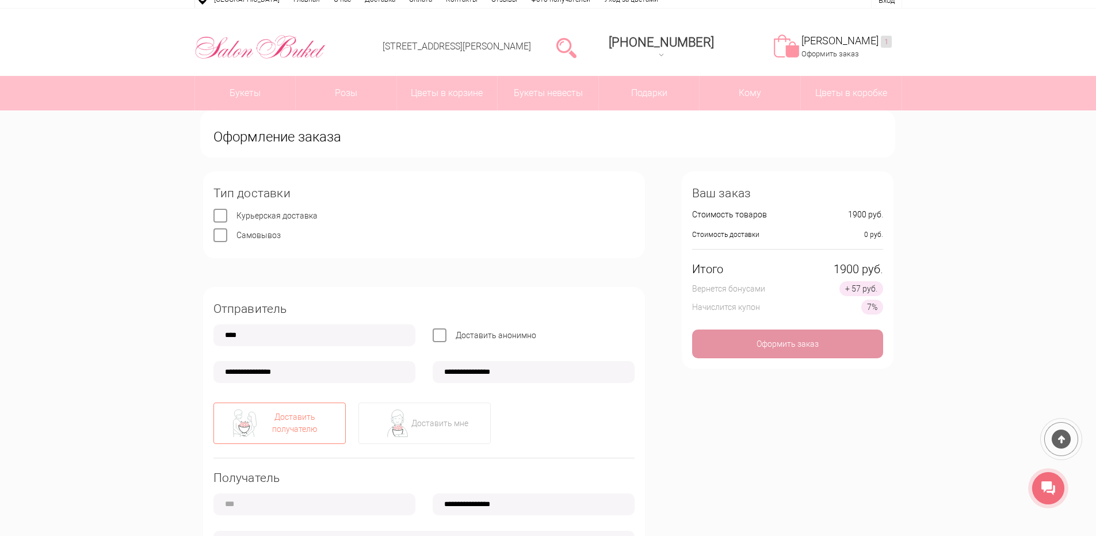
scroll to position [58, 0]
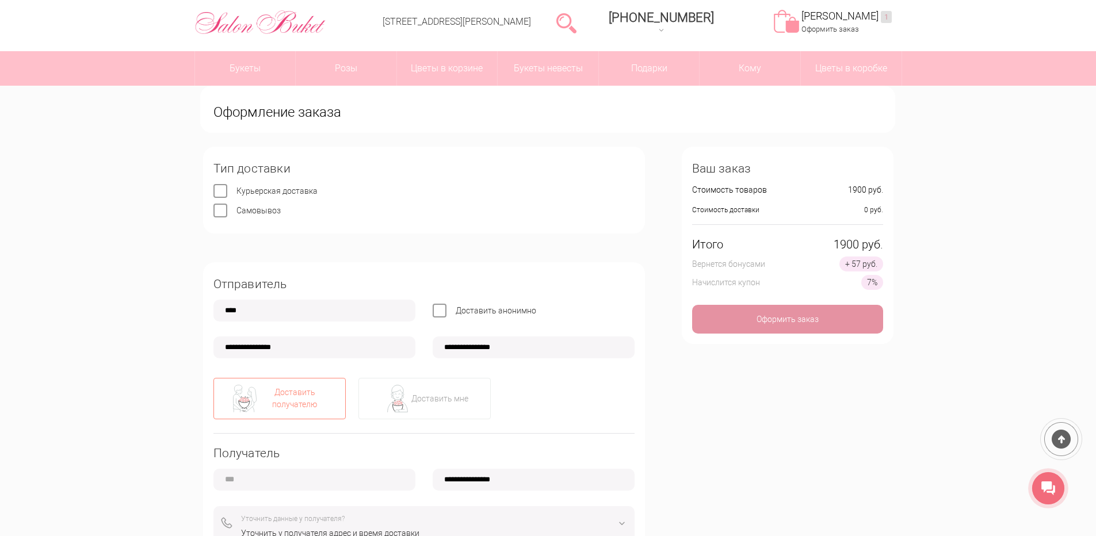
type input "****"
drag, startPoint x: 237, startPoint y: 345, endPoint x: 238, endPoint y: 359, distance: 14.4
click at [237, 345] on input "**********" at bounding box center [315, 348] width 202 height 22
type input "**********"
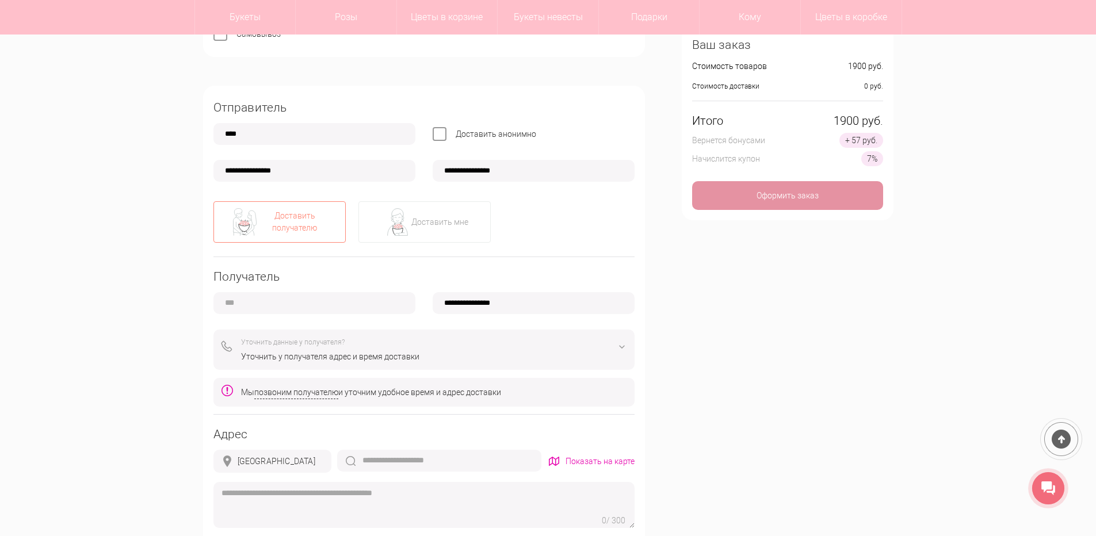
scroll to position [230, 0]
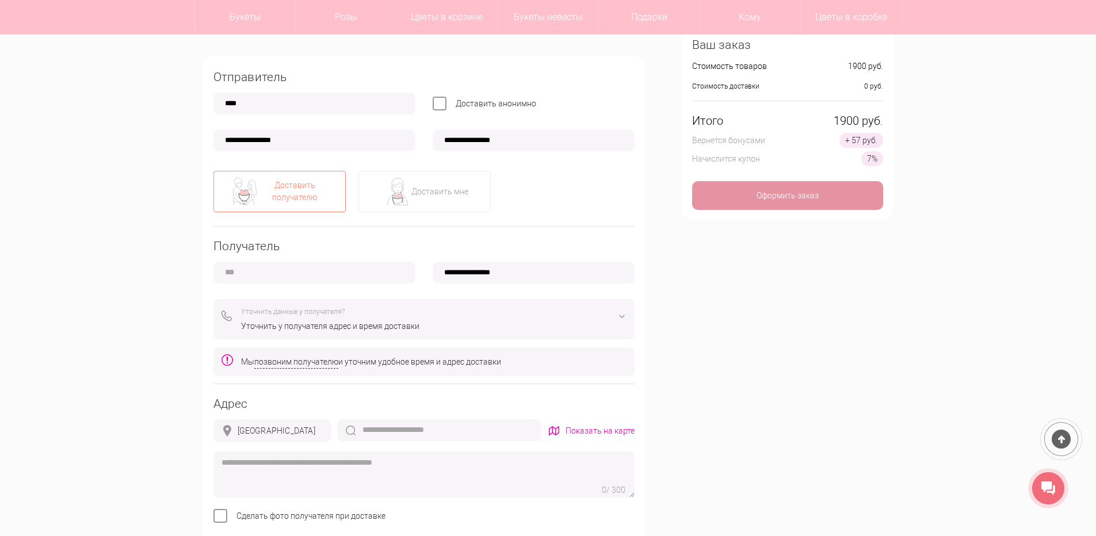
click at [311, 276] on input "text" at bounding box center [315, 273] width 202 height 22
type input "****"
click at [455, 272] on input "**********" at bounding box center [534, 273] width 202 height 22
type input "**********"
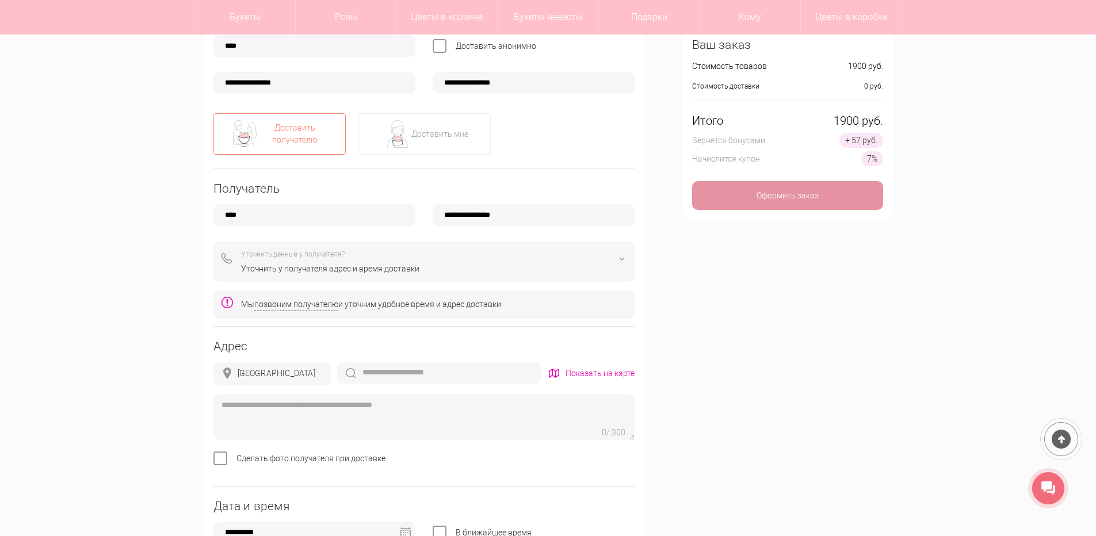
click at [623, 256] on img at bounding box center [622, 259] width 14 height 14
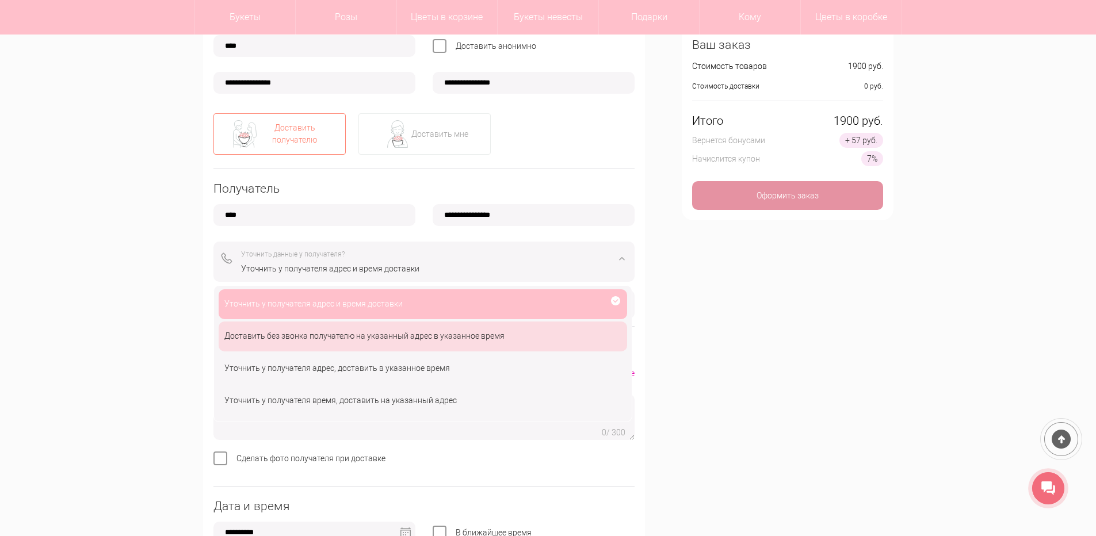
click at [398, 334] on div "Доставить без звонка получателю на указанный адрес в указанное время" at bounding box center [423, 337] width 409 height 30
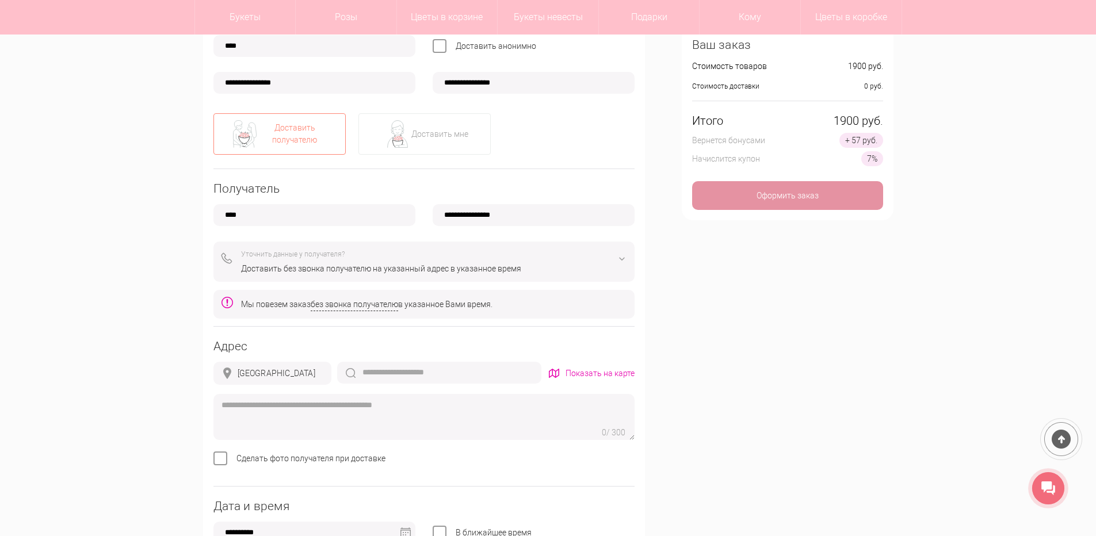
scroll to position [345, 0]
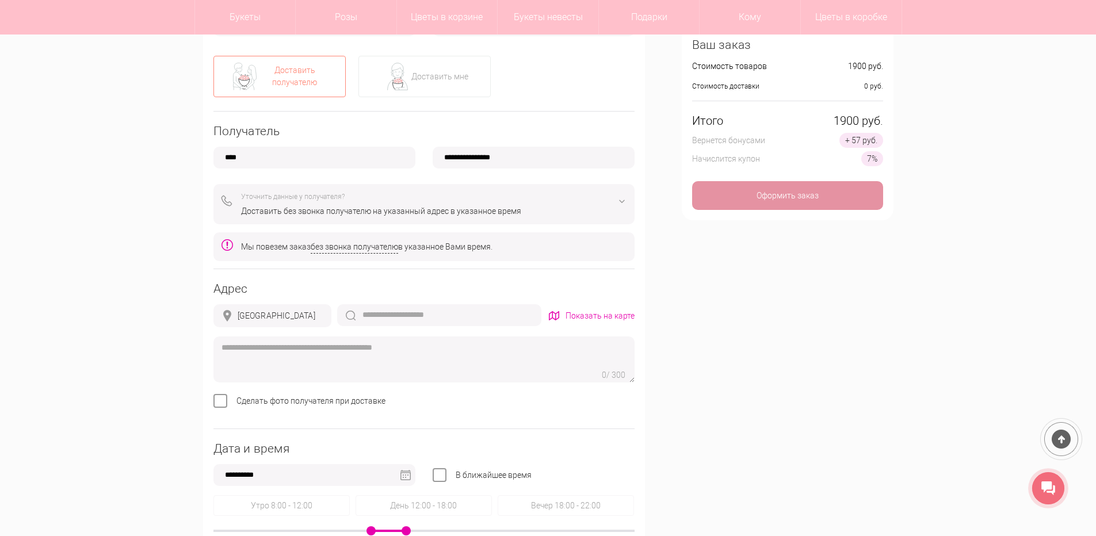
click at [618, 203] on img at bounding box center [622, 202] width 14 height 14
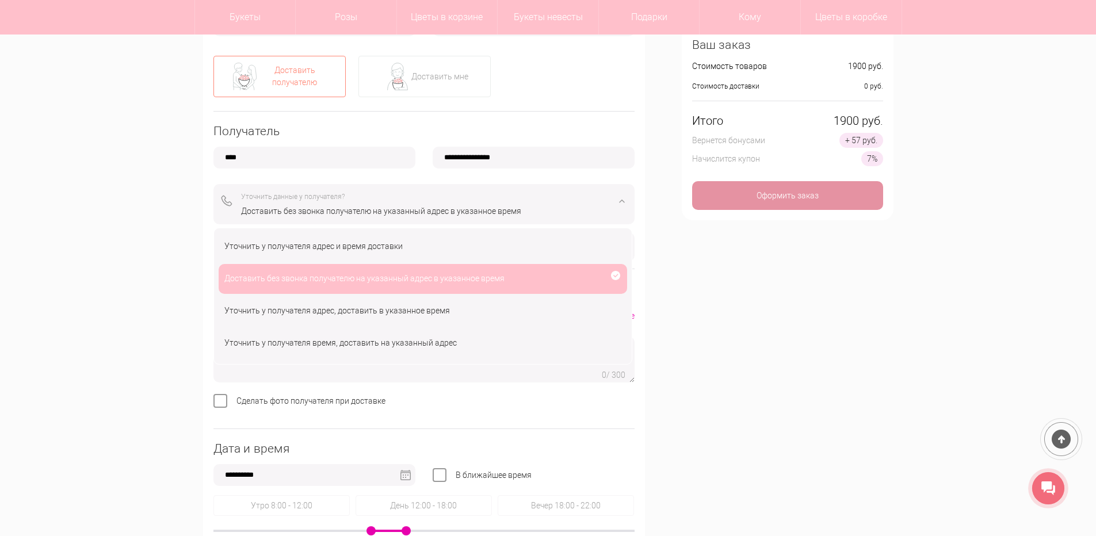
click at [703, 291] on div "**********" at bounding box center [549, 347] width 708 height 1046
click at [653, 356] on div "**********" at bounding box center [549, 347] width 708 height 1046
click at [79, 264] on div "**********" at bounding box center [548, 316] width 1096 height 1107
click at [94, 263] on div "**********" at bounding box center [548, 316] width 1096 height 1107
click at [331, 285] on div "Доставить без звонка получателю на указанный адрес в указанное время" at bounding box center [423, 279] width 409 height 30
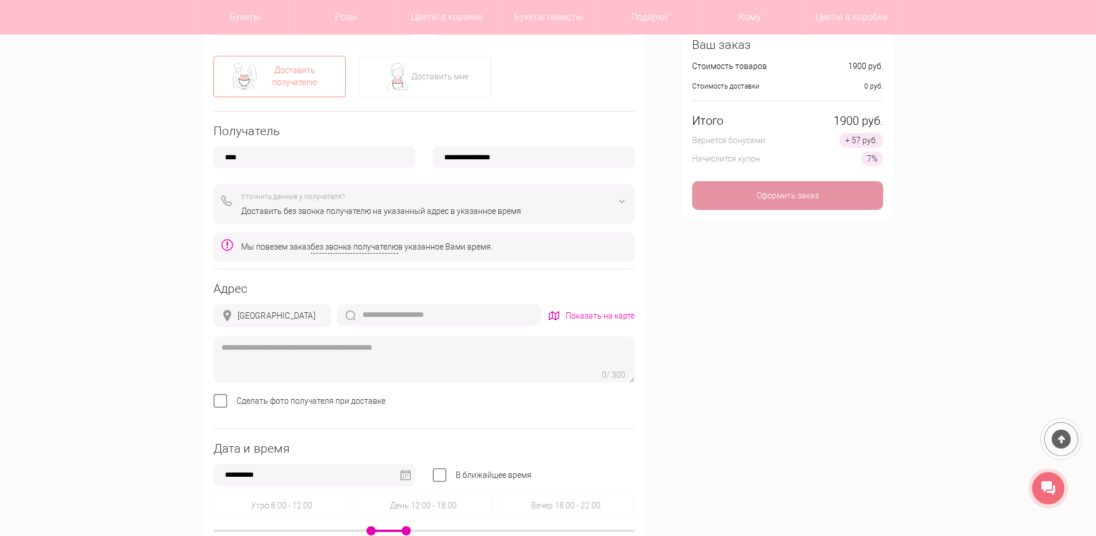
click at [517, 215] on div "Доставить без звонка получателю на указанный адрес в указанное время" at bounding box center [434, 211] width 386 height 12
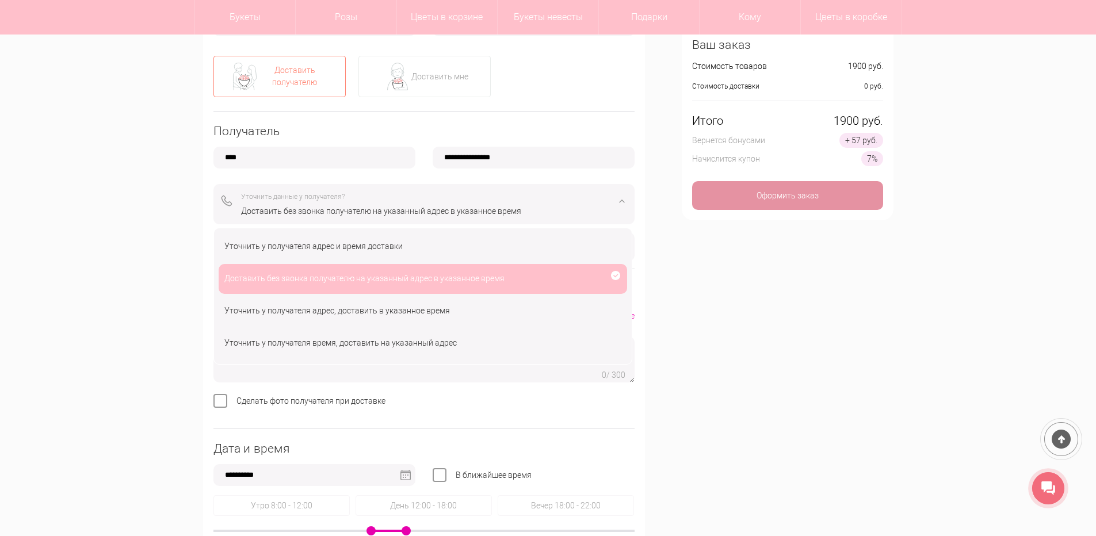
click at [763, 365] on div "**********" at bounding box center [549, 347] width 708 height 1046
click at [759, 364] on div "**********" at bounding box center [549, 347] width 708 height 1046
click at [337, 281] on div "Доставить без звонка получателю на указанный адрес в указанное время" at bounding box center [423, 279] width 409 height 30
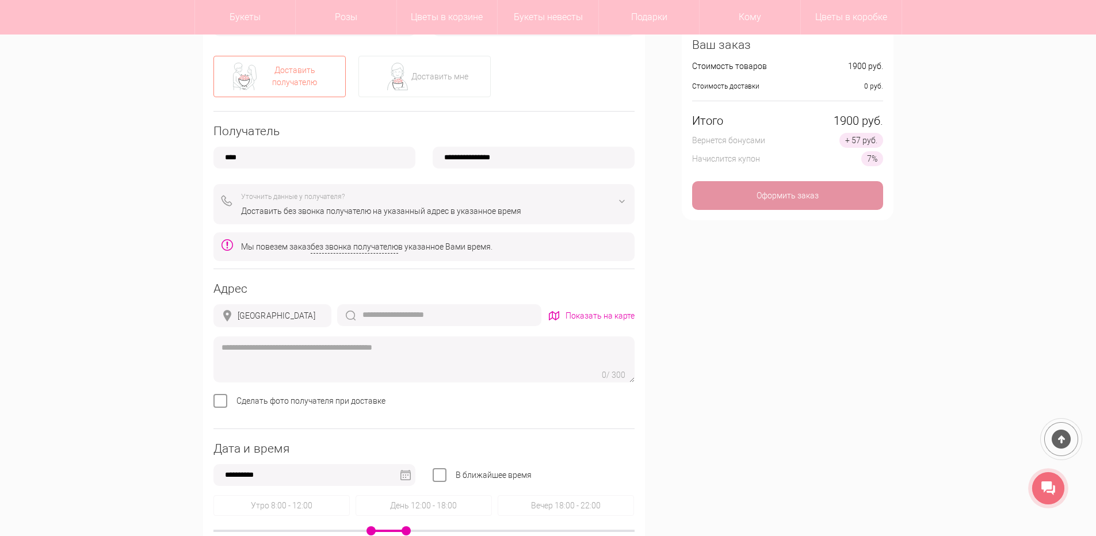
click at [446, 317] on input "text" at bounding box center [439, 315] width 204 height 22
click at [420, 361] on div "[STREET_ADDRESS]" at bounding box center [442, 357] width 204 height 21
type input "**********"
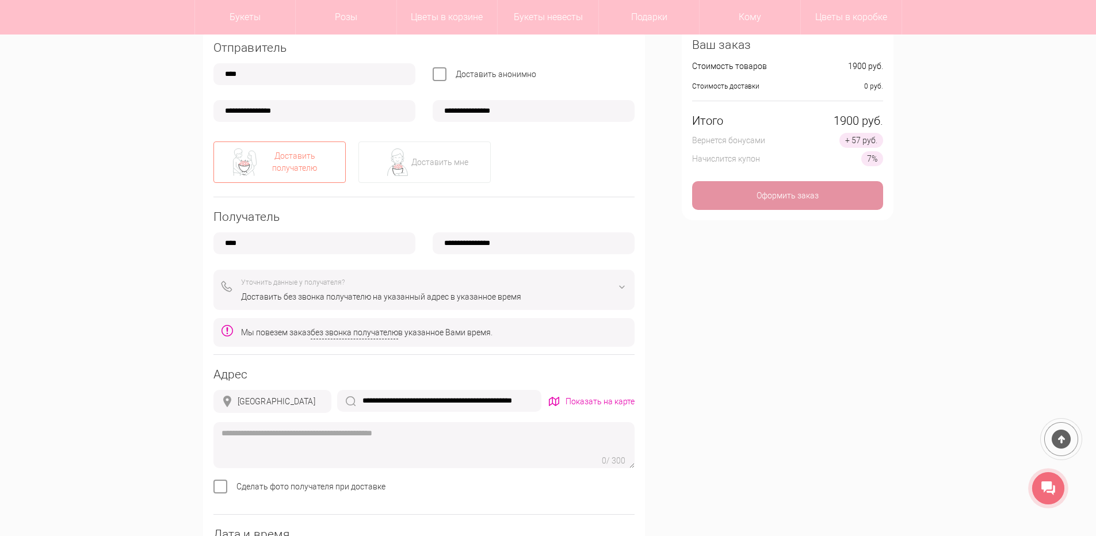
scroll to position [288, 0]
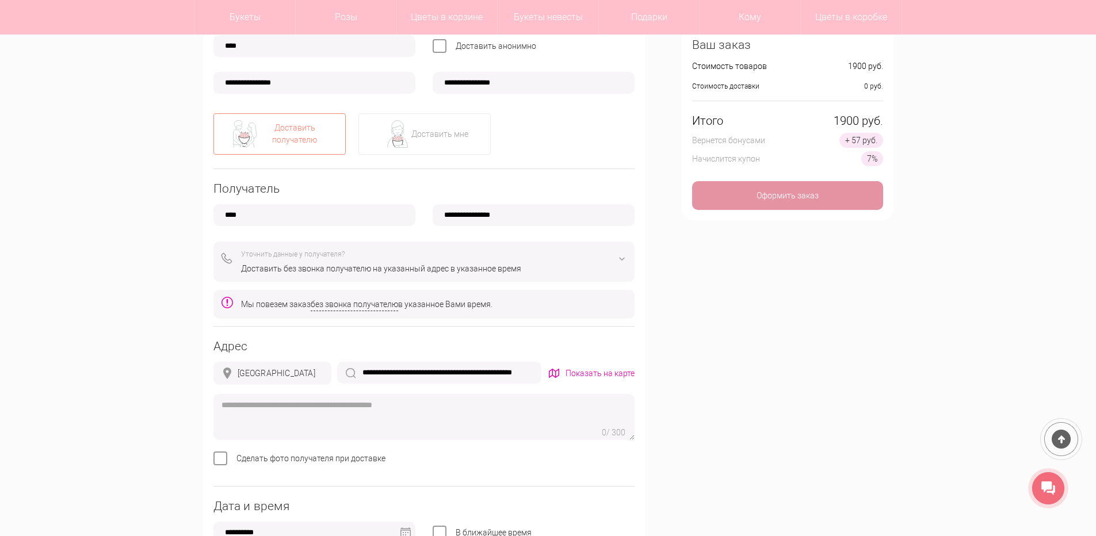
click at [621, 258] on img at bounding box center [622, 259] width 14 height 14
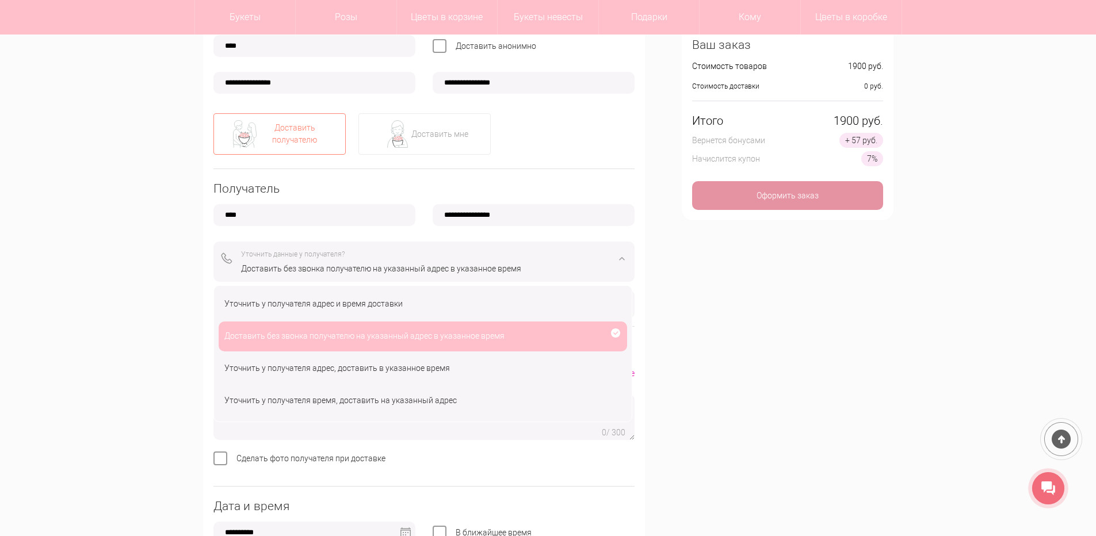
click at [697, 355] on div "**********" at bounding box center [549, 405] width 708 height 1046
click at [692, 420] on div "**********" at bounding box center [549, 405] width 708 height 1046
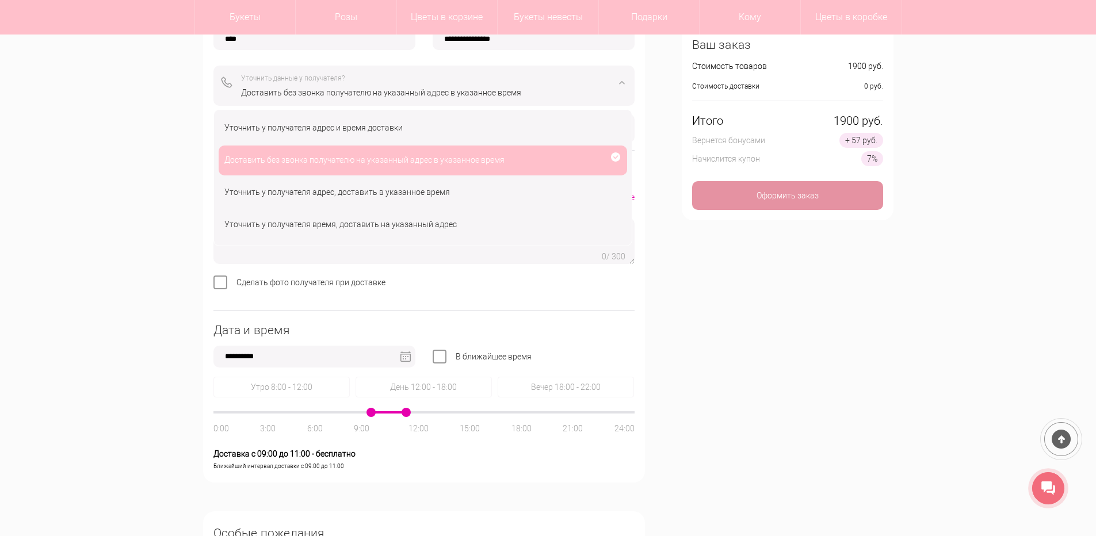
scroll to position [518, 0]
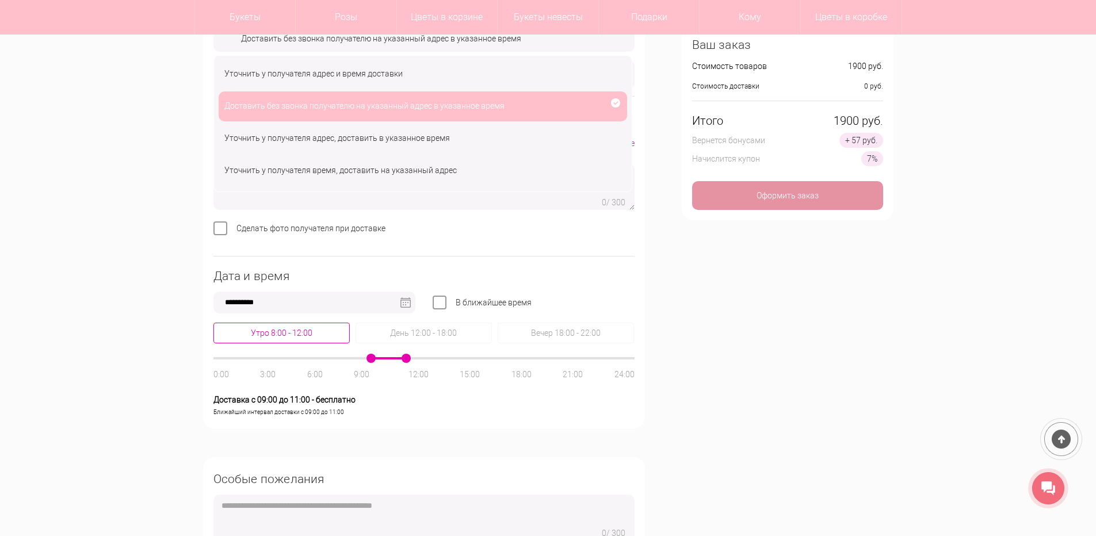
click at [280, 338] on div "Утро 8:00 - 12:00" at bounding box center [282, 333] width 136 height 21
click at [456, 304] on label "В ближайшее время" at bounding box center [494, 302] width 76 height 9
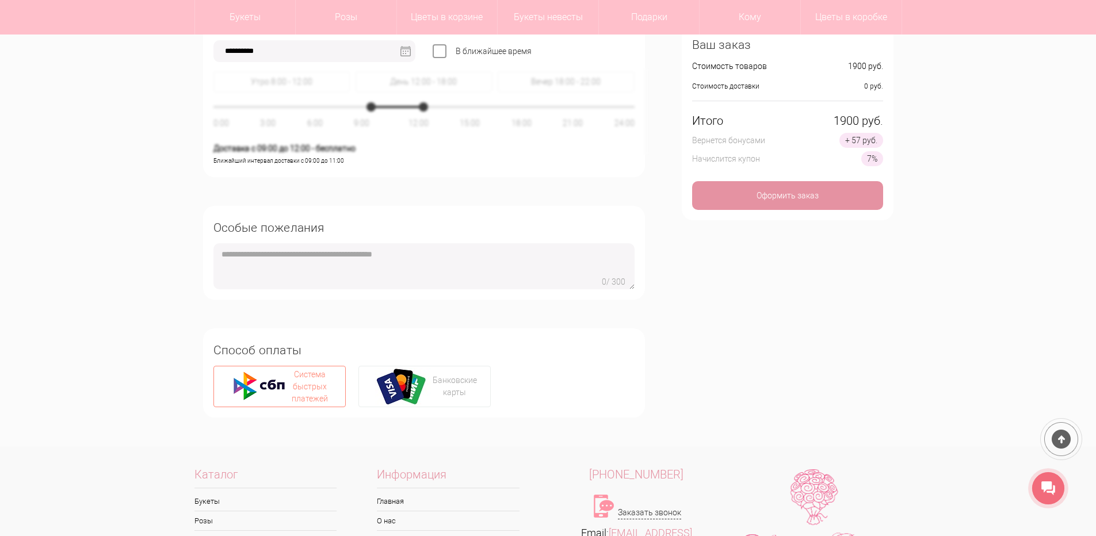
scroll to position [806, 0]
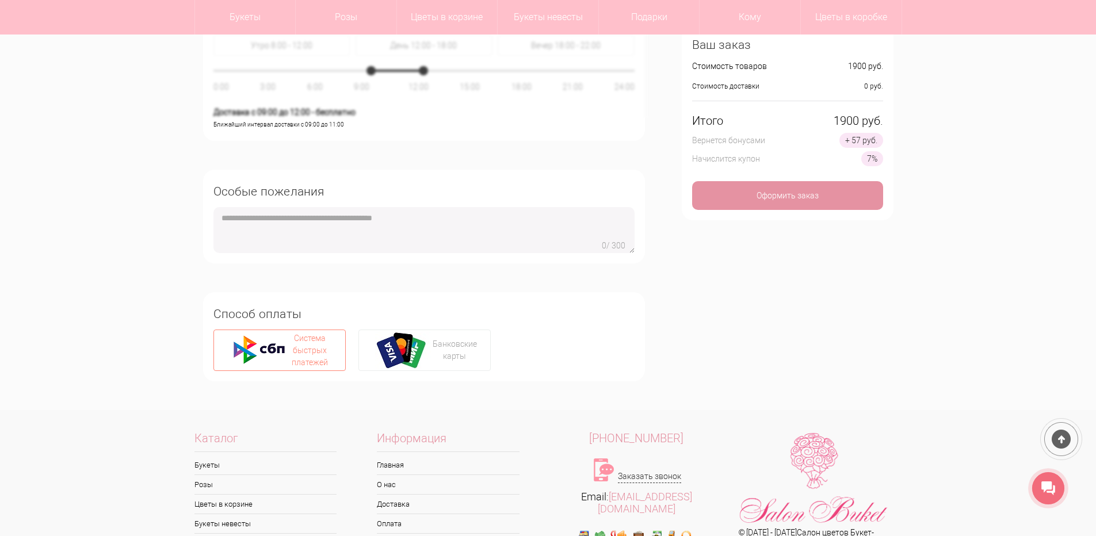
click at [291, 353] on div "Система быстрых платежей" at bounding box center [309, 351] width 43 height 36
type input "**********"
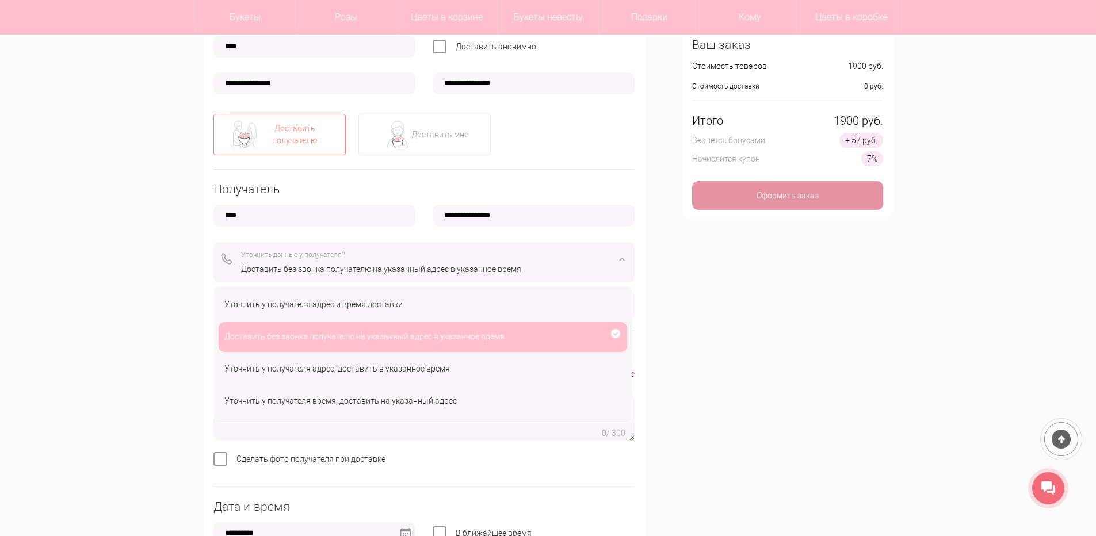
scroll to position [58, 0]
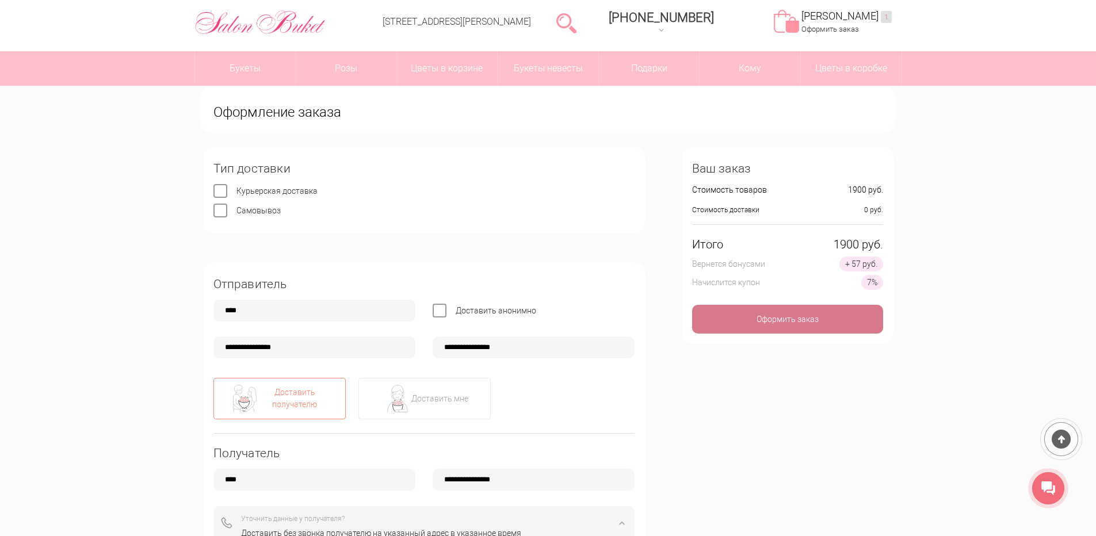
click at [768, 318] on div "Оформить заказ" at bounding box center [787, 319] width 191 height 29
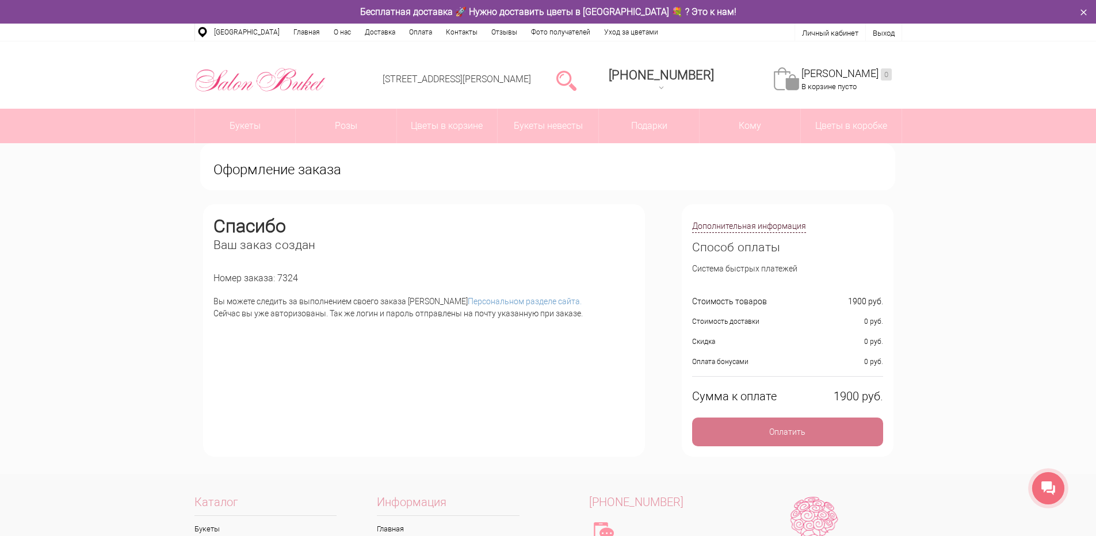
click at [780, 436] on div "Оплатить" at bounding box center [787, 432] width 191 height 29
